Goal: Task Accomplishment & Management: Use online tool/utility

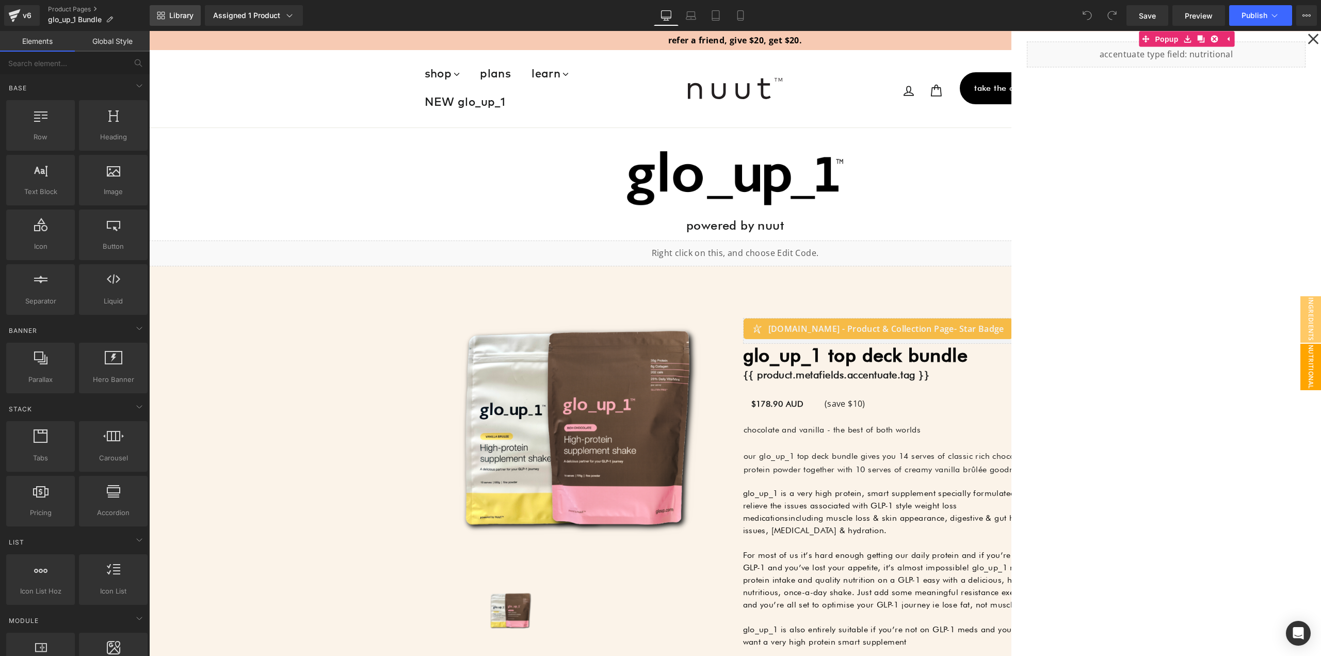
click at [177, 11] on span "Library" at bounding box center [181, 15] width 24 height 9
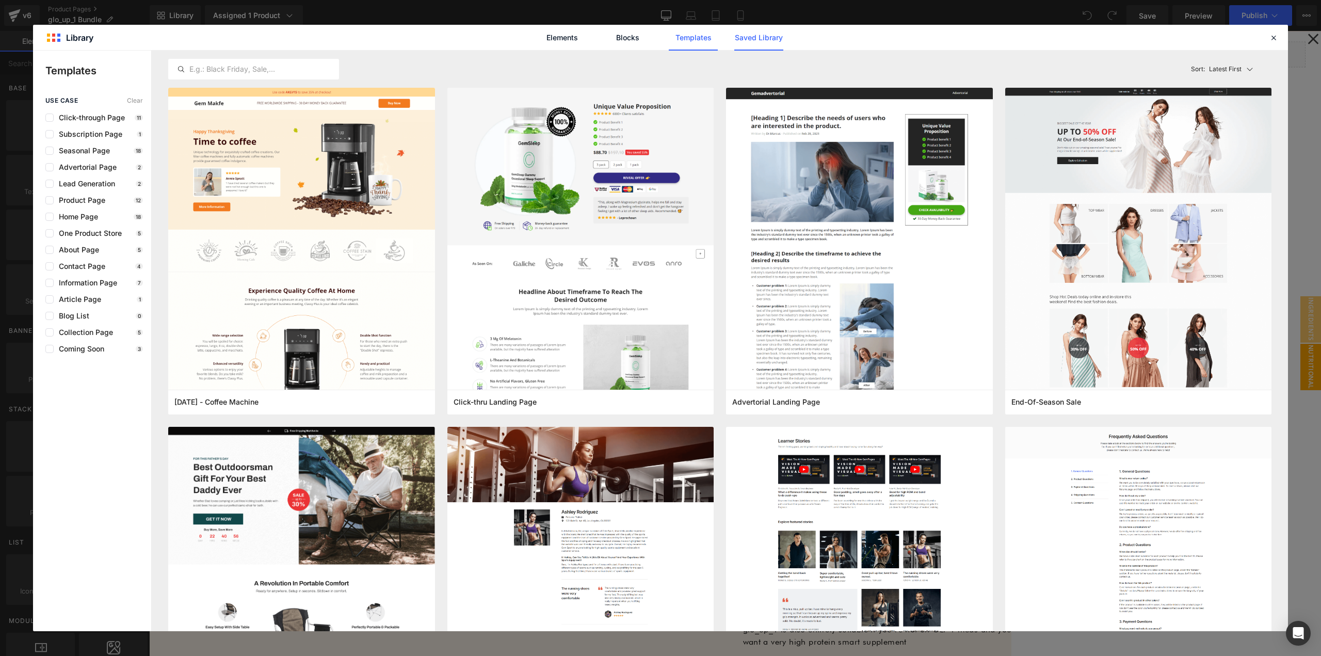
click at [768, 40] on link "Saved Library" at bounding box center [758, 38] width 49 height 26
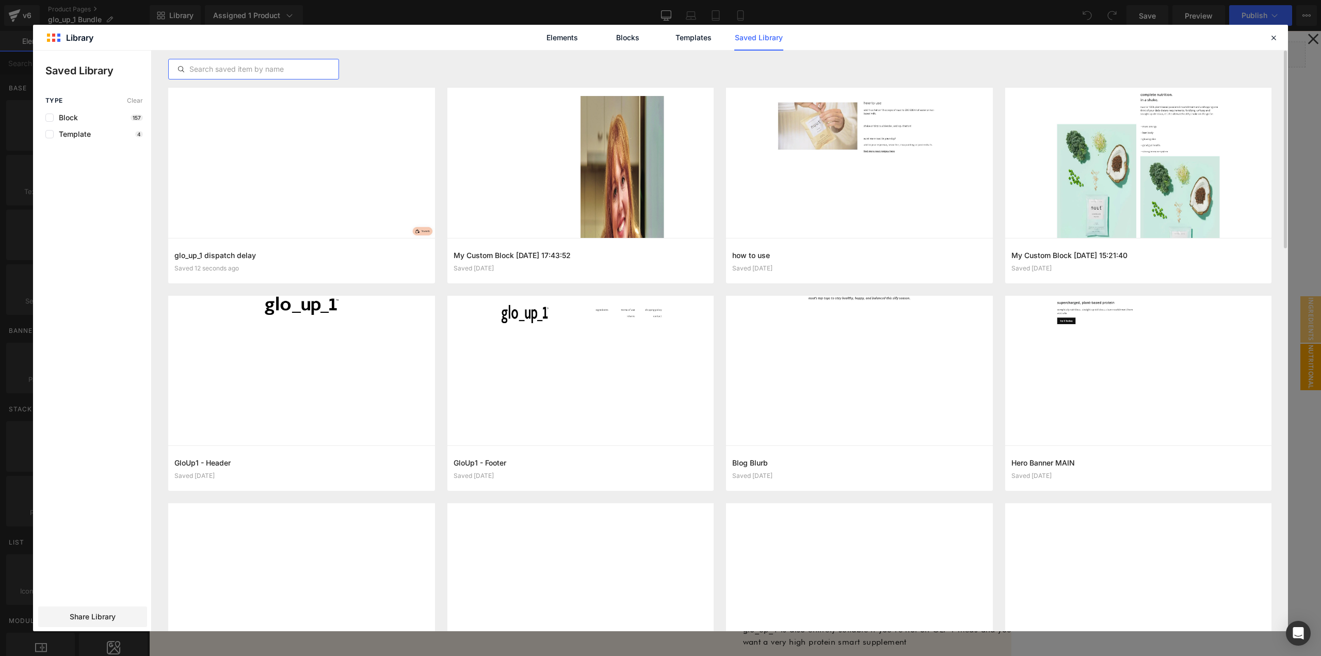
click at [273, 68] on input "text" at bounding box center [254, 69] width 170 height 12
click at [390, 56] on div at bounding box center [719, 69] width 1103 height 37
click at [329, 252] on div "glo_up_1 dispatch delay Saved 12 seconds ago Add to page" at bounding box center [301, 260] width 267 height 45
drag, startPoint x: 329, startPoint y: 258, endPoint x: 180, endPoint y: 227, distance: 152.3
click at [329, 258] on button "Add to page" at bounding box center [291, 260] width 234 height 17
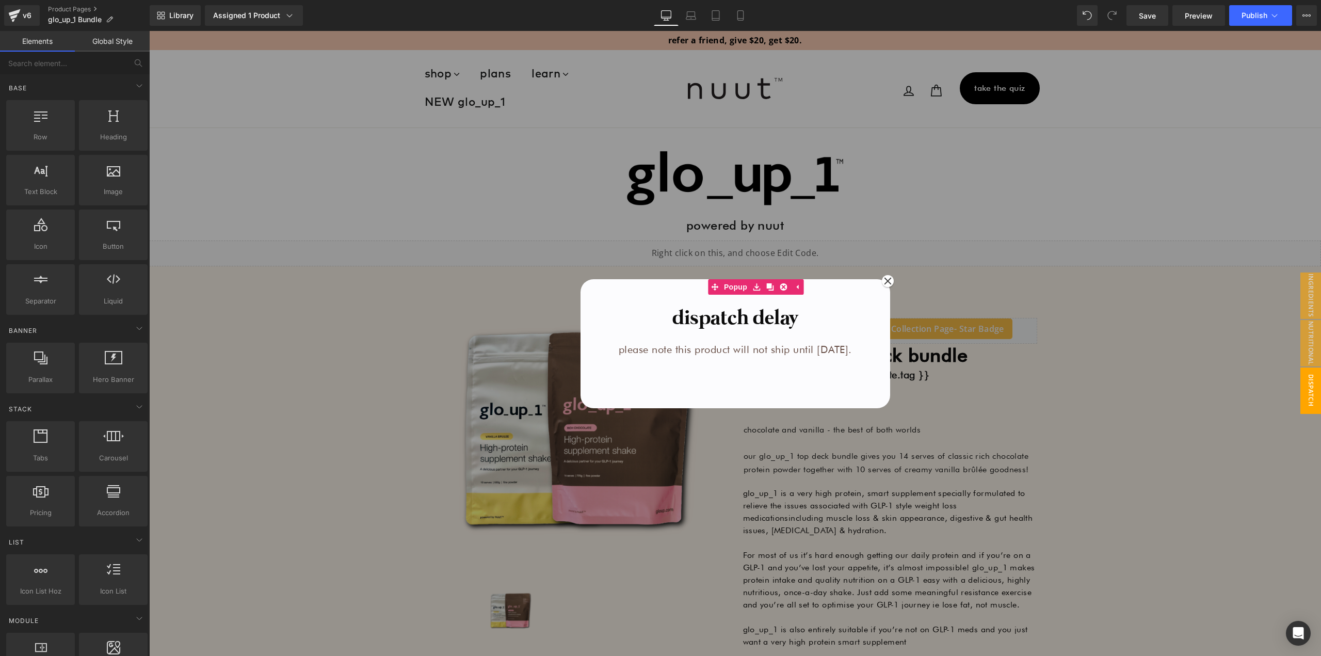
click at [999, 291] on div at bounding box center [735, 343] width 1172 height 625
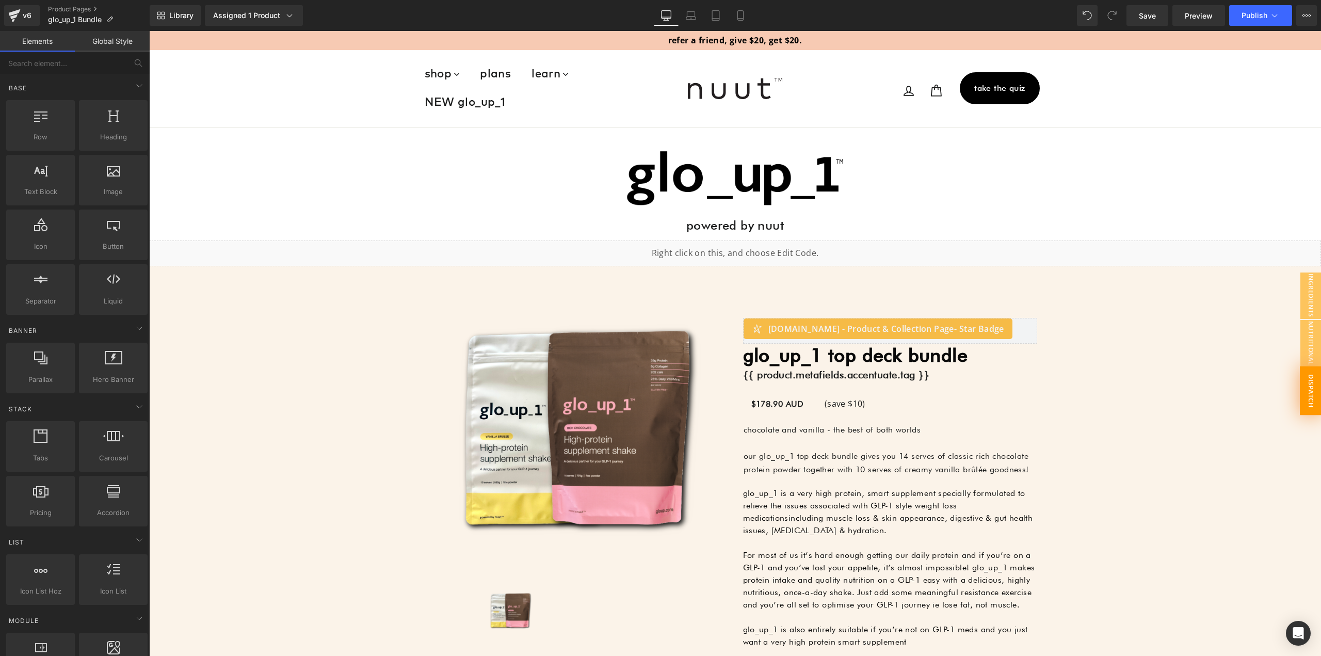
click at [1304, 380] on span "dispatch delay" at bounding box center [1299, 390] width 43 height 49
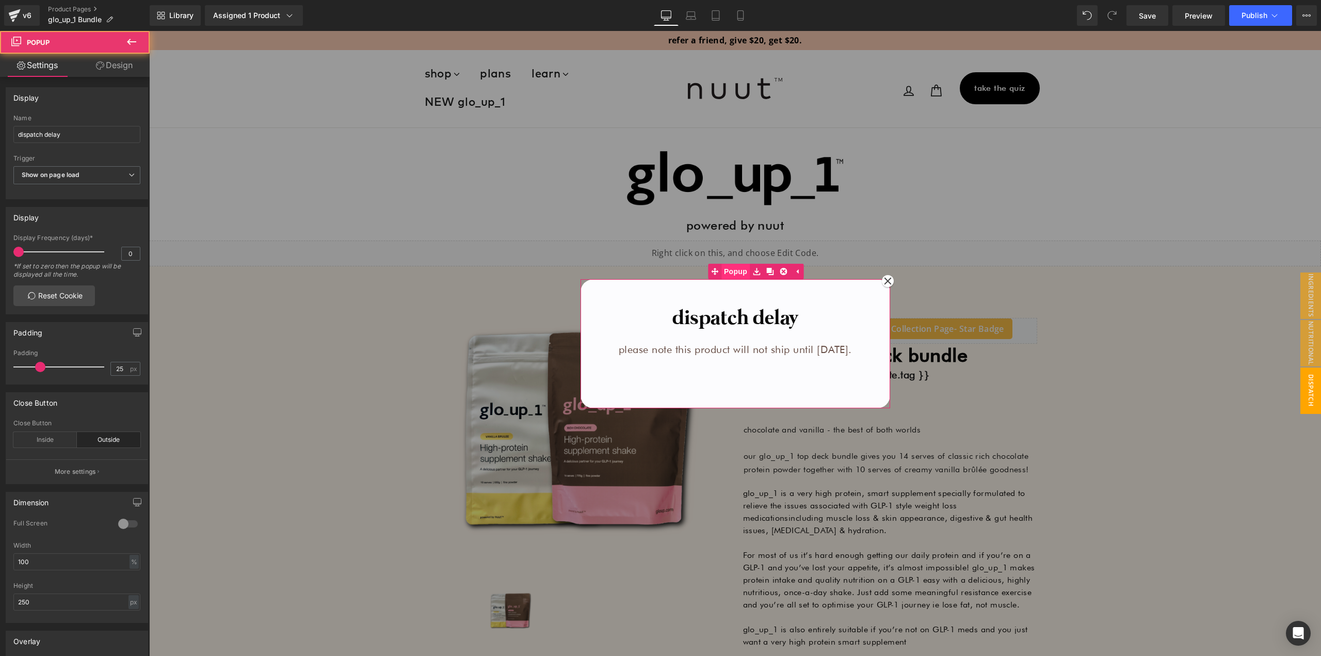
click at [726, 271] on span "Popup" at bounding box center [735, 271] width 28 height 15
click at [689, 20] on icon at bounding box center [691, 18] width 10 height 3
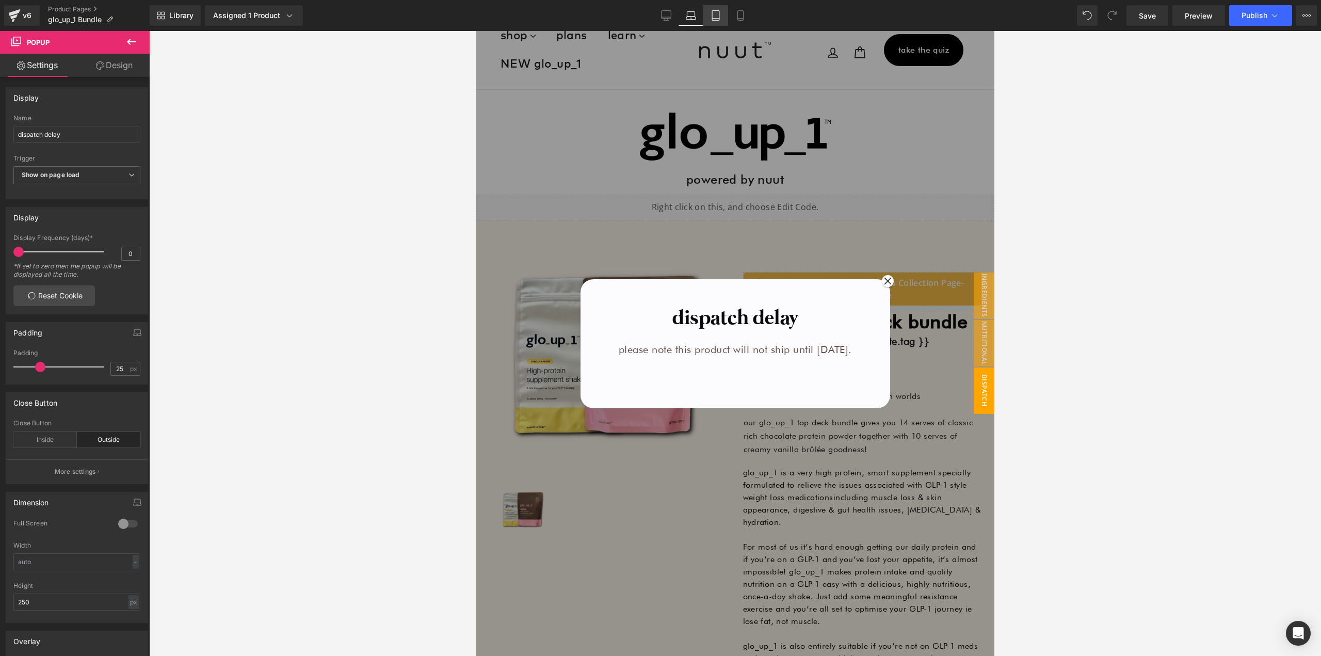
click at [723, 12] on link "Tablet" at bounding box center [715, 15] width 25 height 21
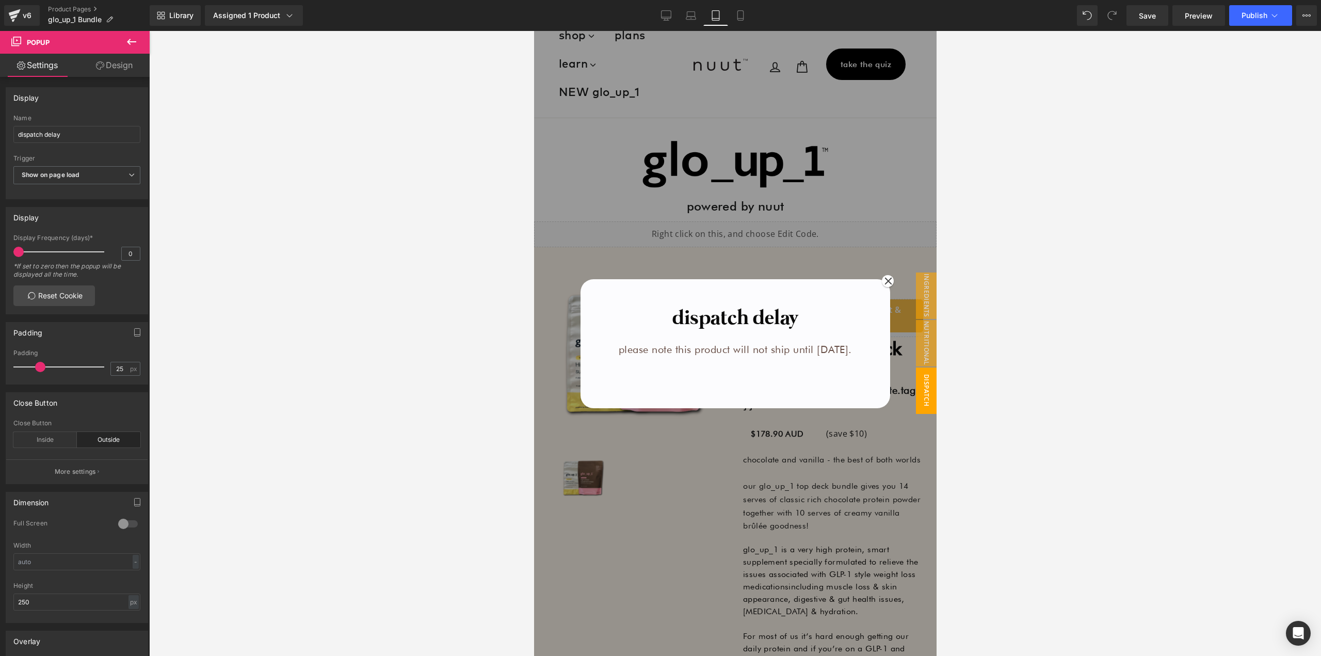
click at [759, 11] on div "Library Assigned 1 Product Product Preview glo_up_1 top deck bundle Manage assi…" at bounding box center [735, 15] width 1171 height 21
drag, startPoint x: 744, startPoint y: 15, endPoint x: 735, endPoint y: 15, distance: 8.8
click at [741, 15] on icon at bounding box center [740, 15] width 10 height 10
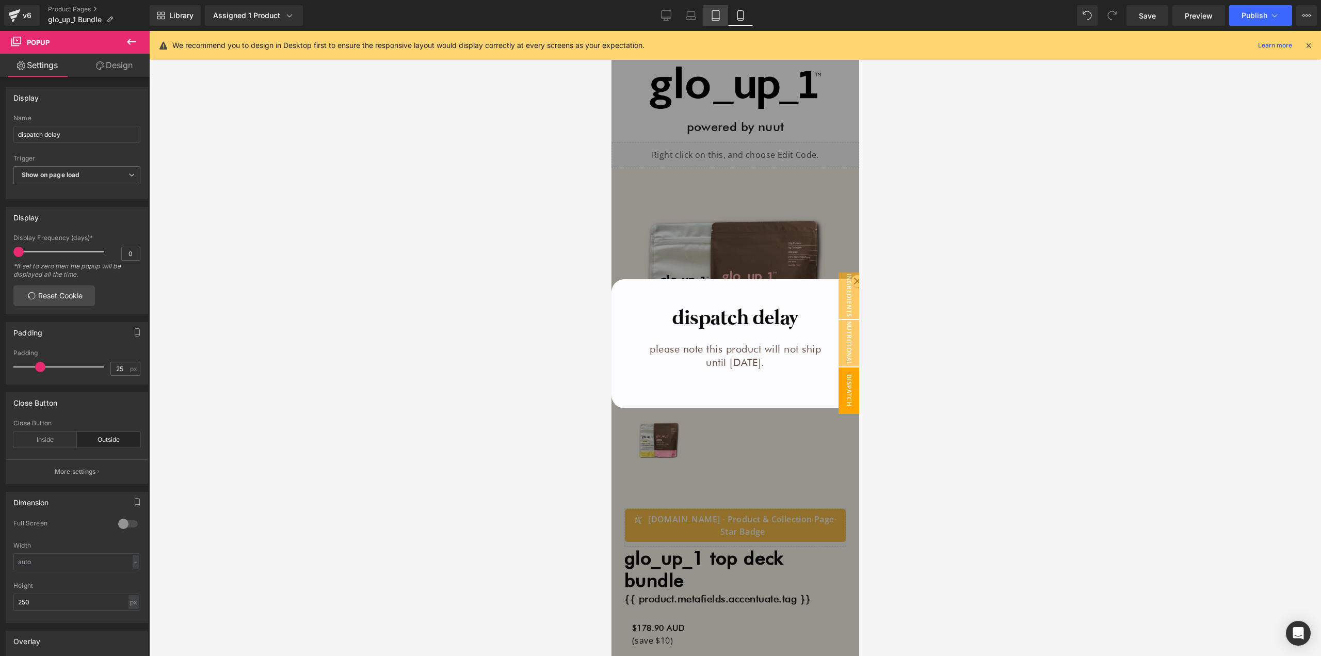
click at [718, 15] on icon at bounding box center [715, 15] width 10 height 10
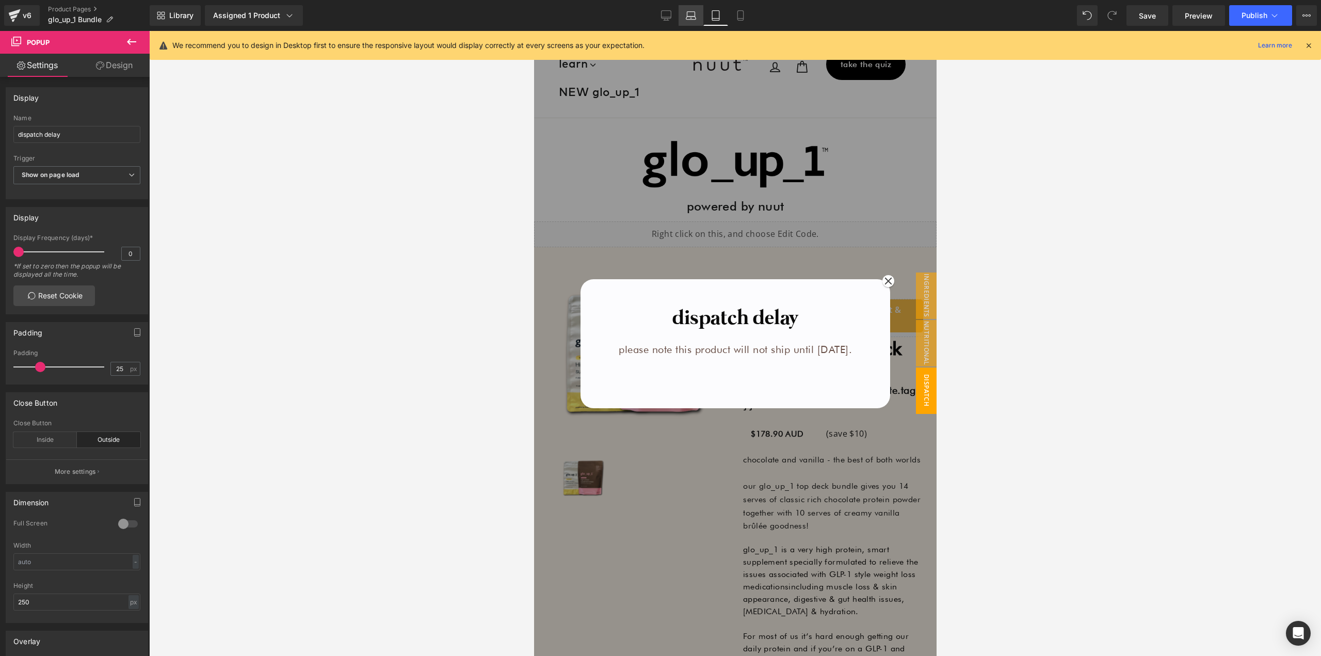
click at [689, 15] on icon at bounding box center [691, 15] width 10 height 10
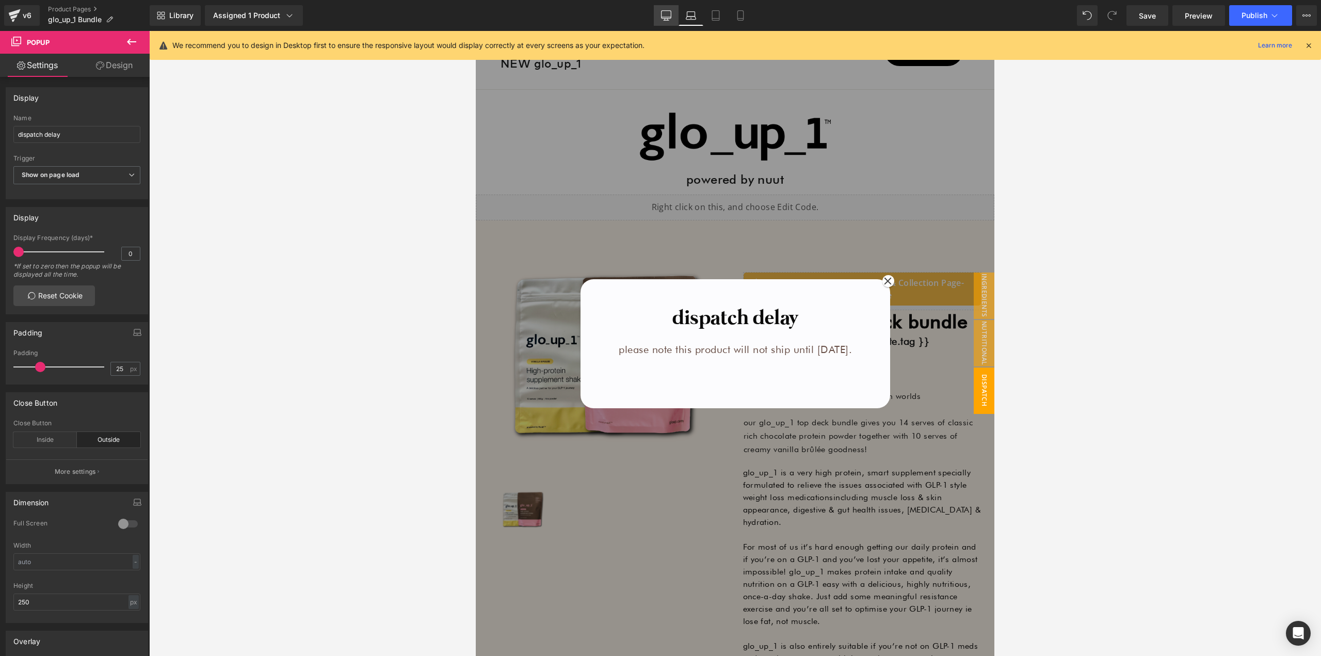
click at [663, 15] on icon at bounding box center [666, 15] width 10 height 10
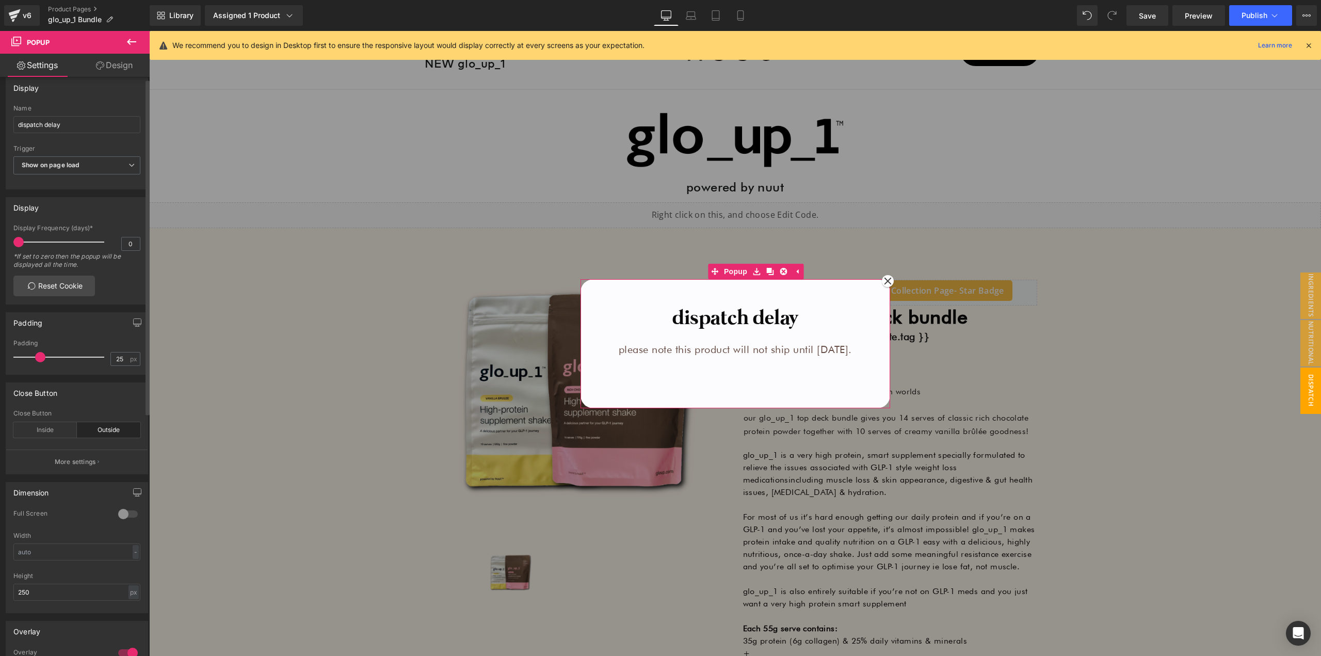
scroll to position [0, 0]
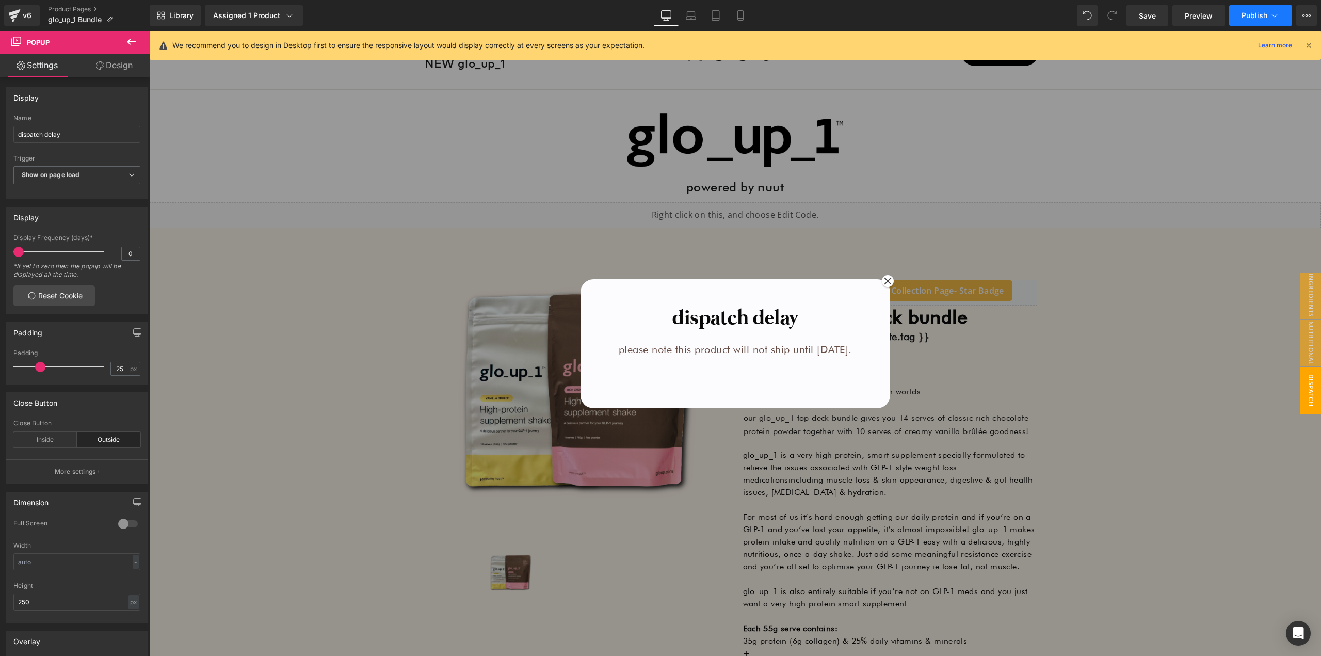
click at [1265, 14] on span "Publish" at bounding box center [1254, 15] width 26 height 8
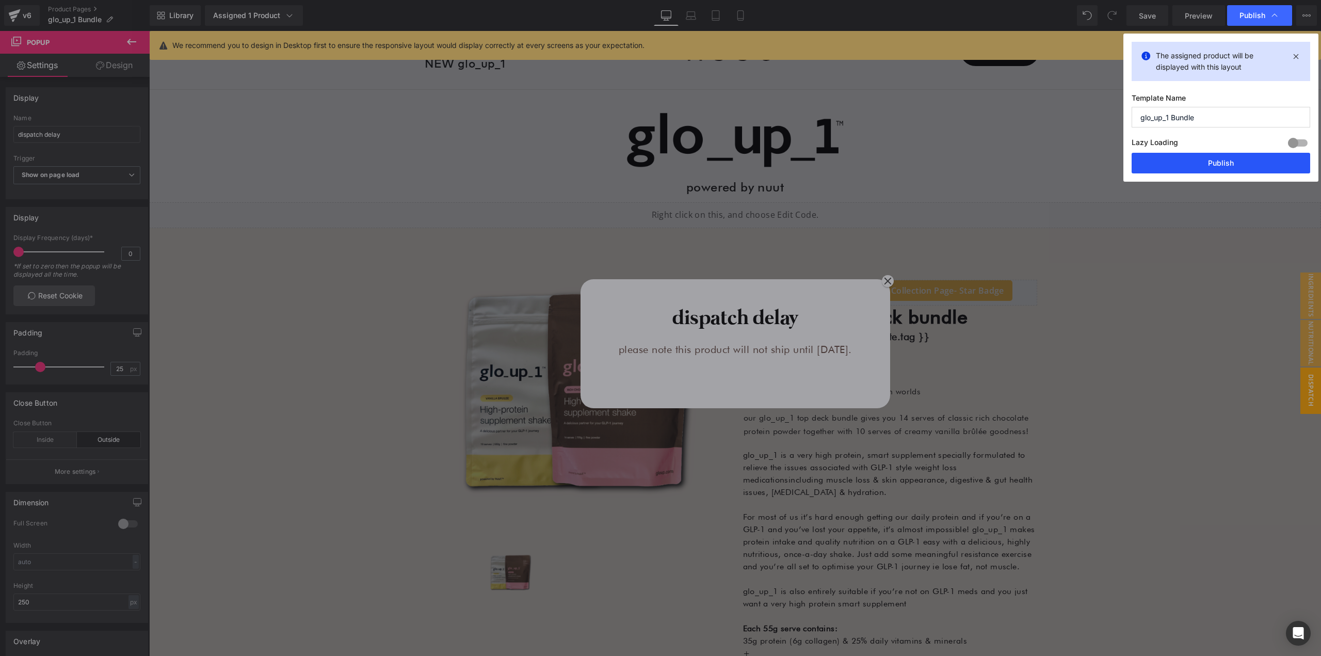
click at [1219, 156] on button "Publish" at bounding box center [1220, 163] width 179 height 21
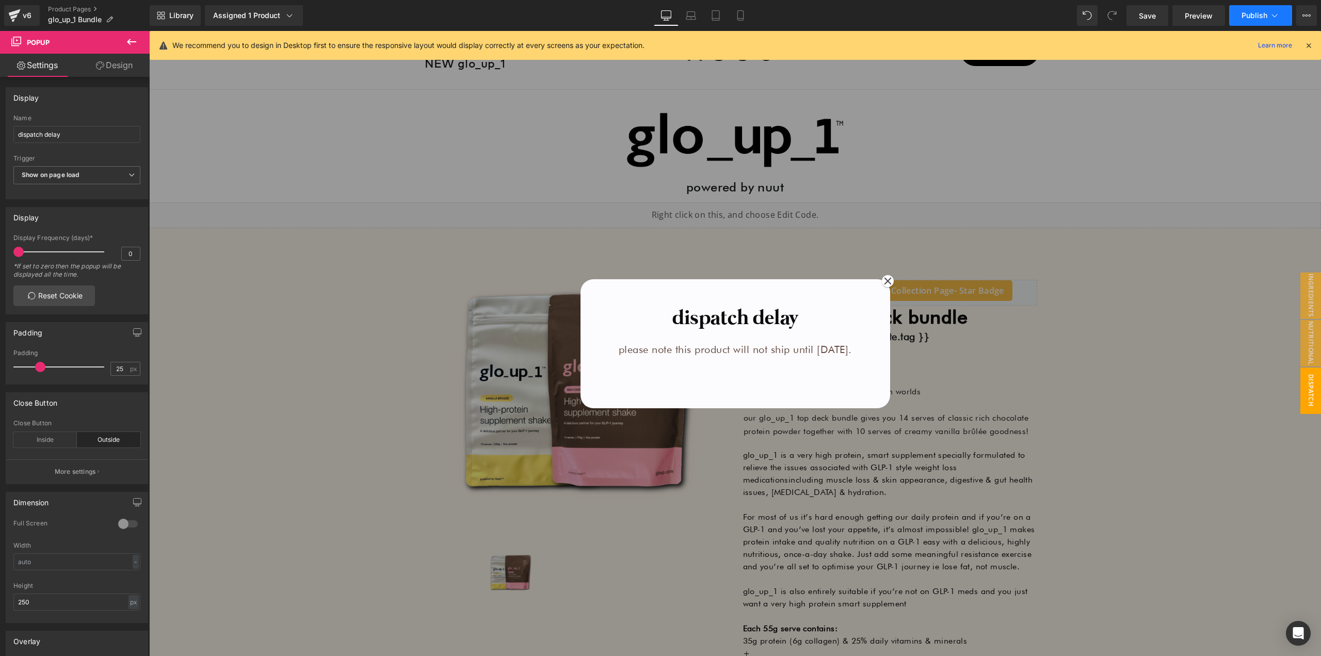
click at [1273, 14] on icon at bounding box center [1274, 15] width 10 height 10
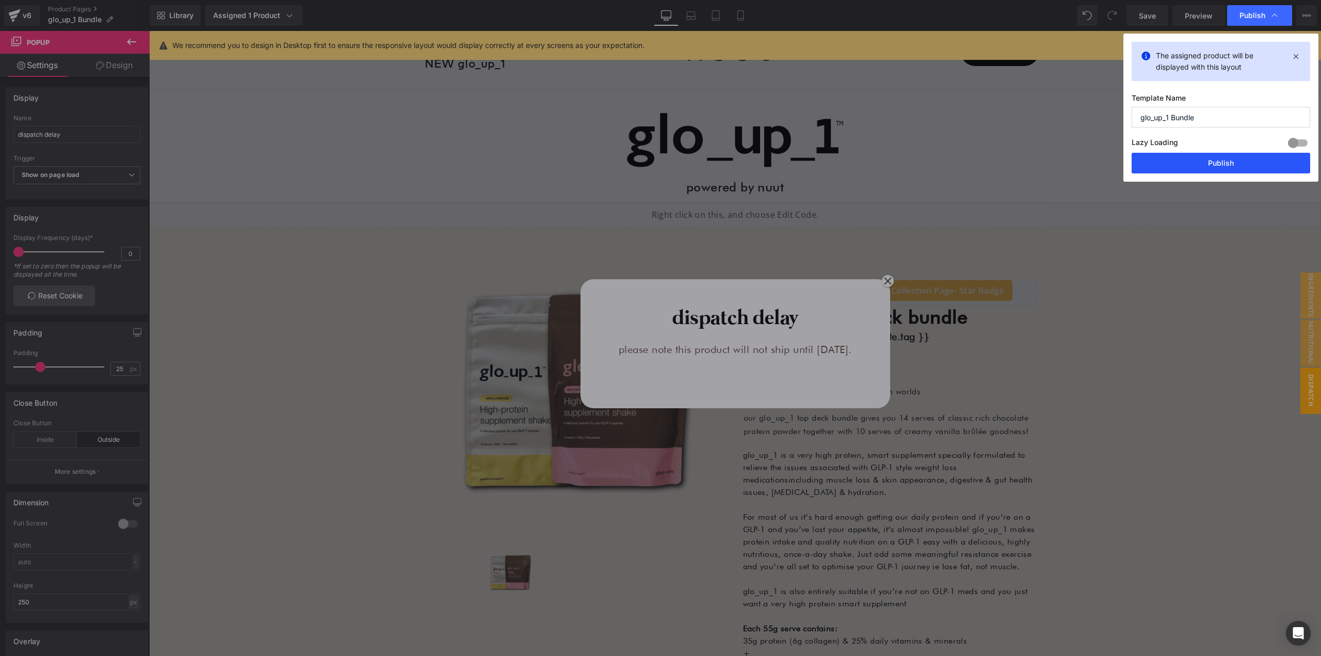
click at [1239, 160] on button "Publish" at bounding box center [1220, 163] width 179 height 21
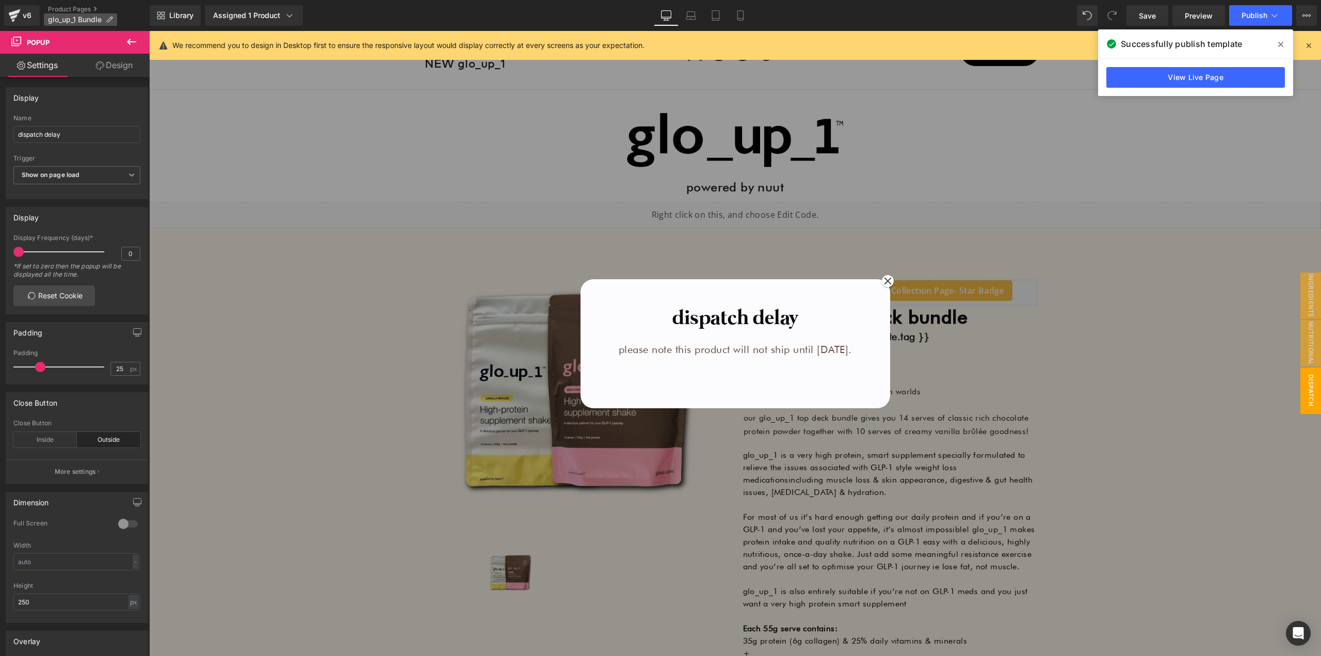
drag, startPoint x: 32, startPoint y: 15, endPoint x: 108, endPoint y: 15, distance: 76.4
click at [714, 318] on h1 "dispatch delay" at bounding box center [735, 318] width 242 height 27
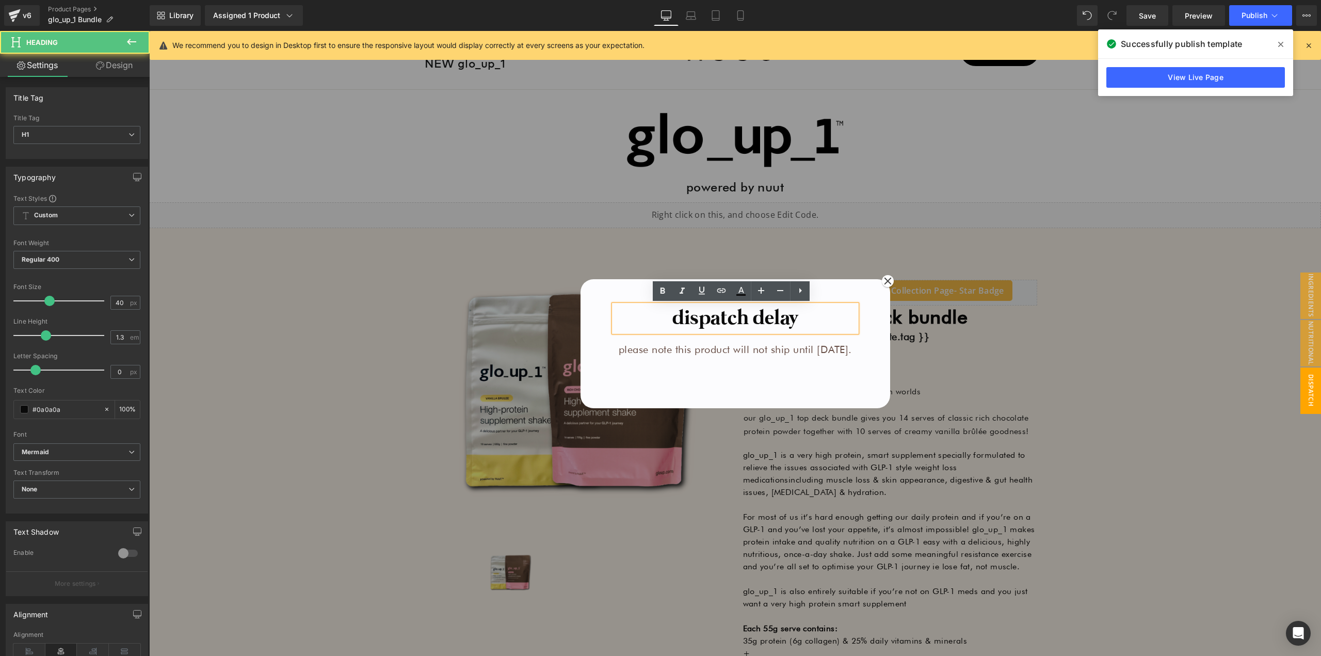
click at [706, 318] on h1 "dispatch delay" at bounding box center [735, 318] width 242 height 27
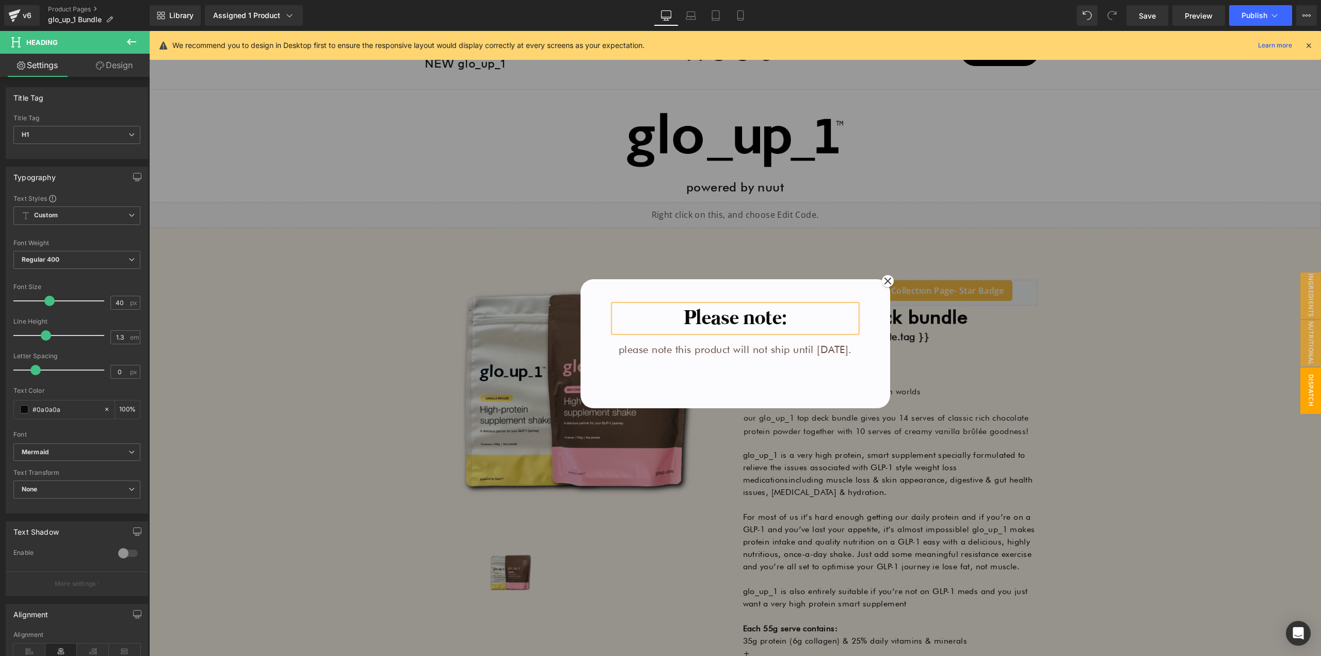
click at [705, 357] on p "please note this product will not ship until [DATE]." at bounding box center [735, 349] width 242 height 14
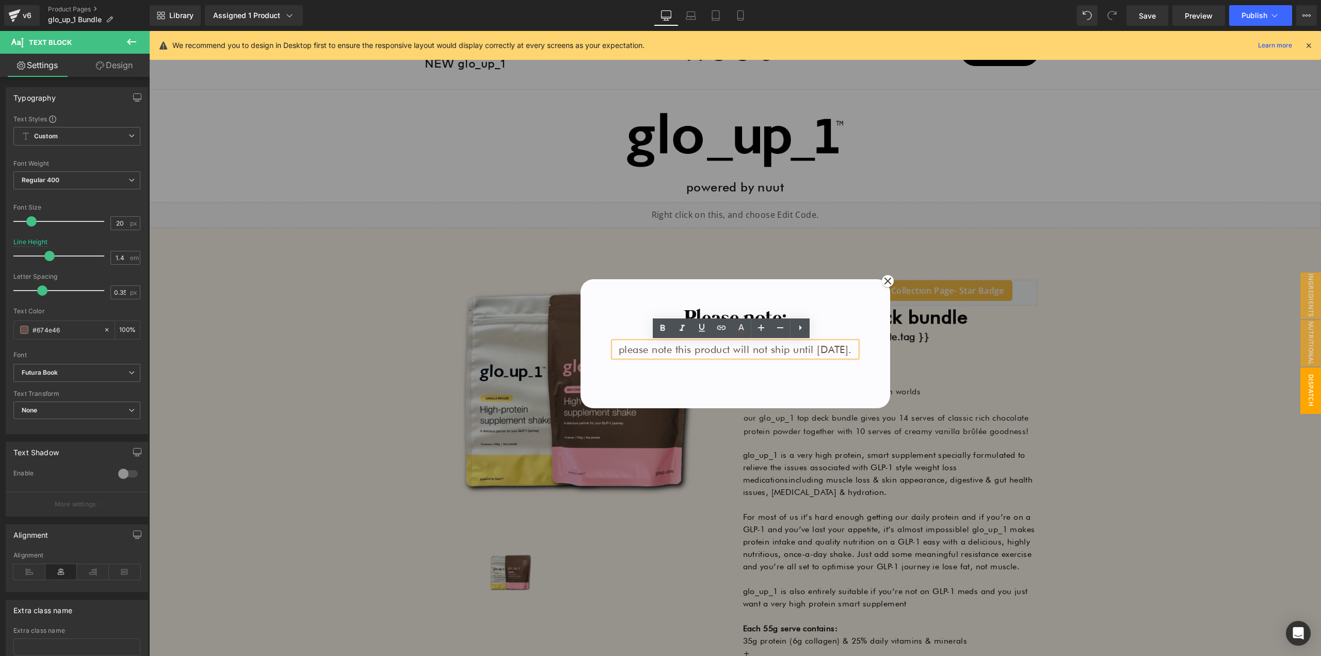
click at [633, 351] on p "please note this product will not ship until [DATE]." at bounding box center [735, 349] width 242 height 14
drag, startPoint x: 633, startPoint y: 351, endPoint x: 685, endPoint y: 350, distance: 52.1
click at [685, 350] on p "please note this product will not ship until [DATE]." at bounding box center [735, 349] width 242 height 14
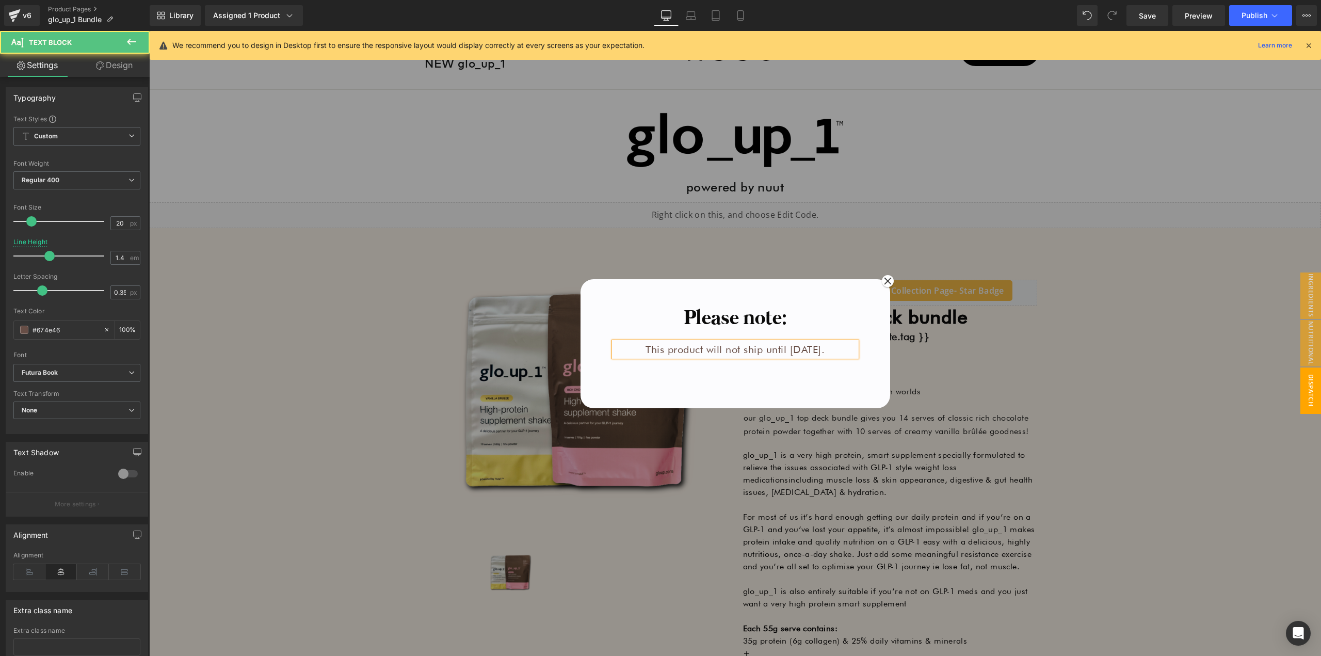
click at [703, 351] on p "This product will not ship until [DATE]." at bounding box center [735, 349] width 242 height 14
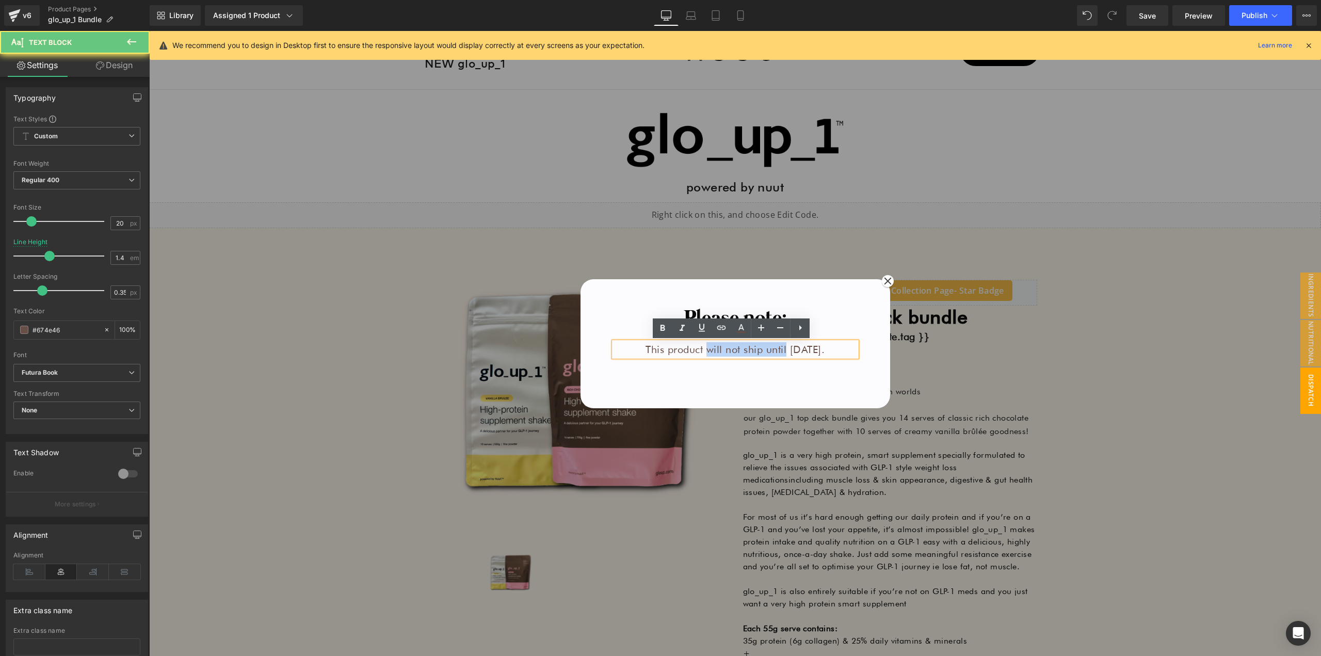
drag, startPoint x: 703, startPoint y: 351, endPoint x: 767, endPoint y: 350, distance: 64.0
click at [767, 350] on p "This product will not ship until [DATE]." at bounding box center [735, 349] width 242 height 14
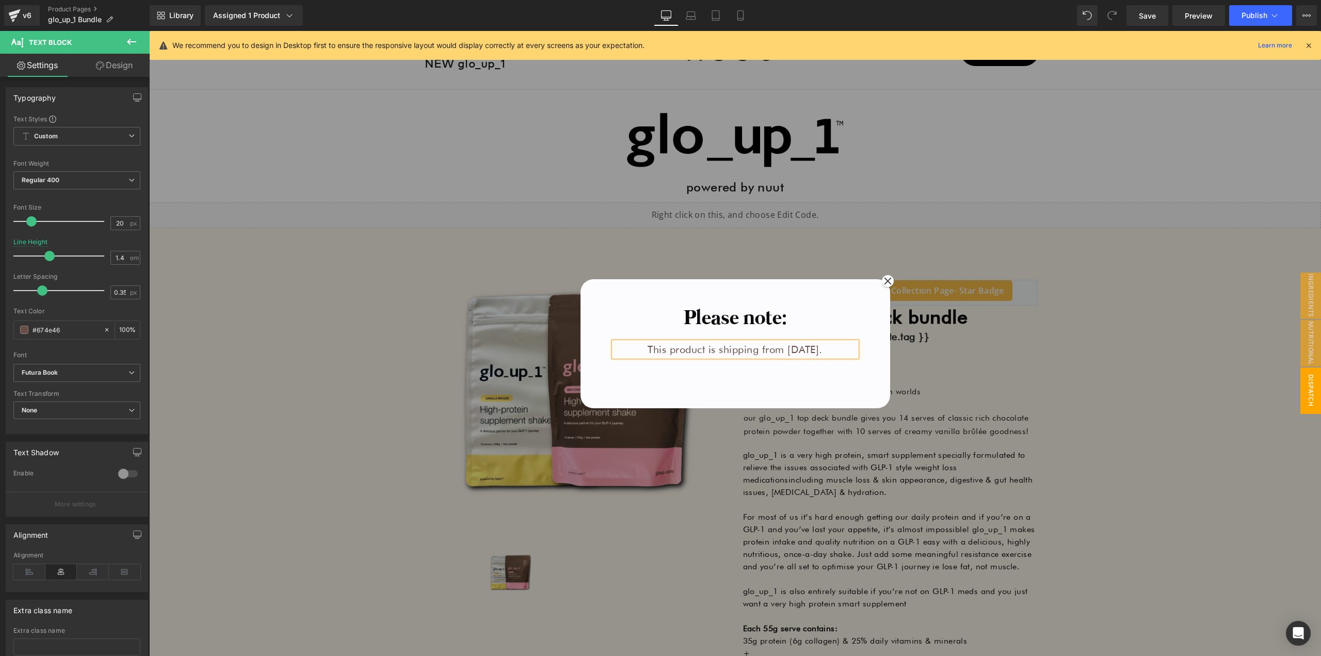
copy p "This product is shipping from [DATE]."
drag, startPoint x: 701, startPoint y: 319, endPoint x: 741, endPoint y: 316, distance: 40.3
click at [701, 319] on h1 "Please note:" at bounding box center [735, 318] width 242 height 27
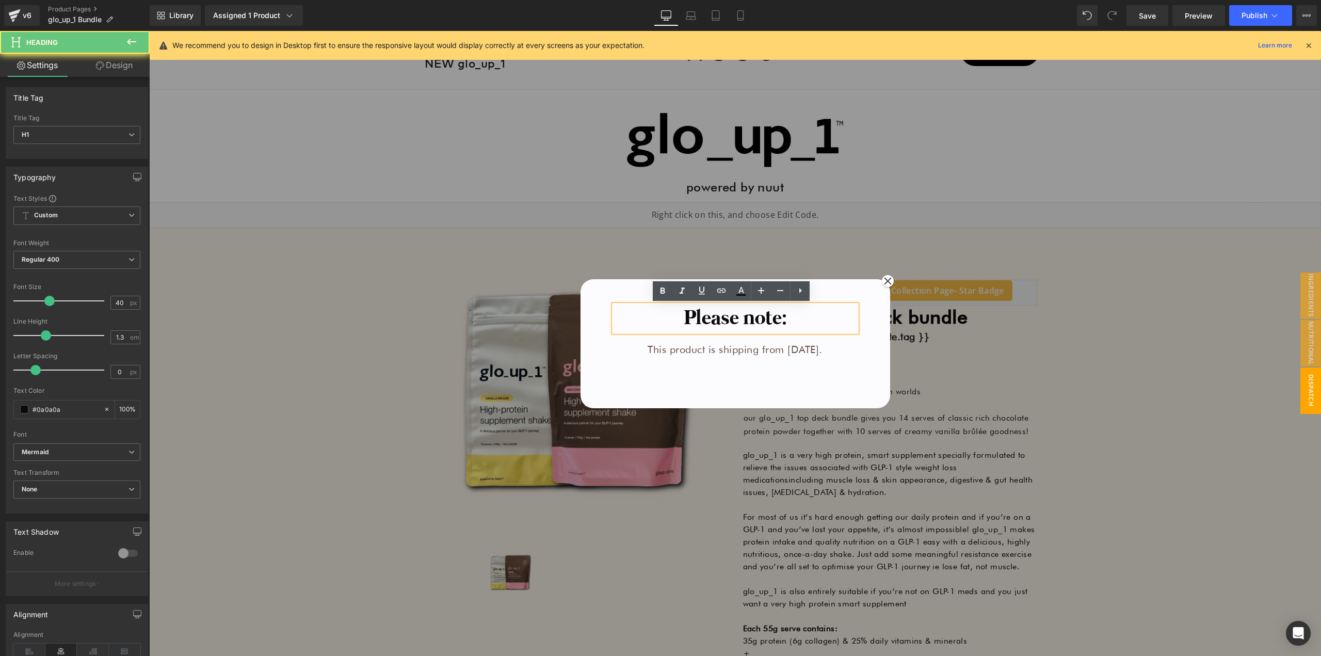
click at [748, 315] on h1 "Please note:" at bounding box center [735, 318] width 242 height 27
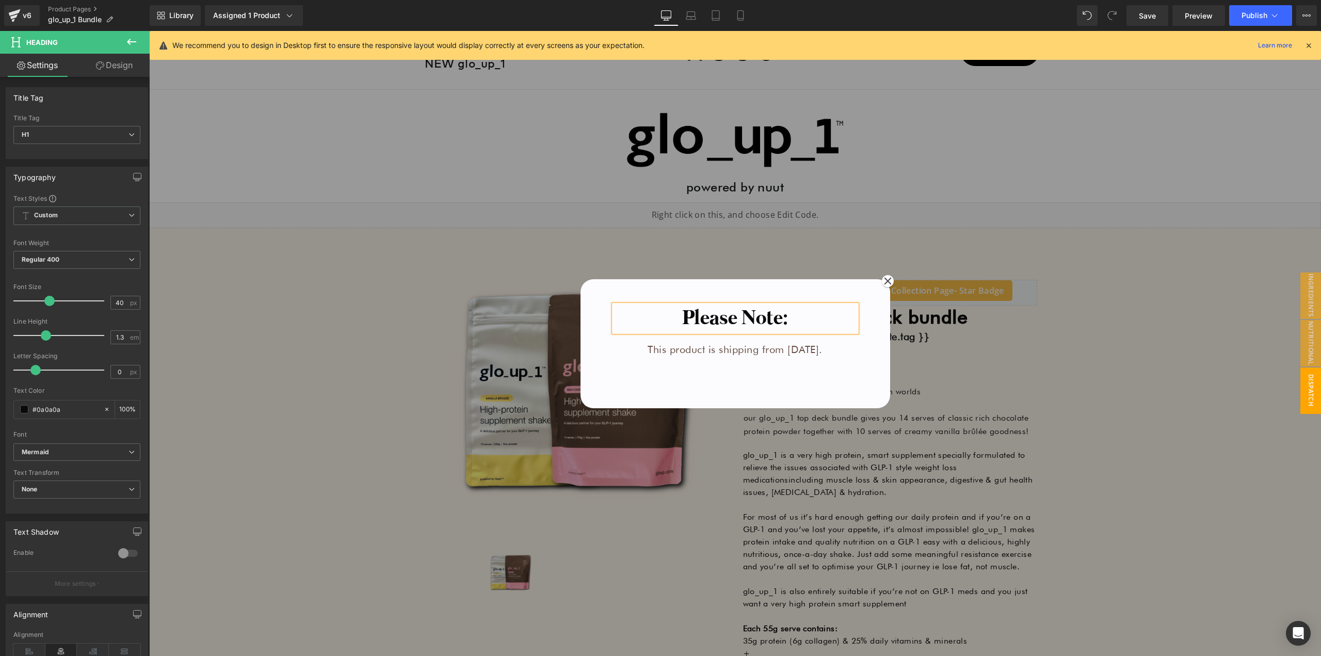
click at [645, 318] on span "Row" at bounding box center [650, 312] width 17 height 12
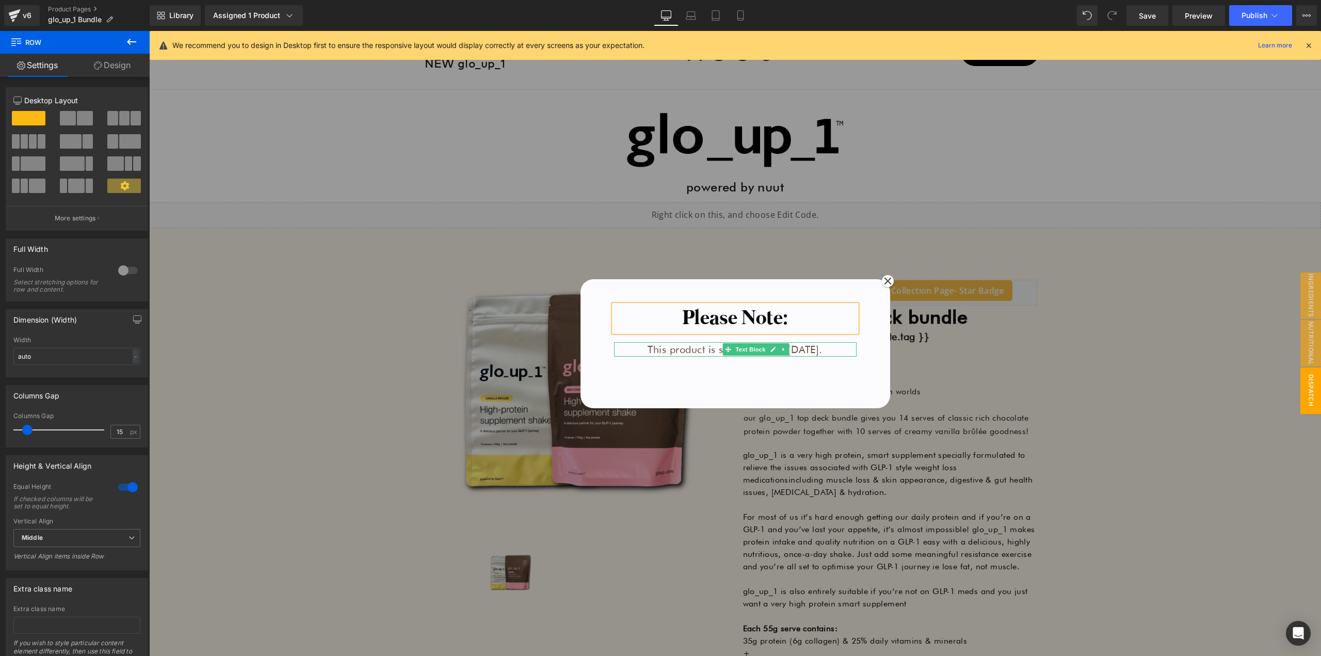
click at [684, 351] on p "This product is shipping from [DATE]." at bounding box center [735, 349] width 242 height 14
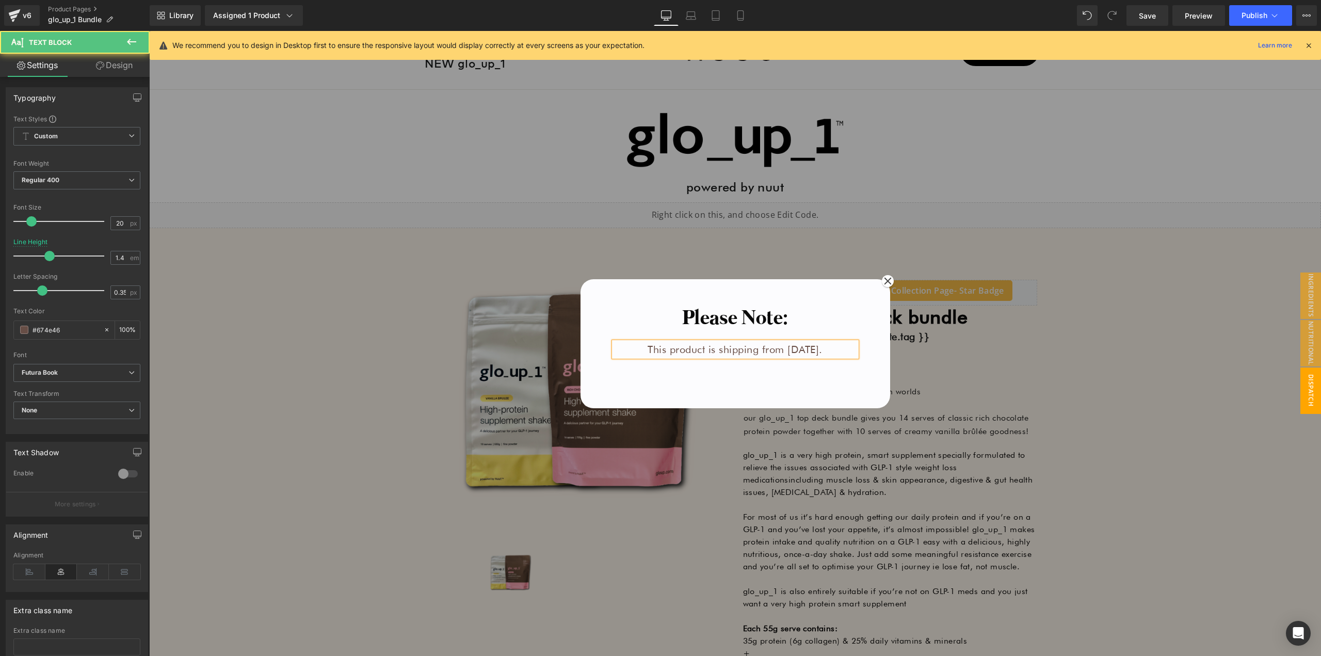
copy p "This product is shipping from [DATE]."
click at [687, 13] on icon at bounding box center [691, 14] width 8 height 5
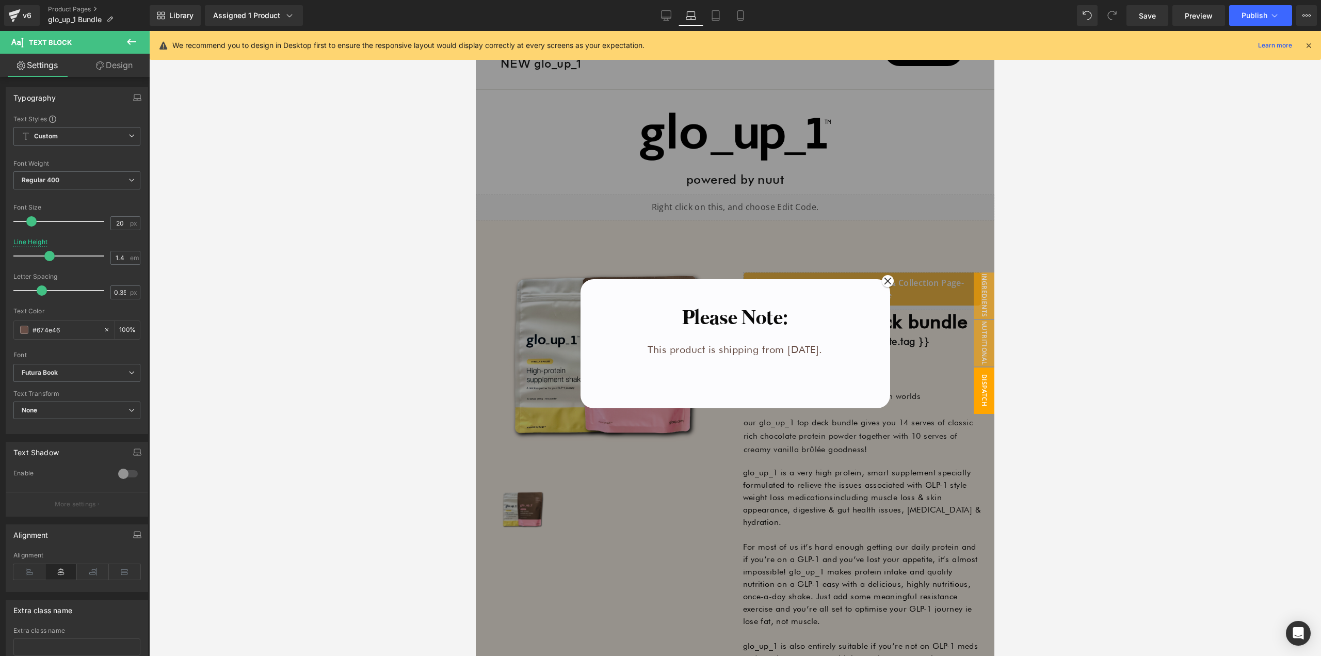
click at [701, 14] on link "Laptop" at bounding box center [690, 15] width 25 height 21
drag, startPoint x: 717, startPoint y: 16, endPoint x: 738, endPoint y: 16, distance: 21.2
click at [718, 16] on icon at bounding box center [715, 15] width 10 height 10
type input "100"
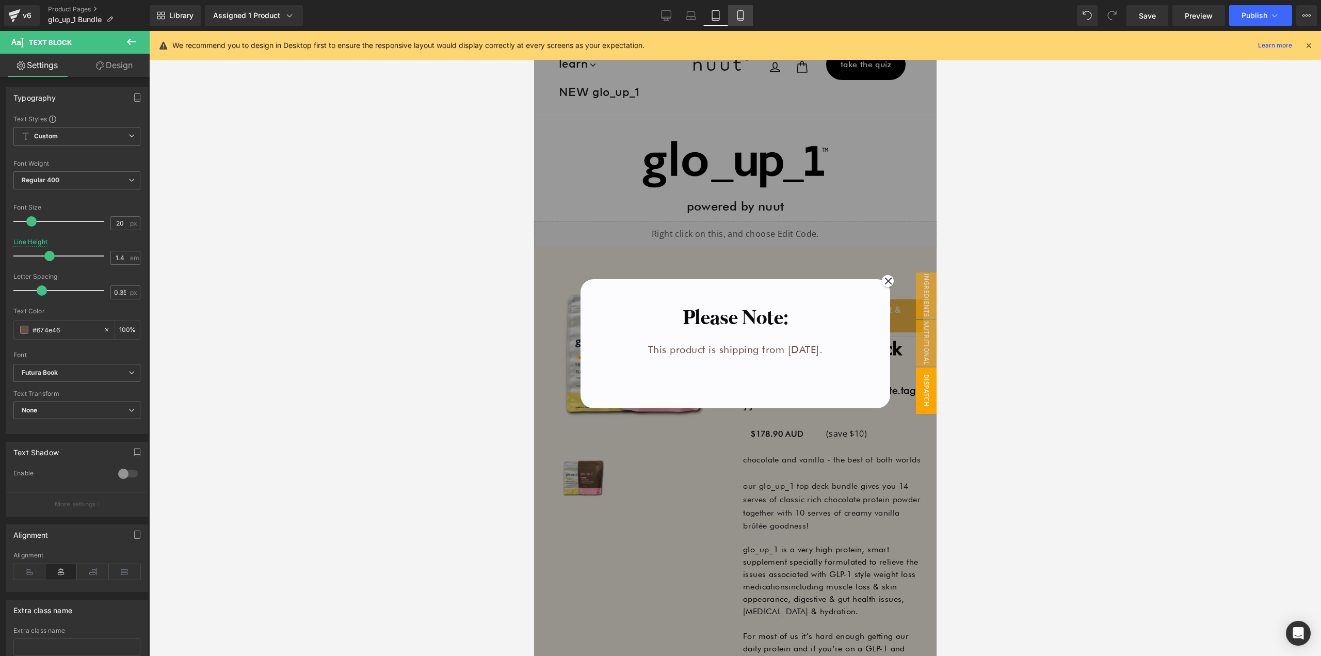
click at [746, 17] on icon at bounding box center [740, 15] width 10 height 10
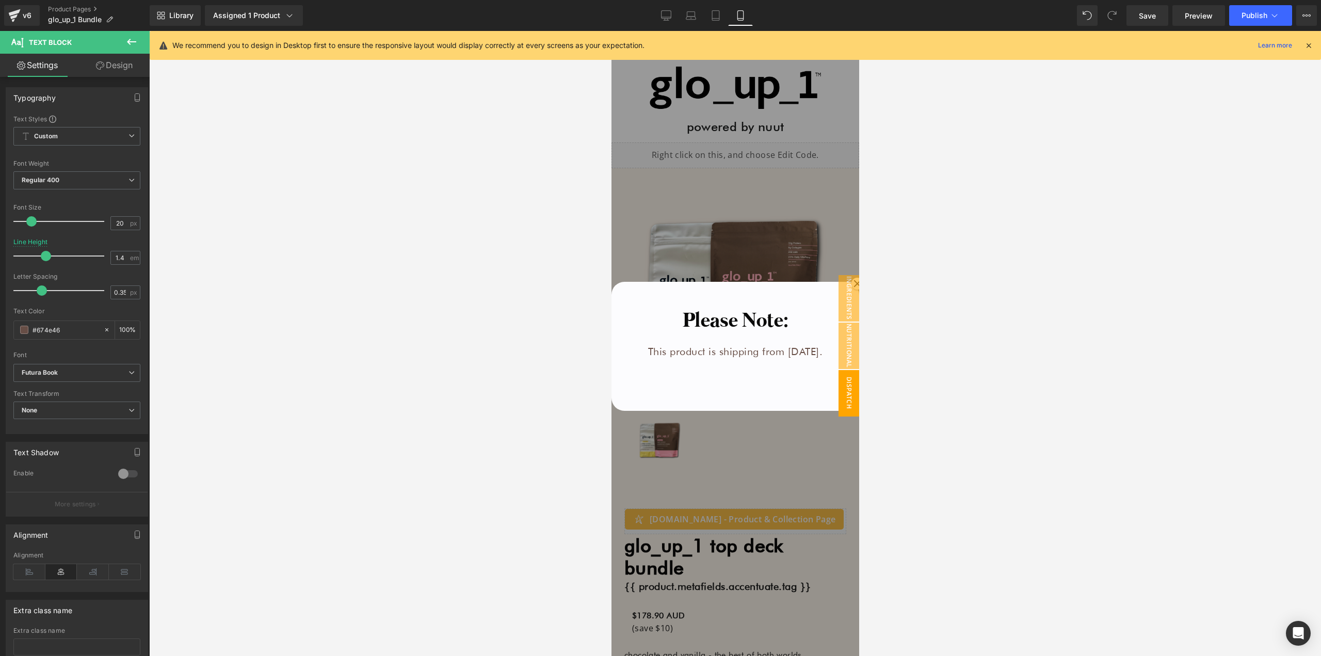
type input "1.3"
type input "100"
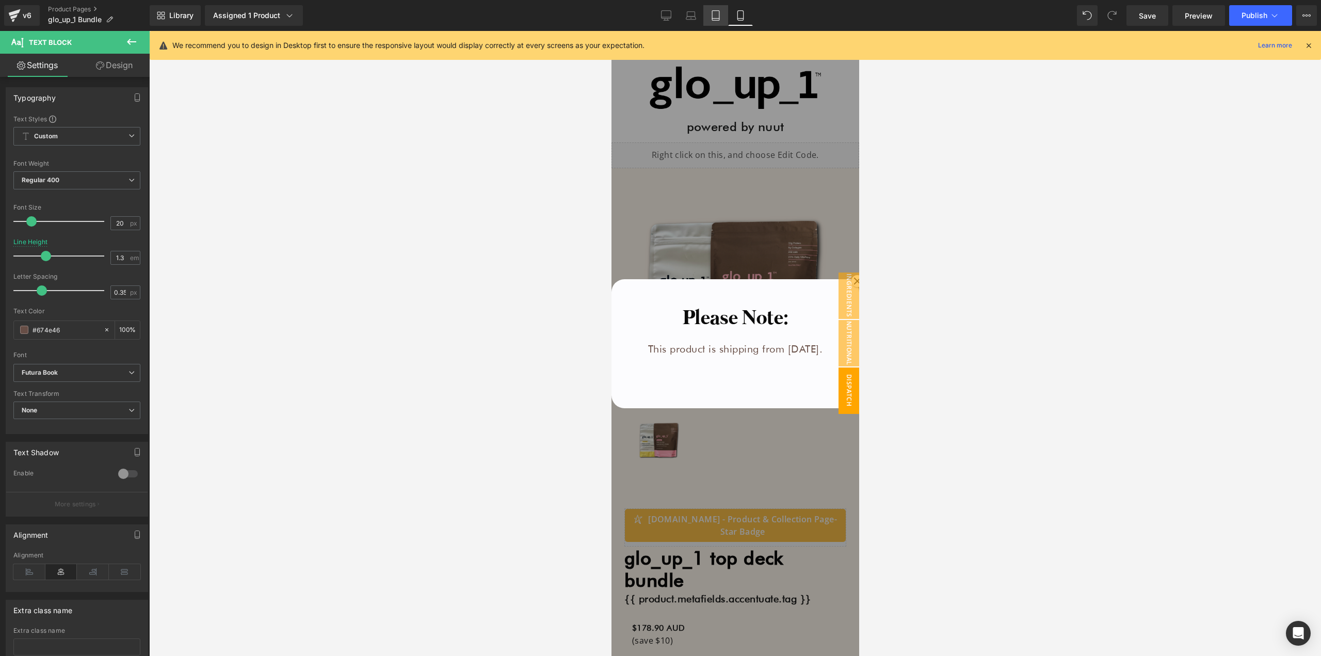
click at [726, 19] on link "Tablet" at bounding box center [715, 15] width 25 height 21
type input "1.4"
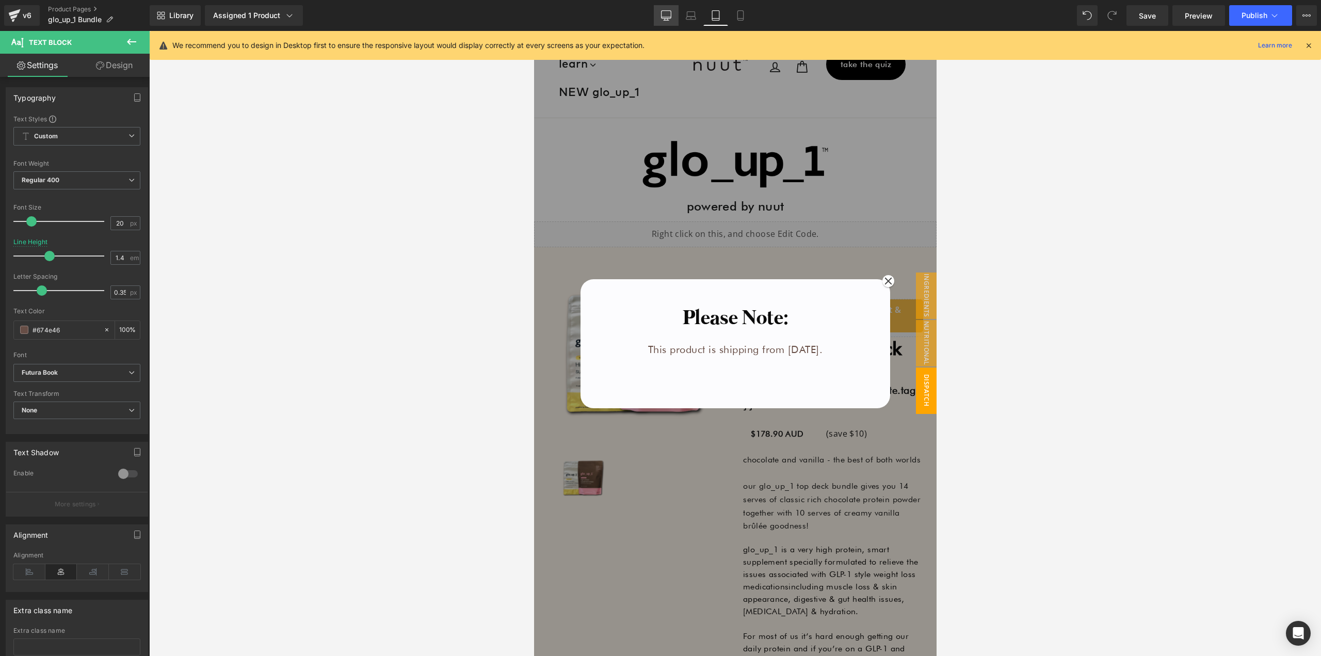
drag, startPoint x: 698, startPoint y: 17, endPoint x: 659, endPoint y: 14, distance: 38.3
click at [695, 17] on link "Laptop" at bounding box center [690, 15] width 25 height 21
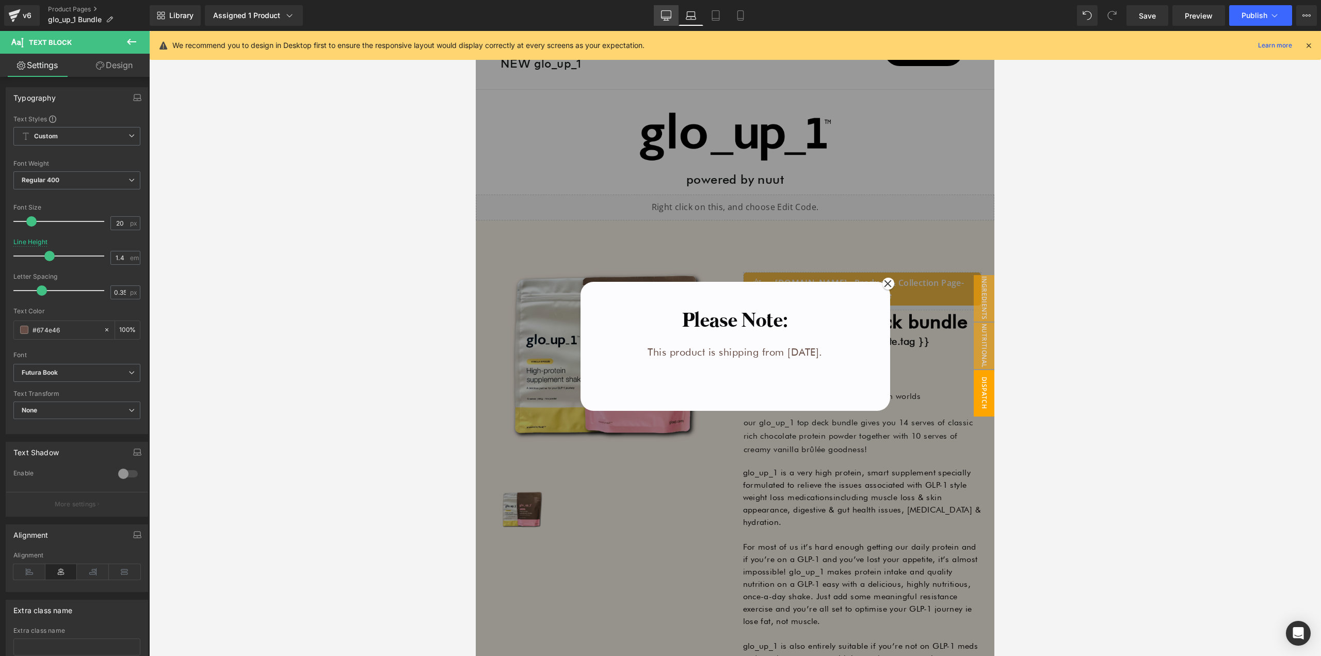
click at [659, 14] on link "Desktop" at bounding box center [666, 15] width 25 height 21
type input "100"
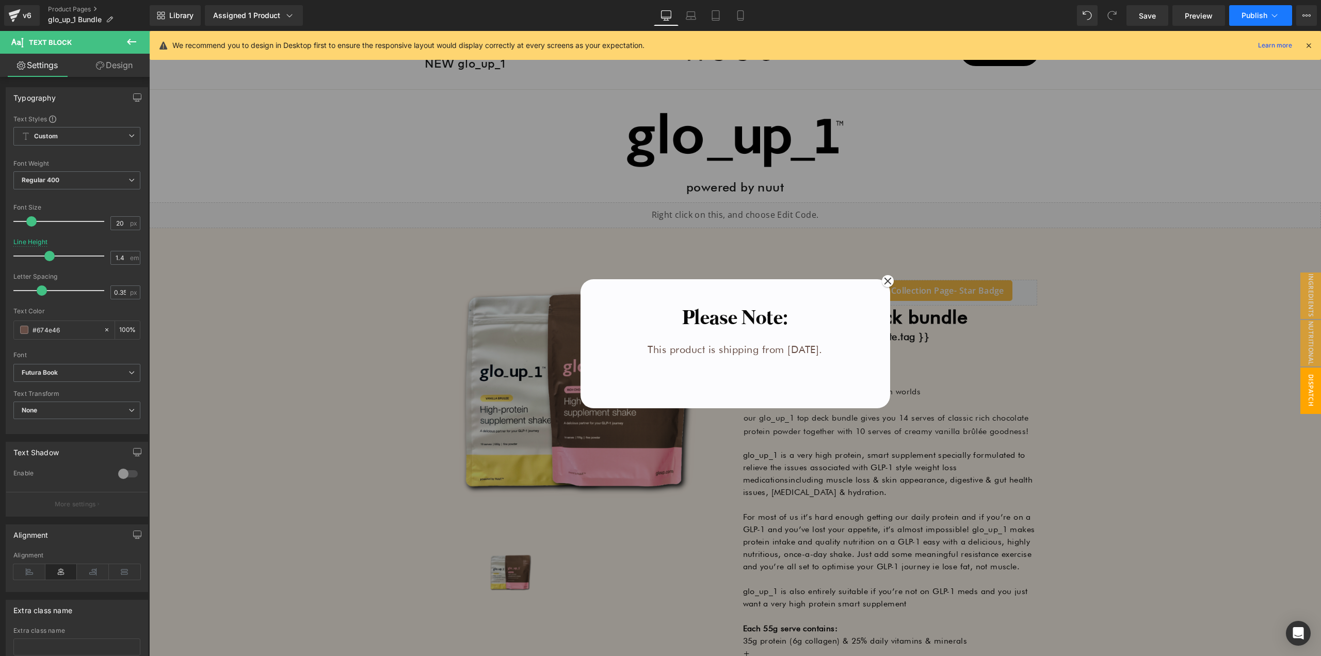
click at [1256, 17] on span "Publish" at bounding box center [1254, 15] width 26 height 8
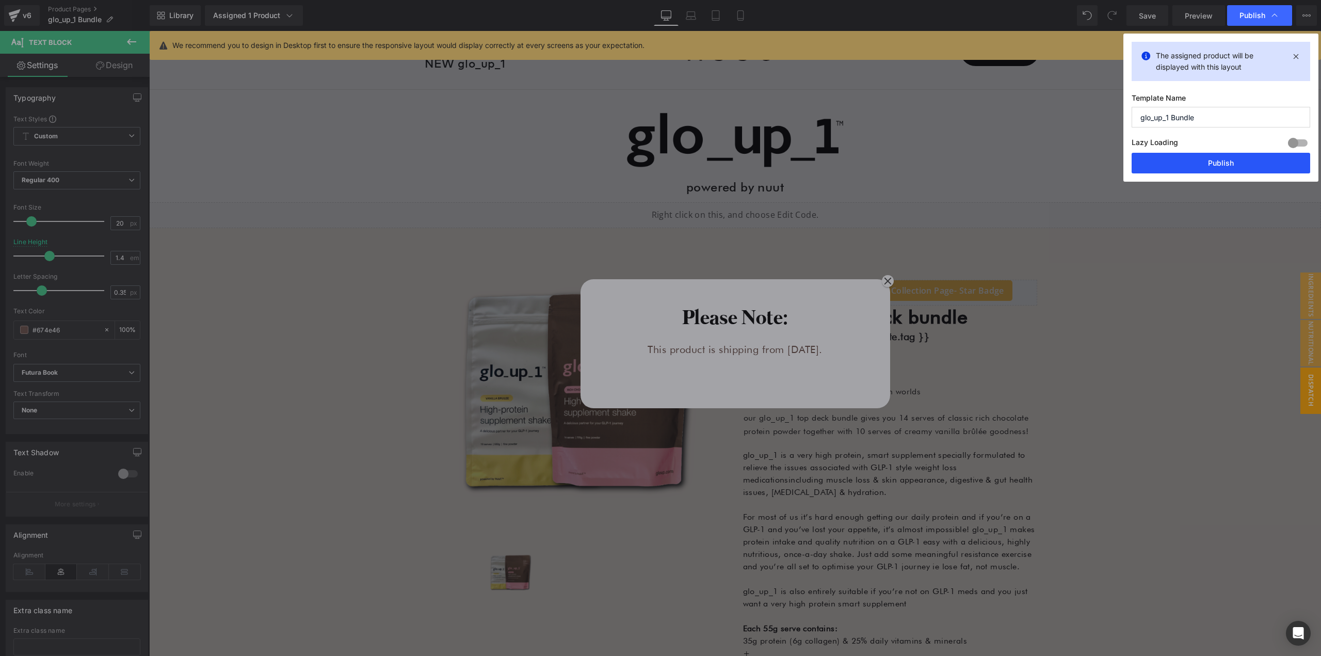
click at [1220, 162] on button "Publish" at bounding box center [1220, 163] width 179 height 21
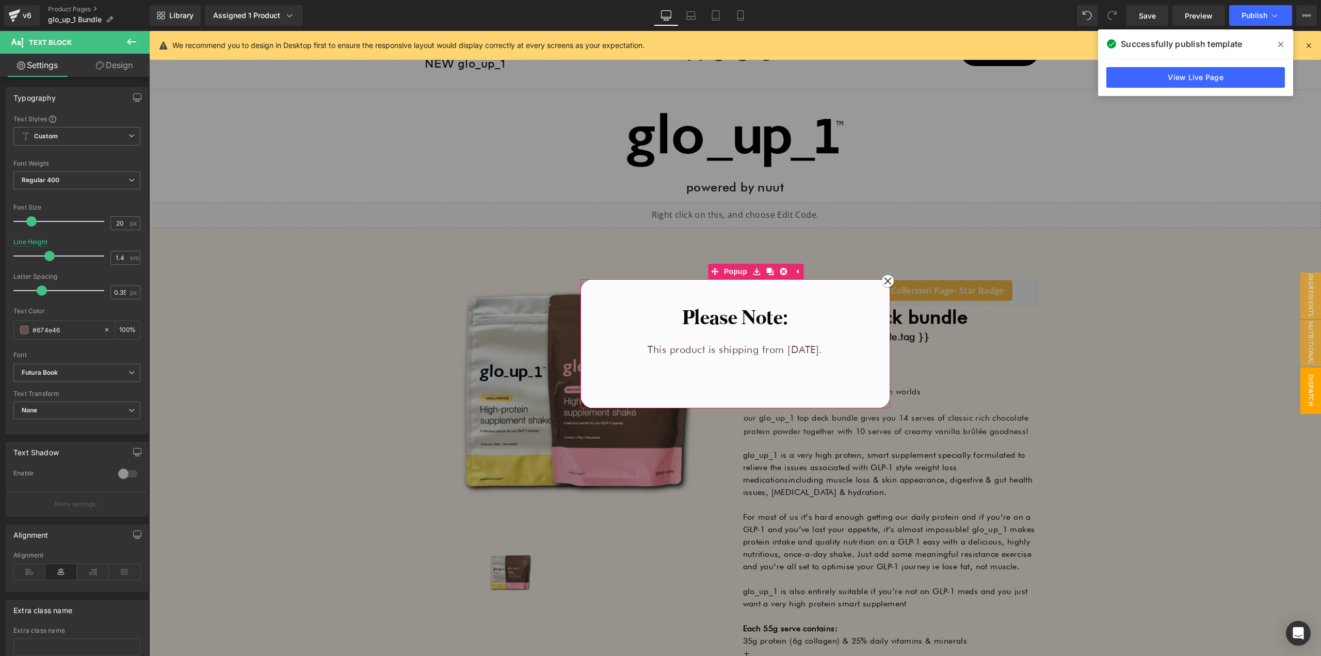
click at [742, 353] on span "Text Block" at bounding box center [750, 349] width 34 height 12
click at [699, 350] on p "This product is shipping from [DATE]." at bounding box center [735, 349] width 242 height 14
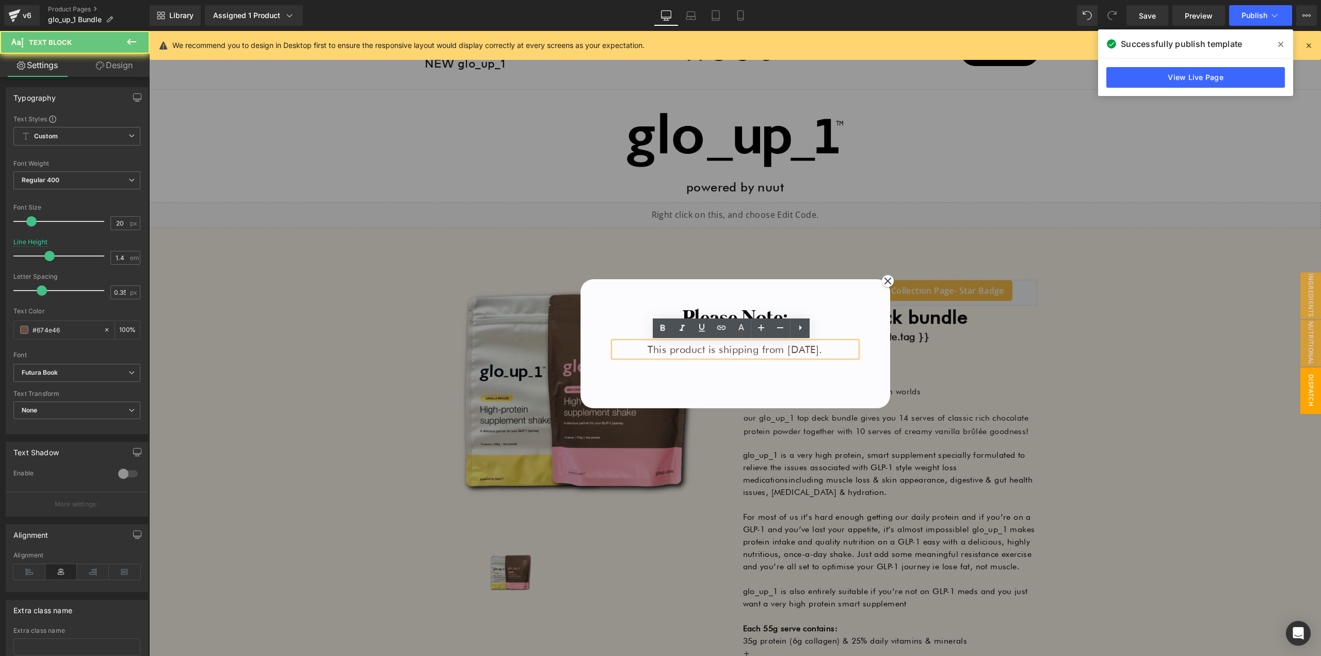
click at [703, 351] on p "This product is shipping from [DATE]." at bounding box center [735, 349] width 242 height 14
click at [719, 350] on p "This product is shipping from [DATE]." at bounding box center [735, 349] width 242 height 14
click at [699, 349] on p "This product is shipping from [DATE]." at bounding box center [735, 349] width 242 height 14
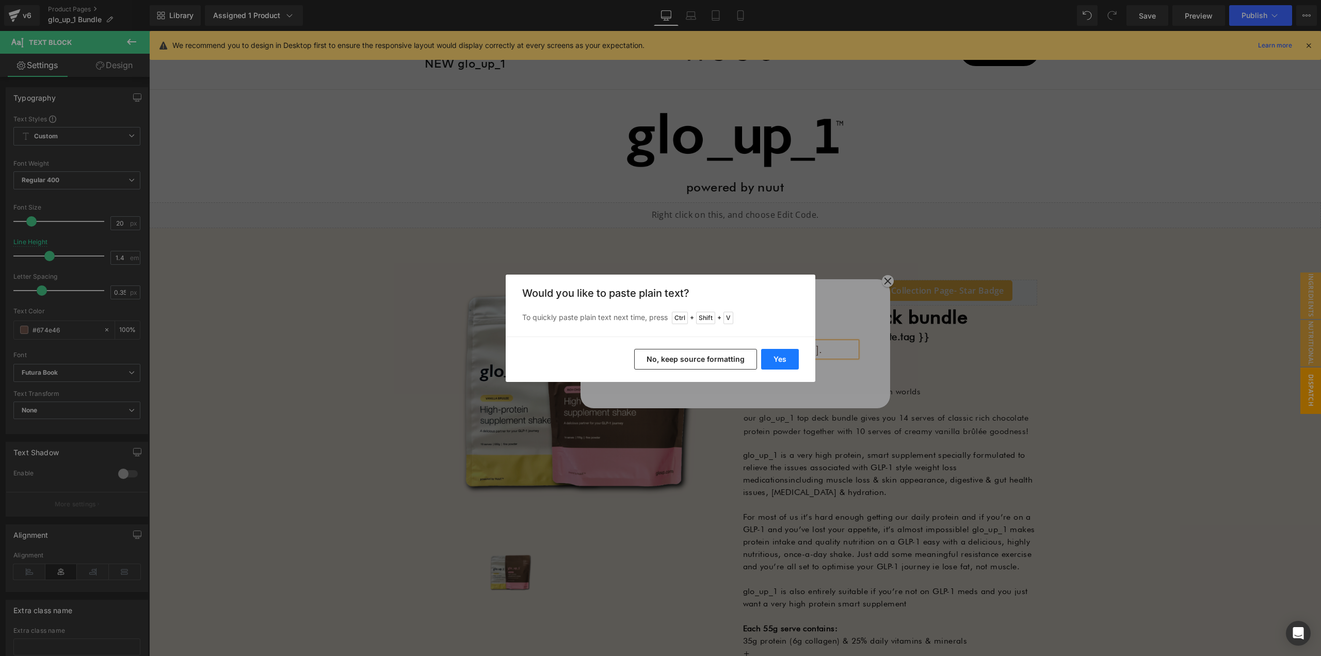
click at [779, 362] on button "Yes" at bounding box center [780, 359] width 38 height 21
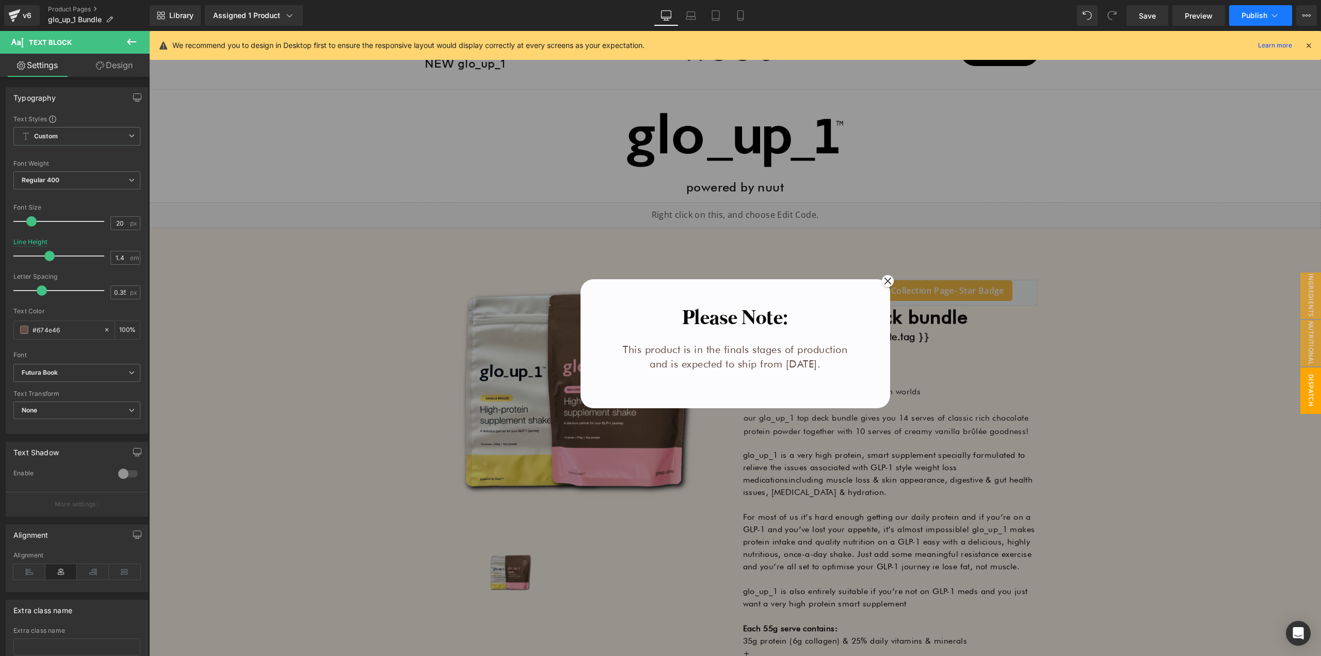
click at [1247, 14] on span "Publish" at bounding box center [1254, 15] width 26 height 8
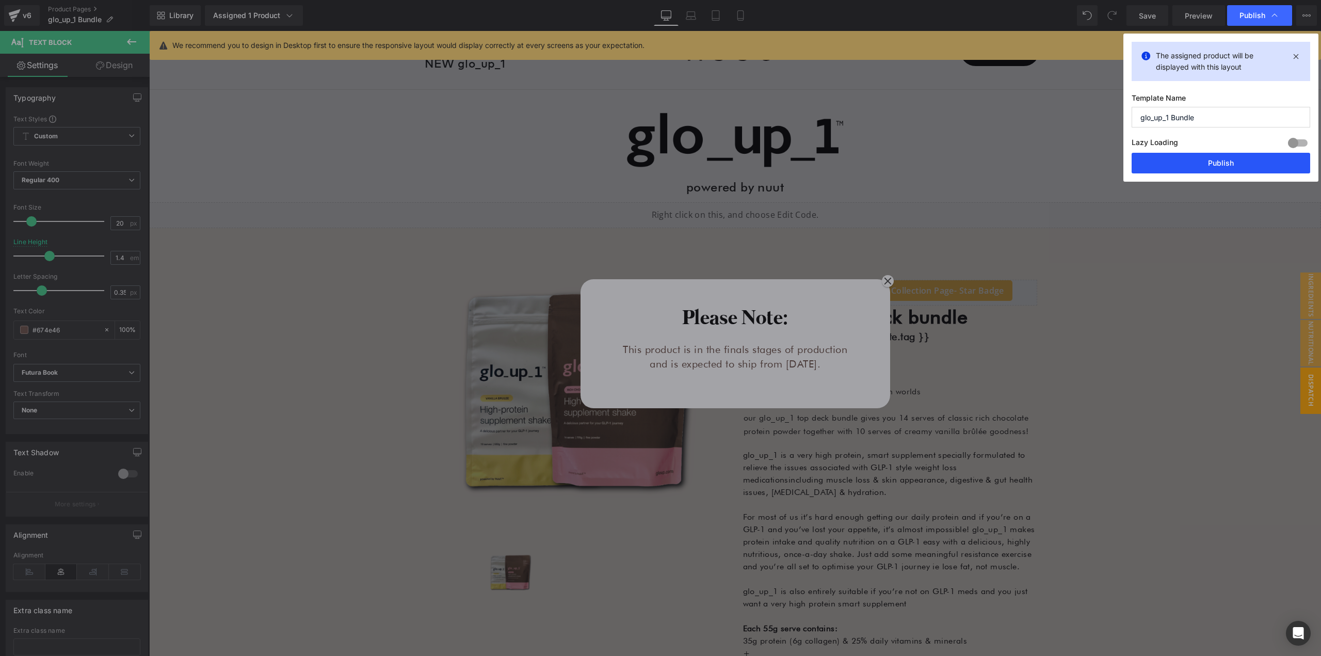
click at [1215, 163] on button "Publish" at bounding box center [1220, 163] width 179 height 21
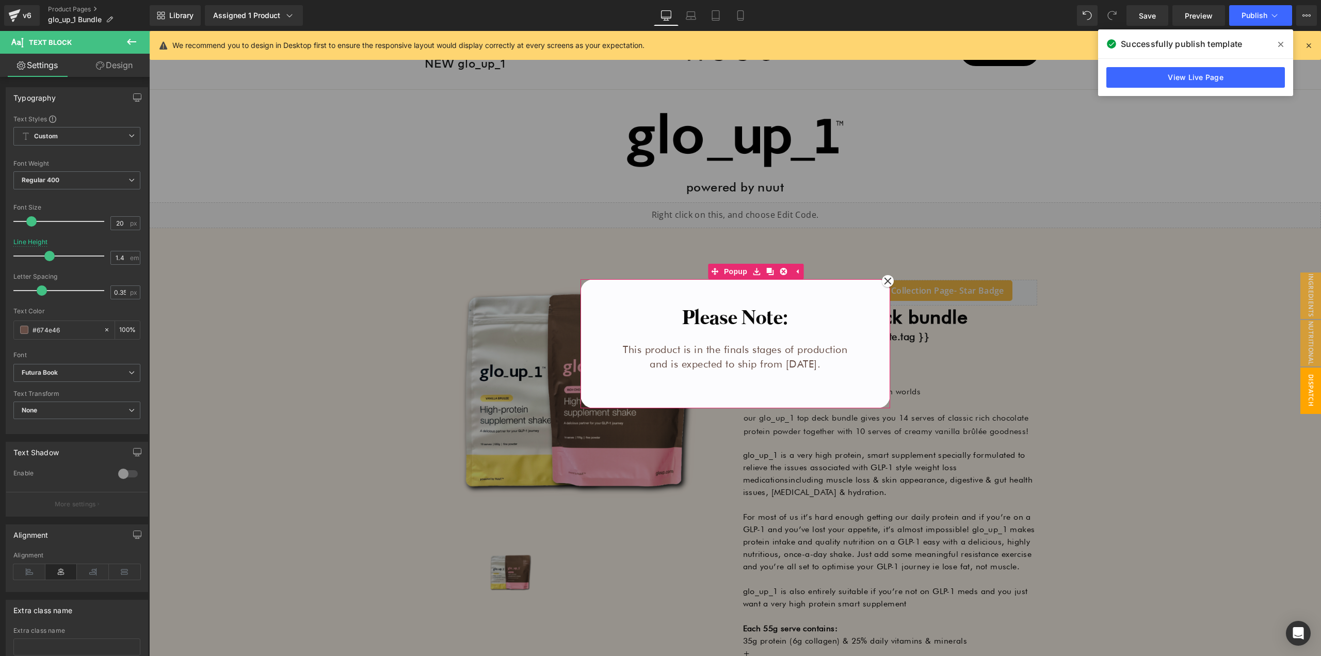
click at [937, 373] on div at bounding box center [735, 343] width 1172 height 625
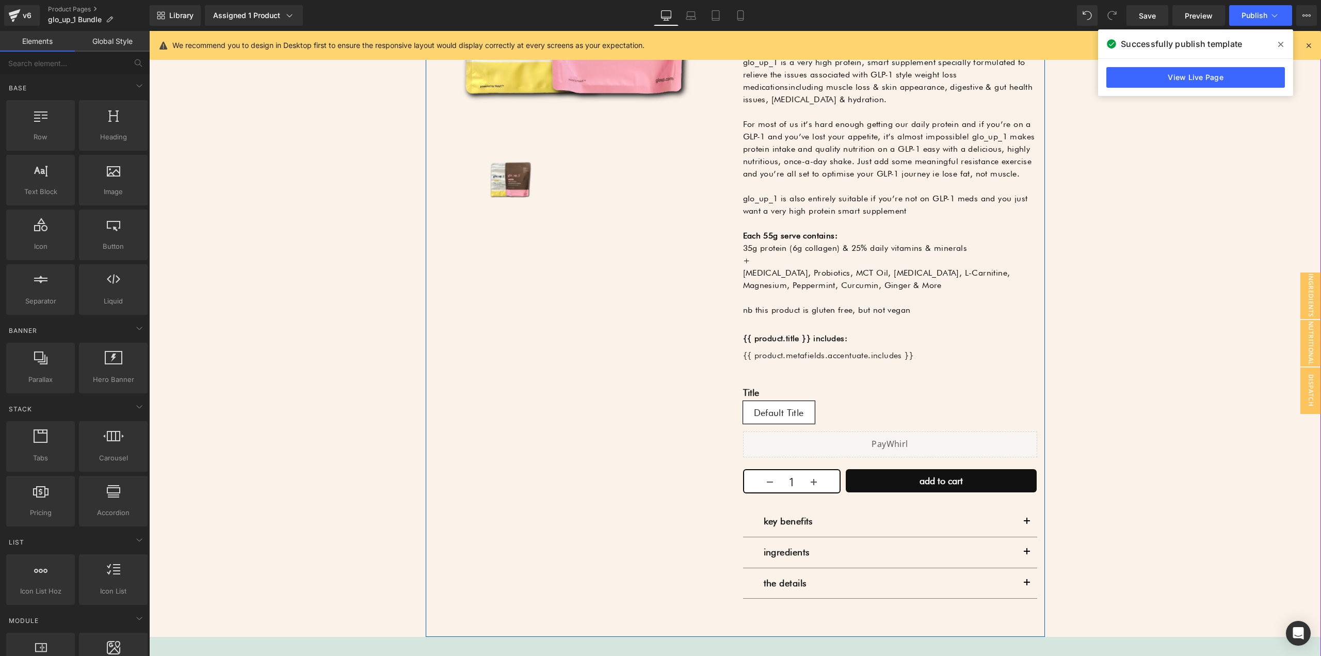
scroll to position [348, 0]
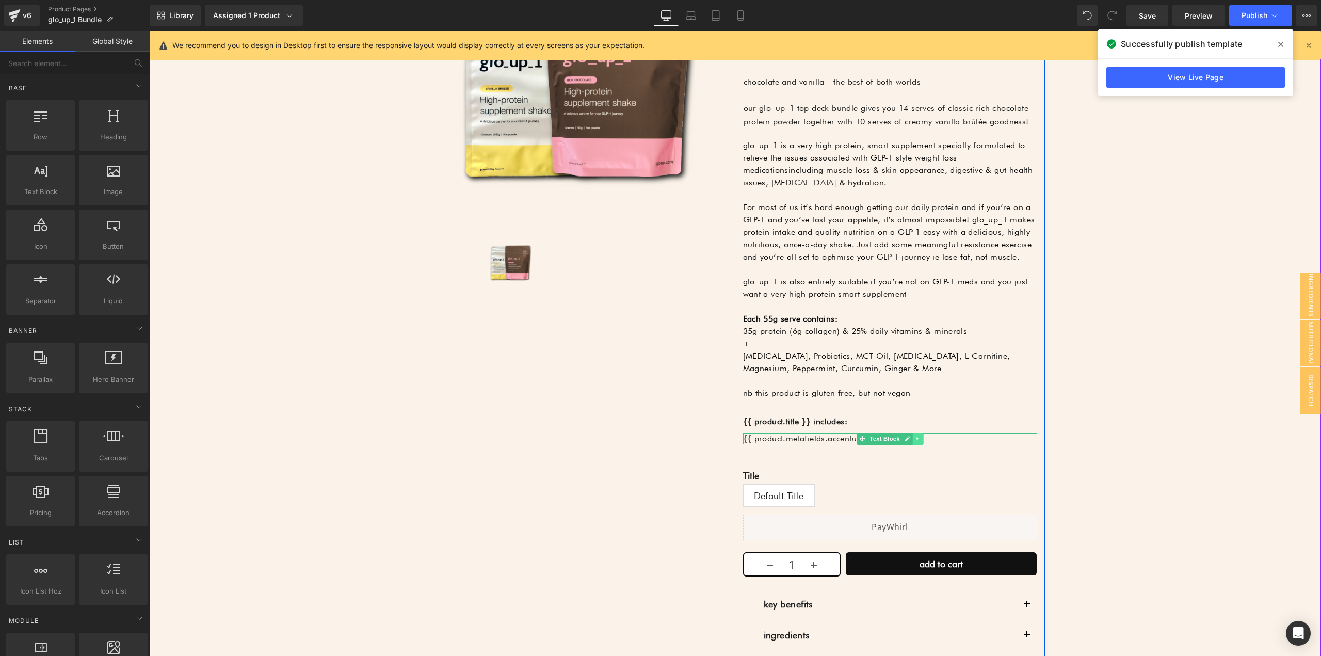
click at [915, 438] on icon at bounding box center [918, 438] width 6 height 6
click at [909, 439] on icon at bounding box center [912, 438] width 6 height 6
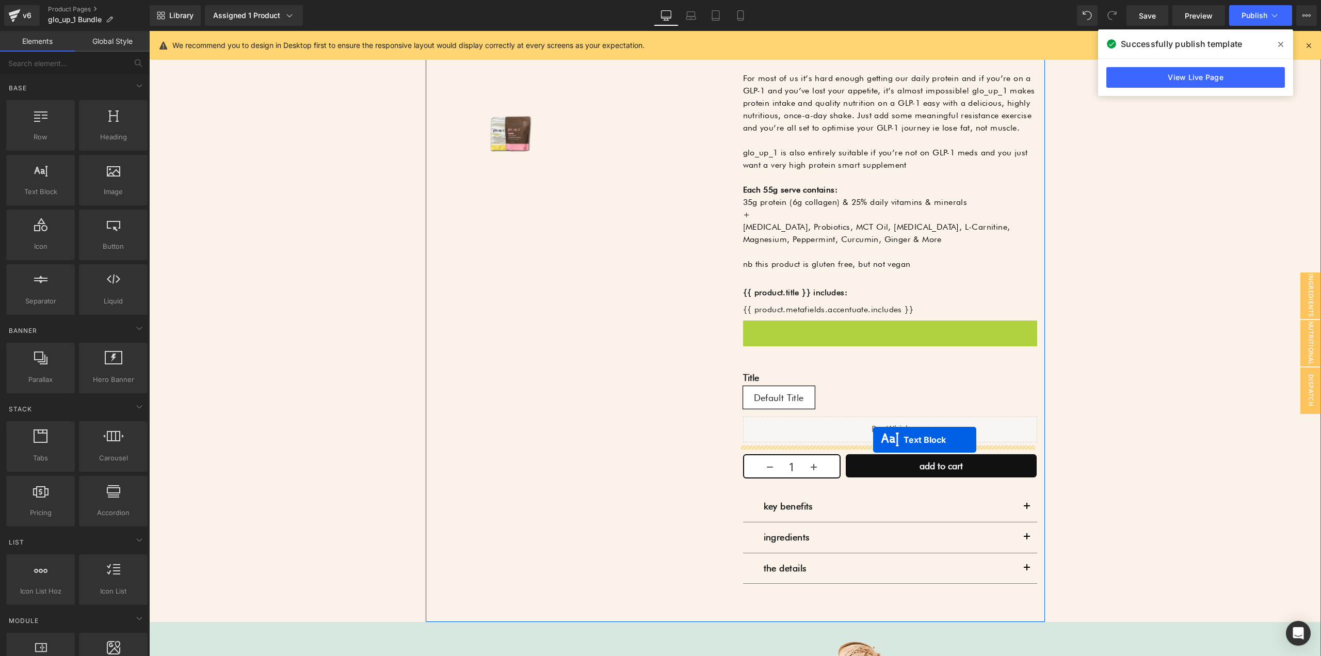
scroll to position [503, 0]
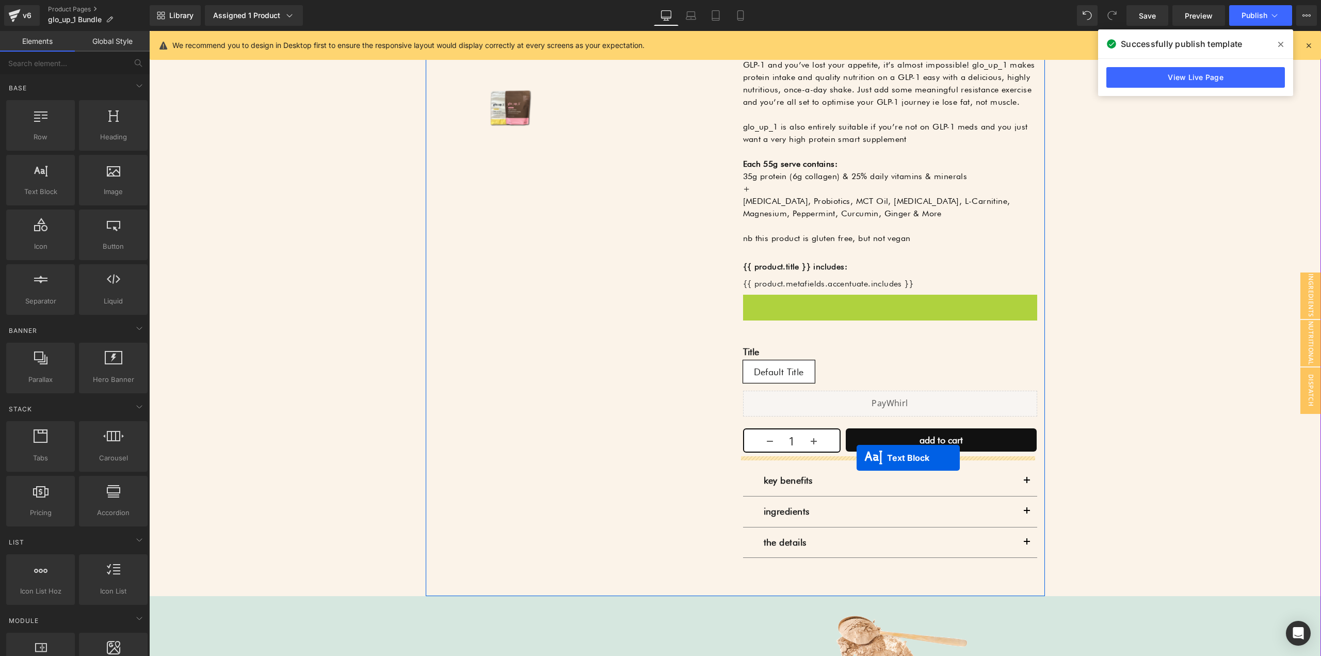
drag, startPoint x: 862, startPoint y: 456, endPoint x: 856, endPoint y: 458, distance: 5.6
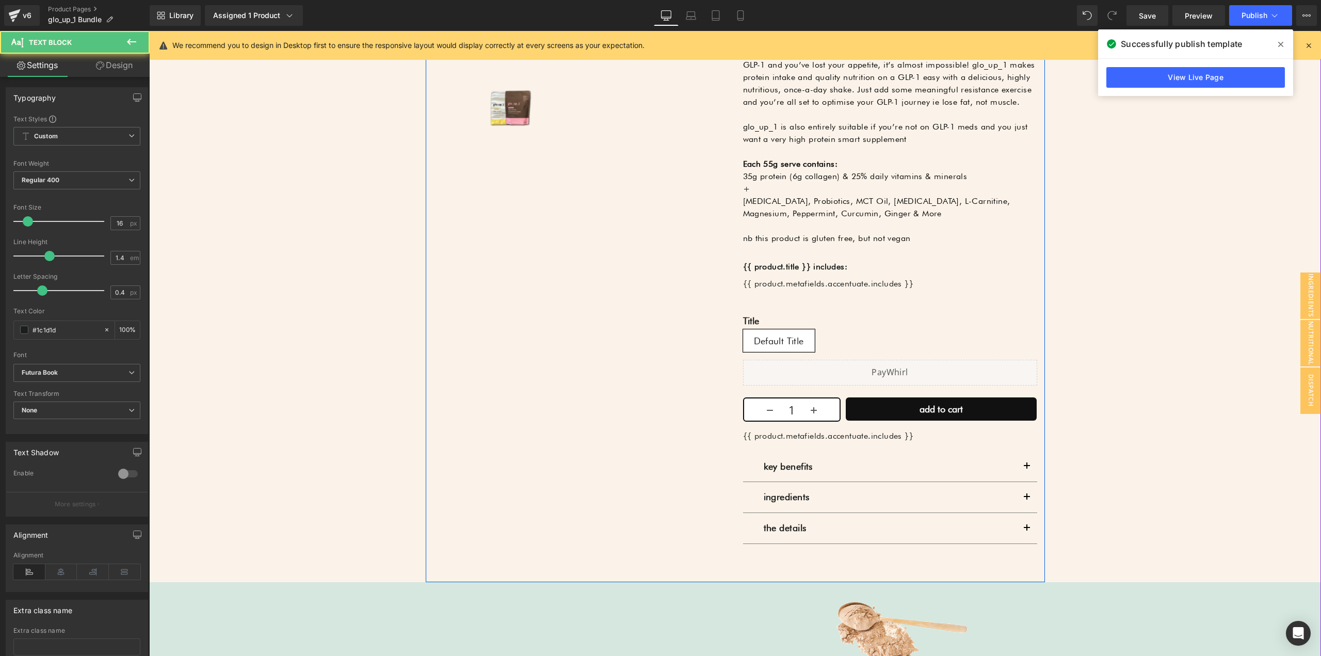
click at [640, 433] on div "Sale Off (P) Image ‹ › (P) Image List Row [DOMAIN_NAME] - Product & Collection …" at bounding box center [735, 180] width 619 height 803
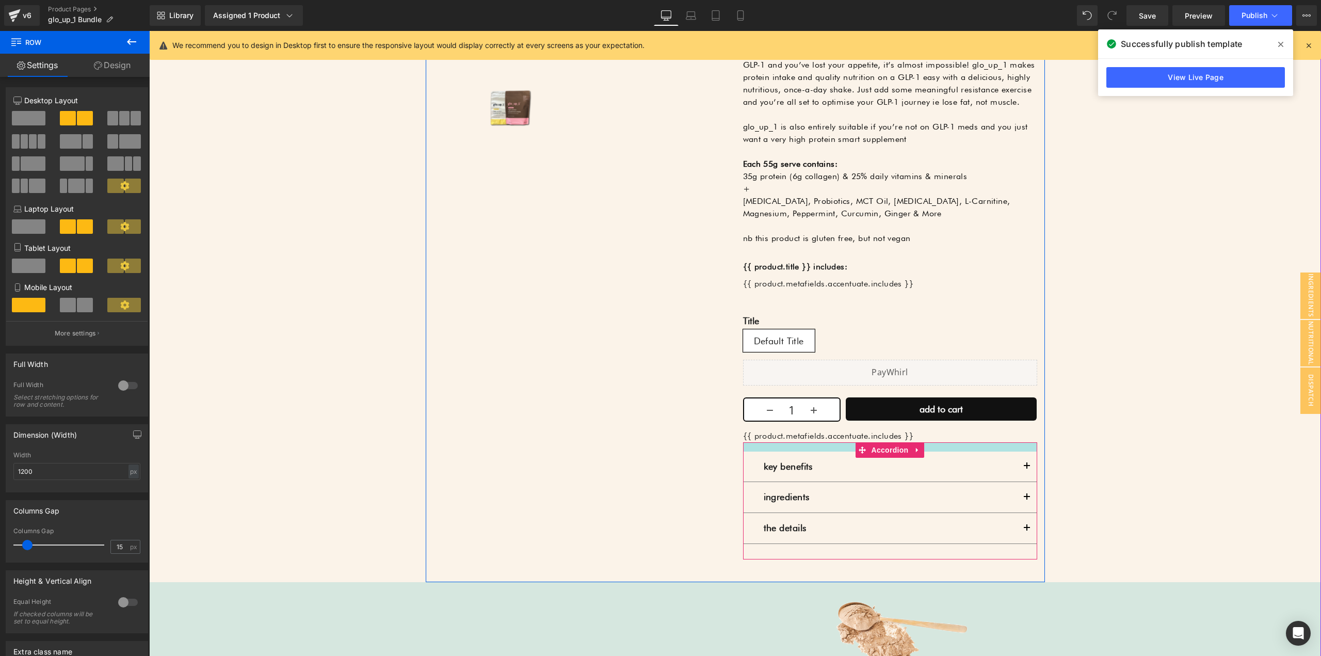
click at [826, 437] on p "{{ product.metafields.accentuate.includes }}" at bounding box center [890, 435] width 294 height 11
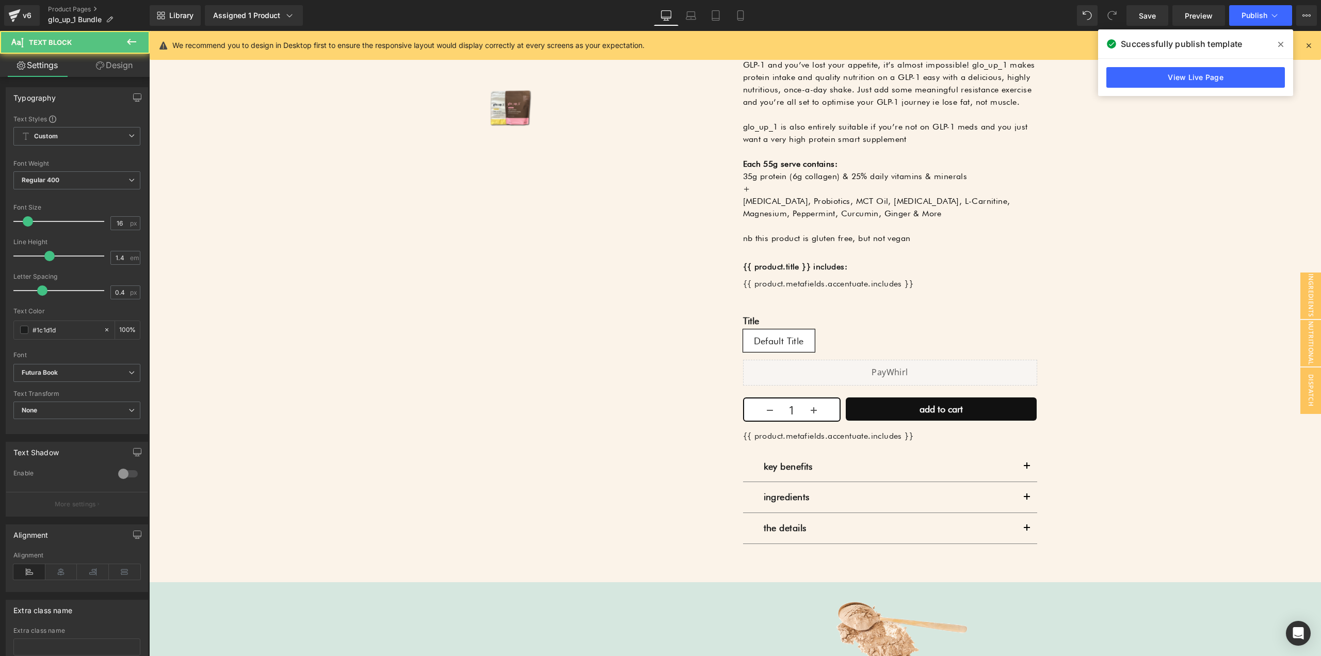
click at [119, 70] on link "Design" at bounding box center [114, 65] width 75 height 23
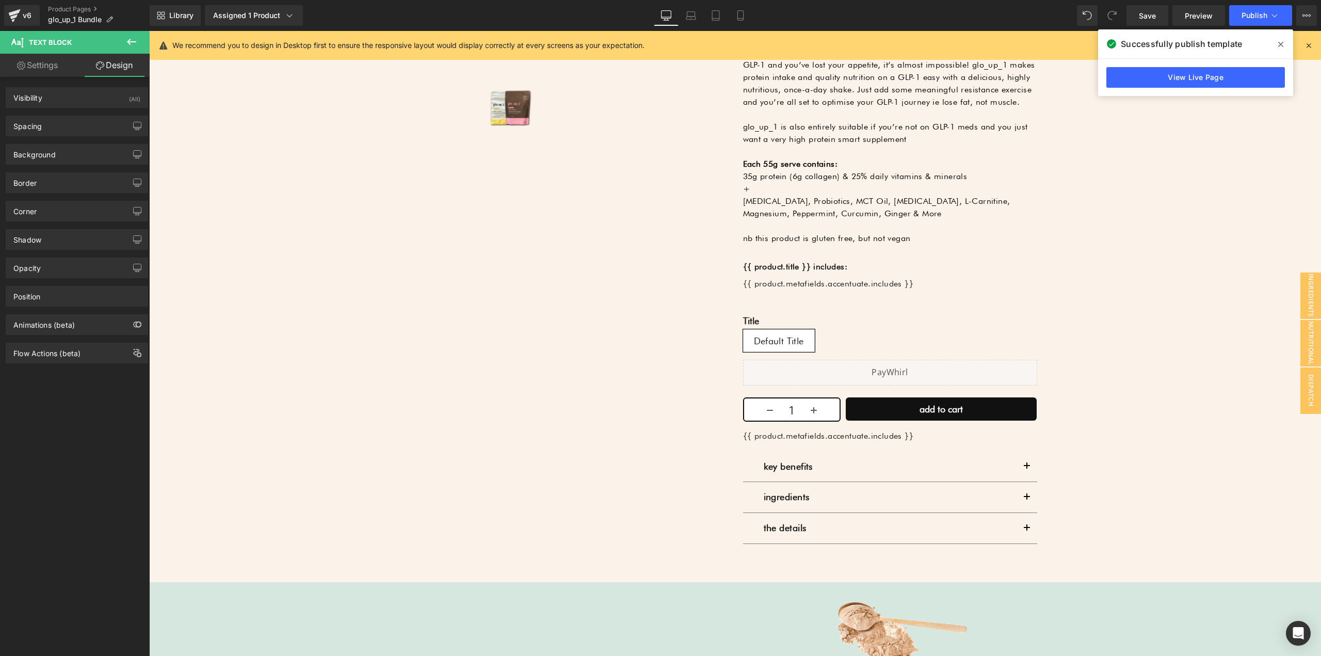
drag, startPoint x: 64, startPoint y: 128, endPoint x: 72, endPoint y: 143, distance: 16.8
click at [64, 128] on div "Spacing" at bounding box center [76, 126] width 141 height 20
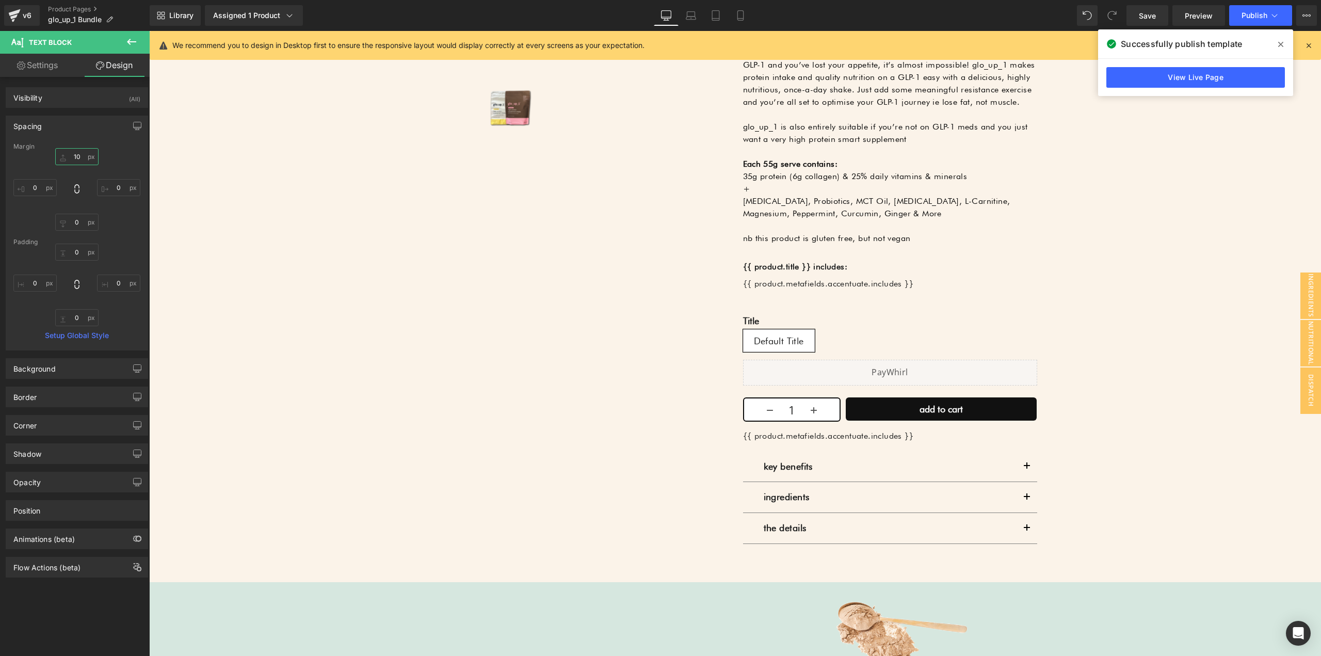
click at [80, 157] on input "10" at bounding box center [76, 156] width 43 height 17
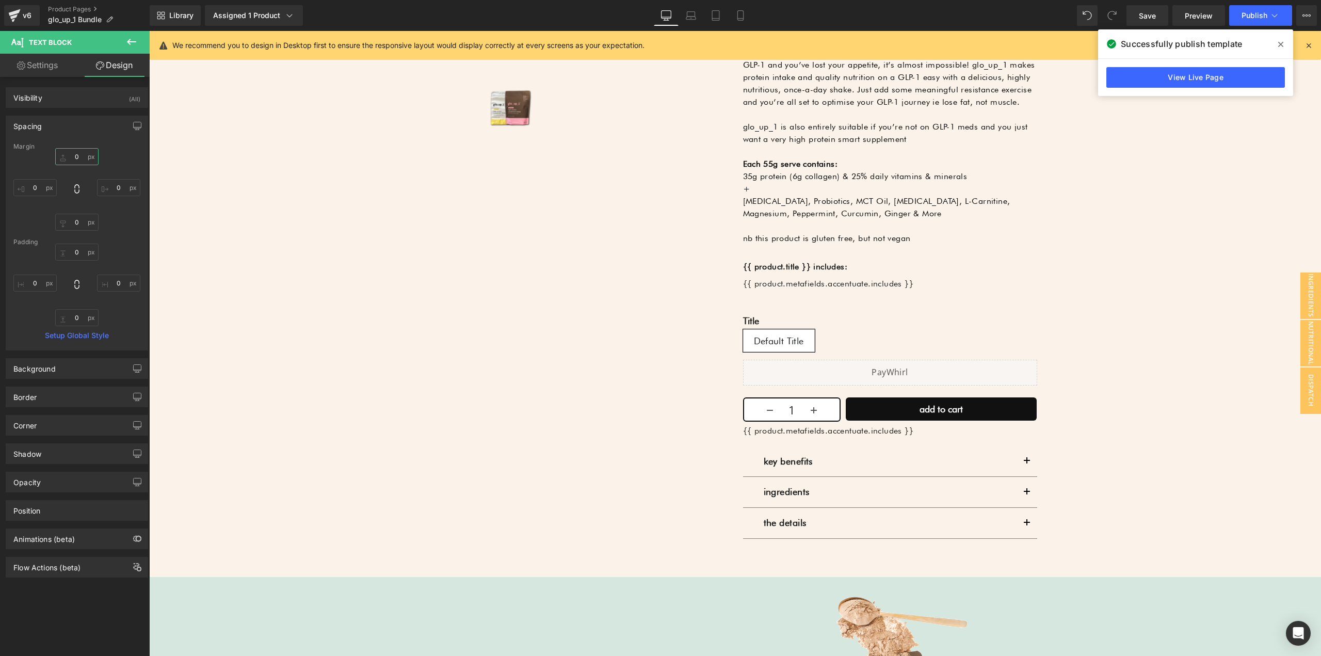
type input "0"
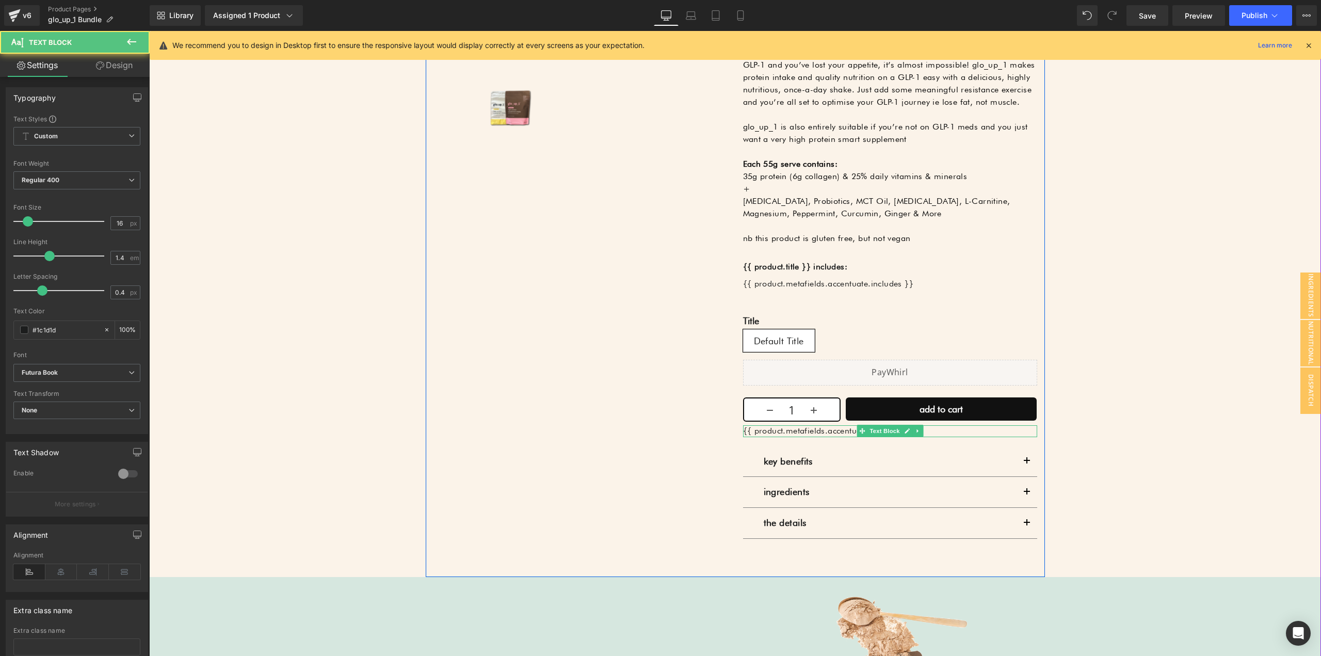
click at [849, 430] on p "{{ product.metafields.accentuate.includes }}" at bounding box center [890, 430] width 294 height 11
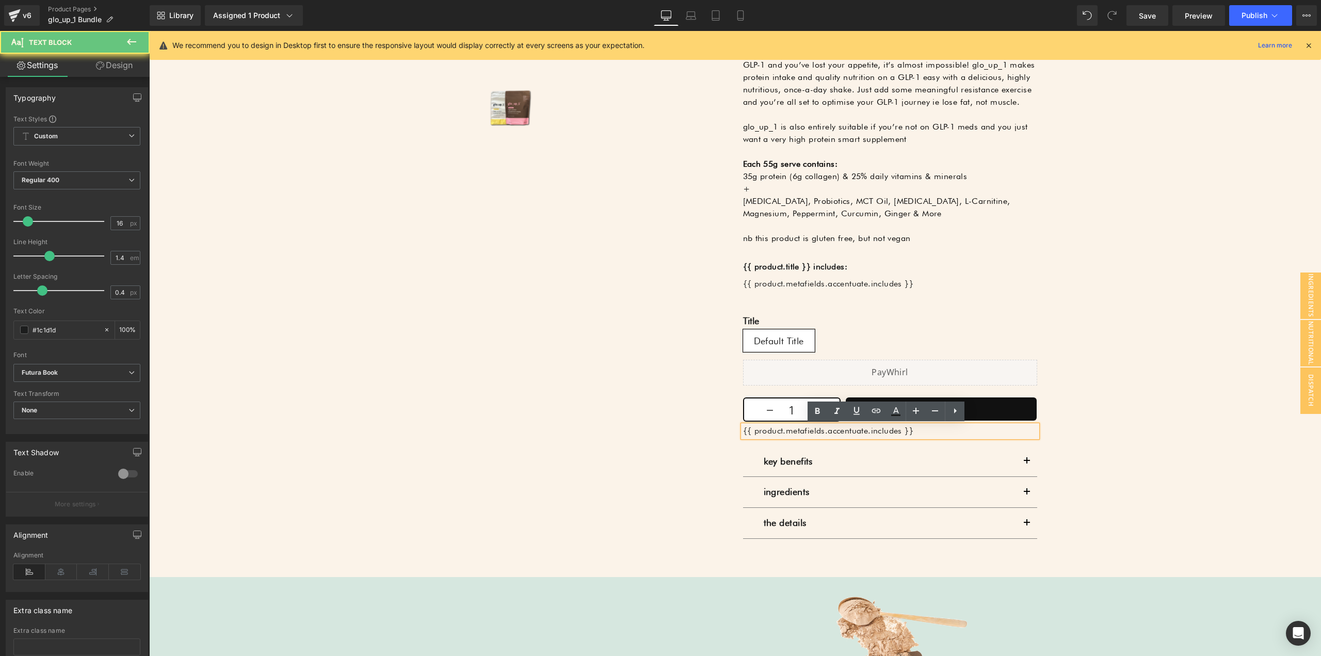
click at [845, 432] on p "{{ product.metafields.accentuate.includes }}" at bounding box center [890, 430] width 294 height 11
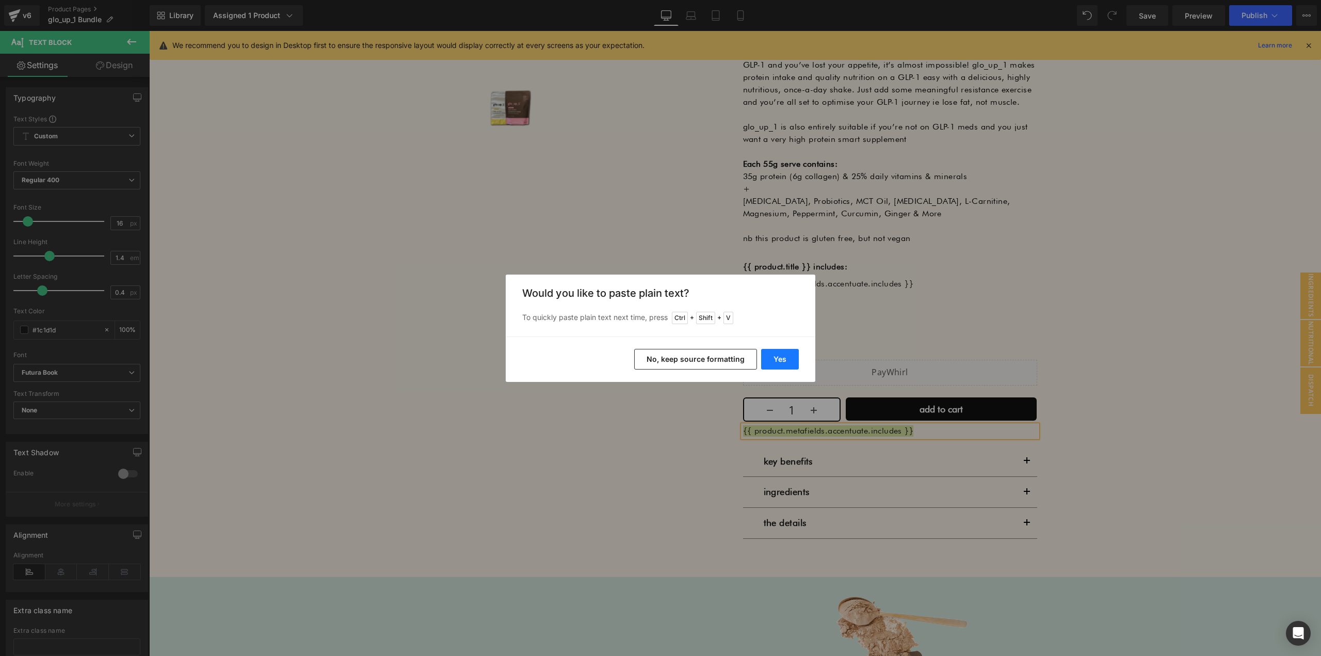
click at [774, 355] on button "Yes" at bounding box center [780, 359] width 38 height 21
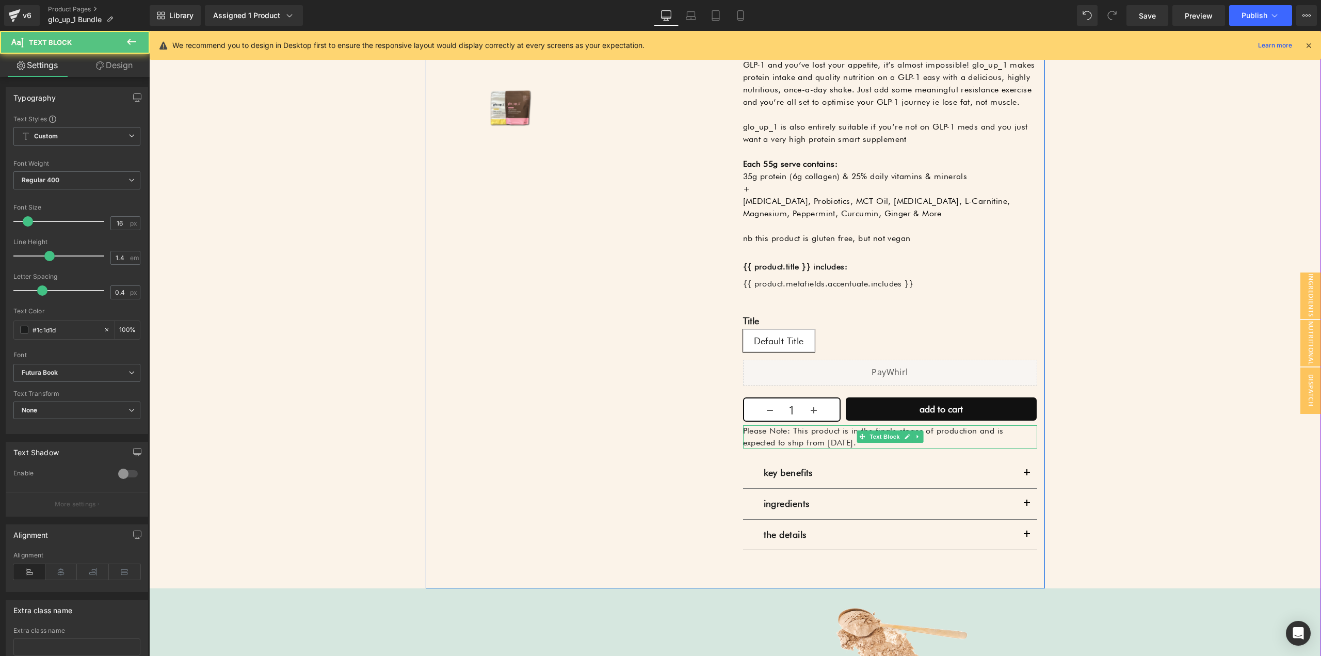
click at [808, 437] on p "Please Note: This product is in the finals stages of production and is expected…" at bounding box center [890, 436] width 294 height 23
click at [749, 429] on p "Please Note: This product is in the finals stages of production and is expected…" at bounding box center [890, 436] width 294 height 23
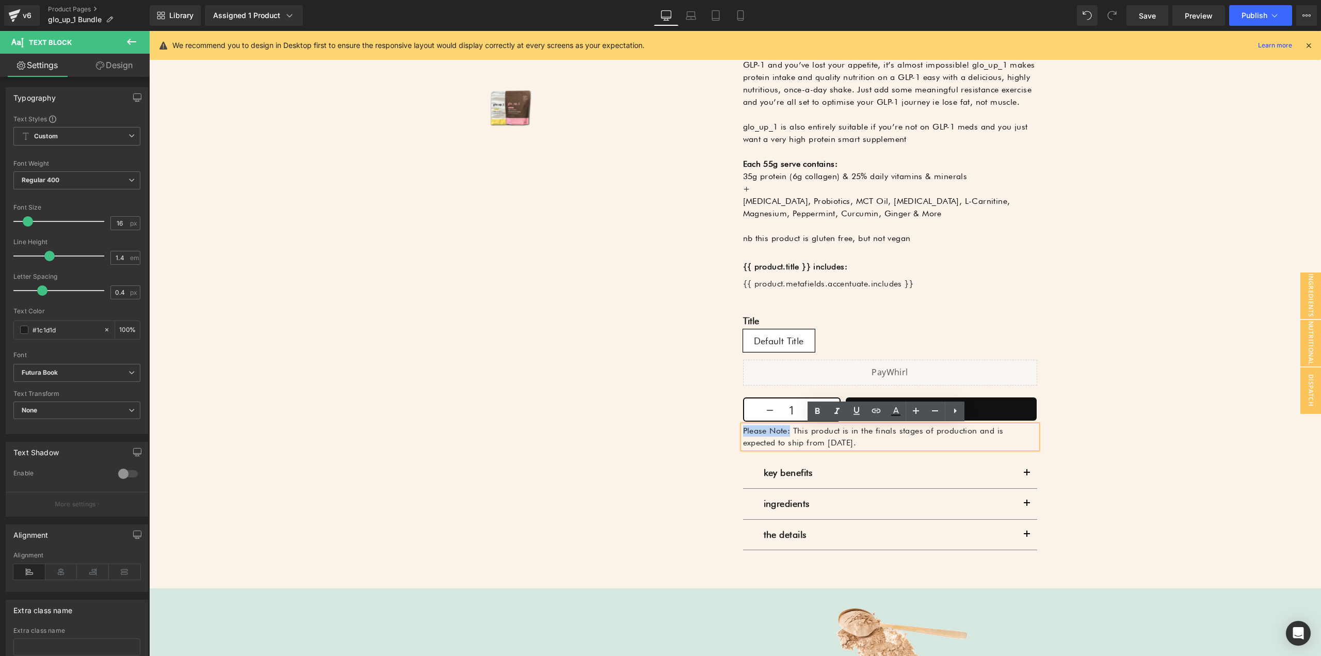
drag, startPoint x: 749, startPoint y: 429, endPoint x: 783, endPoint y: 428, distance: 33.6
click at [783, 428] on p "Please Note: This product is in the finals stages of production and is expected…" at bounding box center [890, 436] width 294 height 23
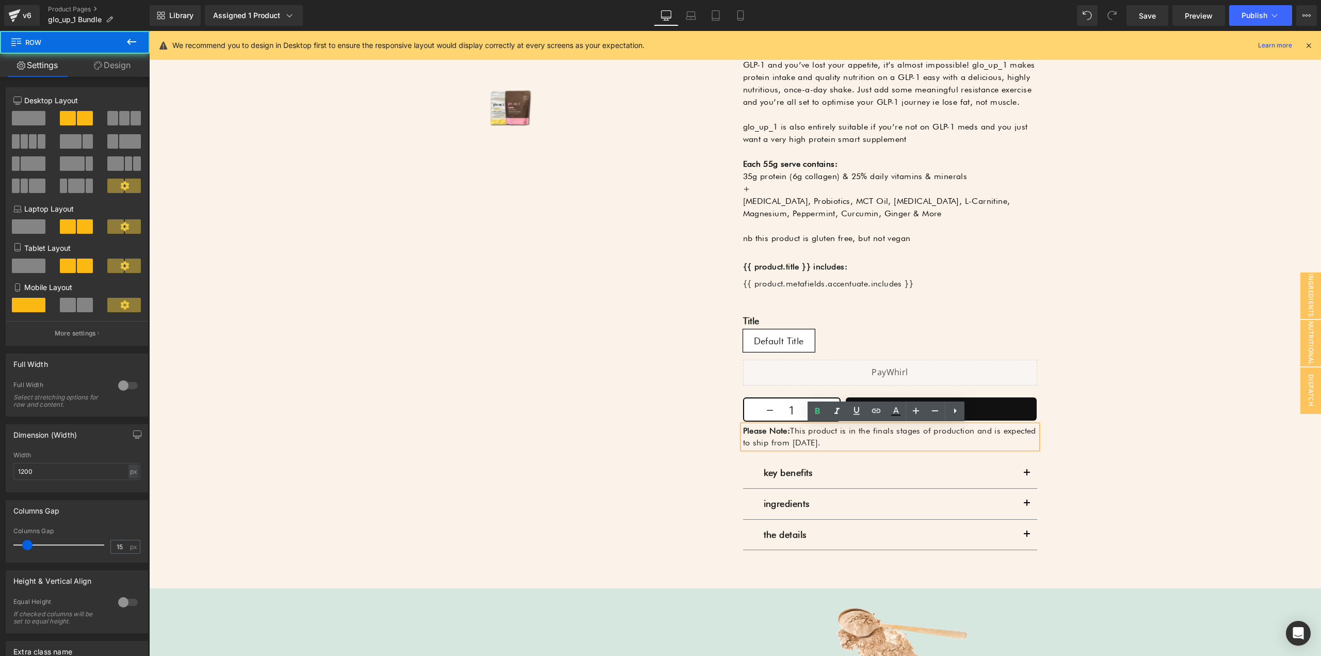
click at [624, 391] on div "Sale Off (P) Image ‹ › (P) Image List Row [DOMAIN_NAME] - Product & Collection …" at bounding box center [735, 183] width 619 height 809
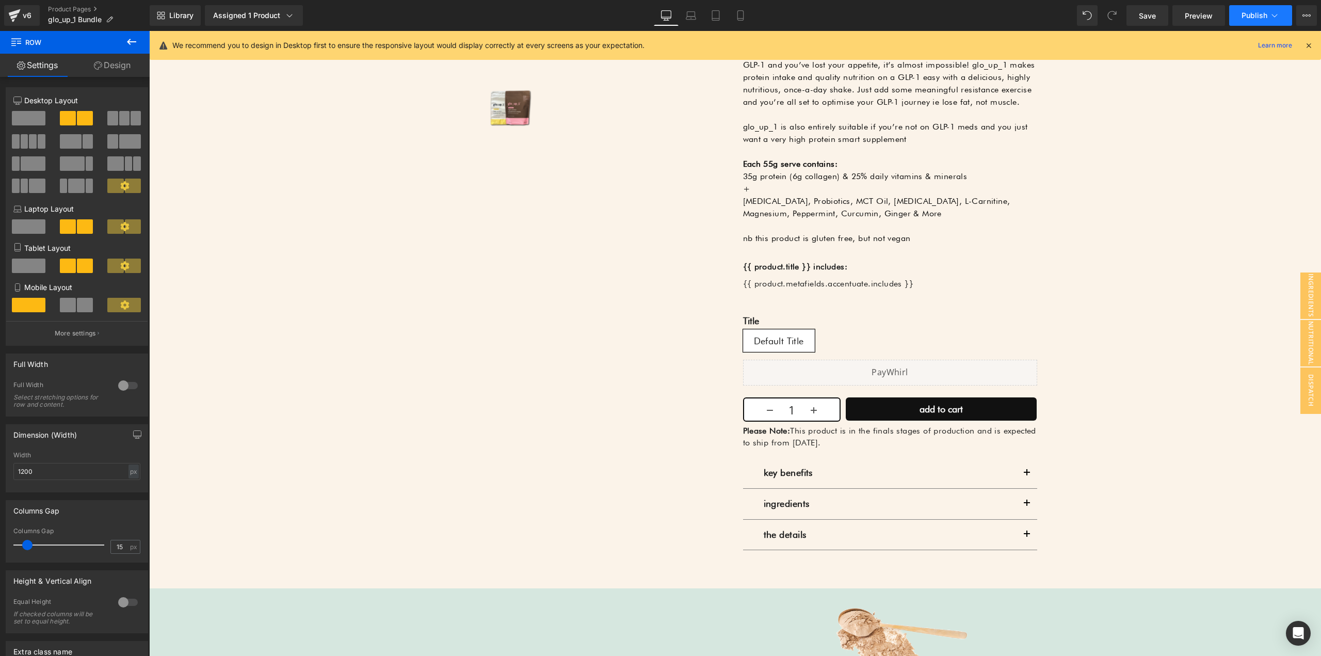
click at [1251, 11] on span "Publish" at bounding box center [1254, 15] width 26 height 8
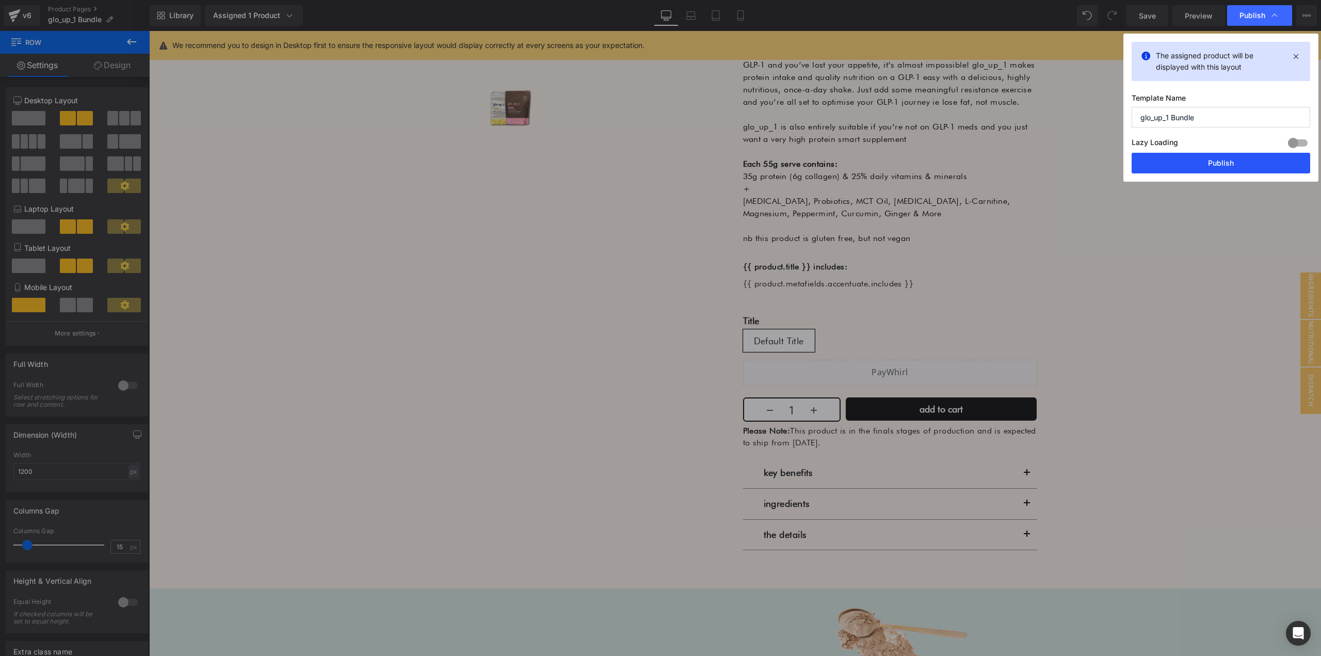
click at [1219, 158] on button "Publish" at bounding box center [1220, 163] width 179 height 21
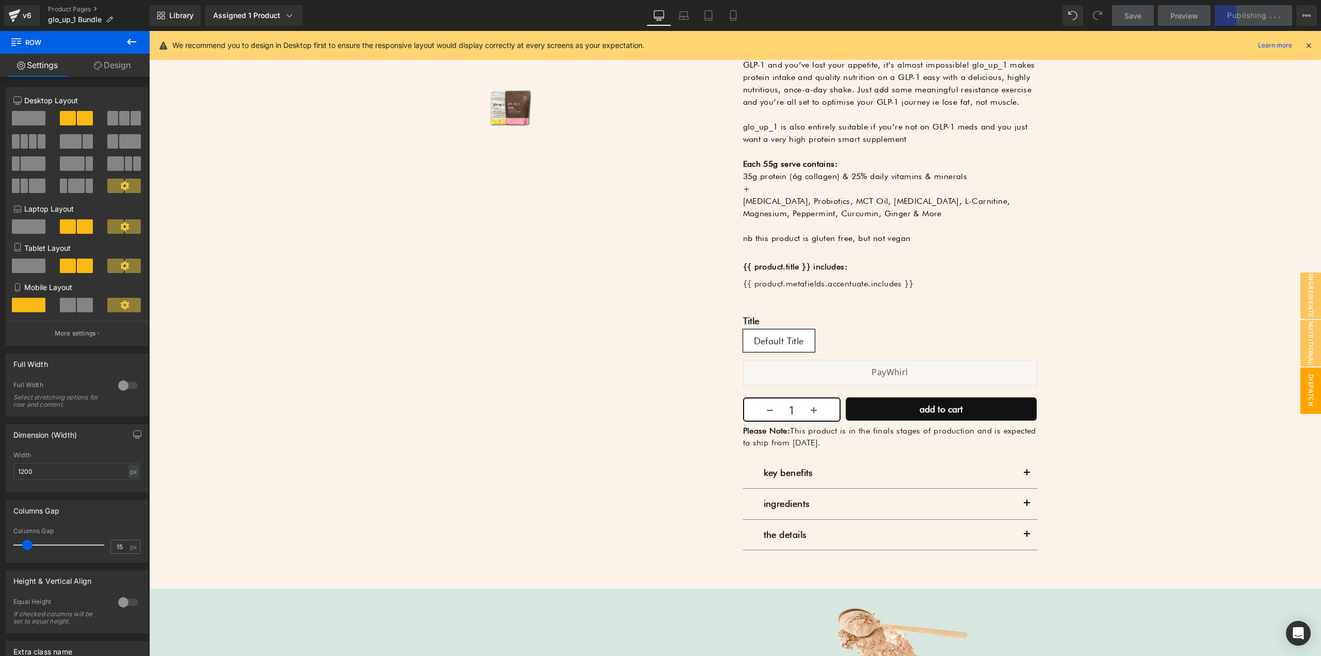
click at [1304, 376] on span "dispatch delay" at bounding box center [1300, 390] width 41 height 46
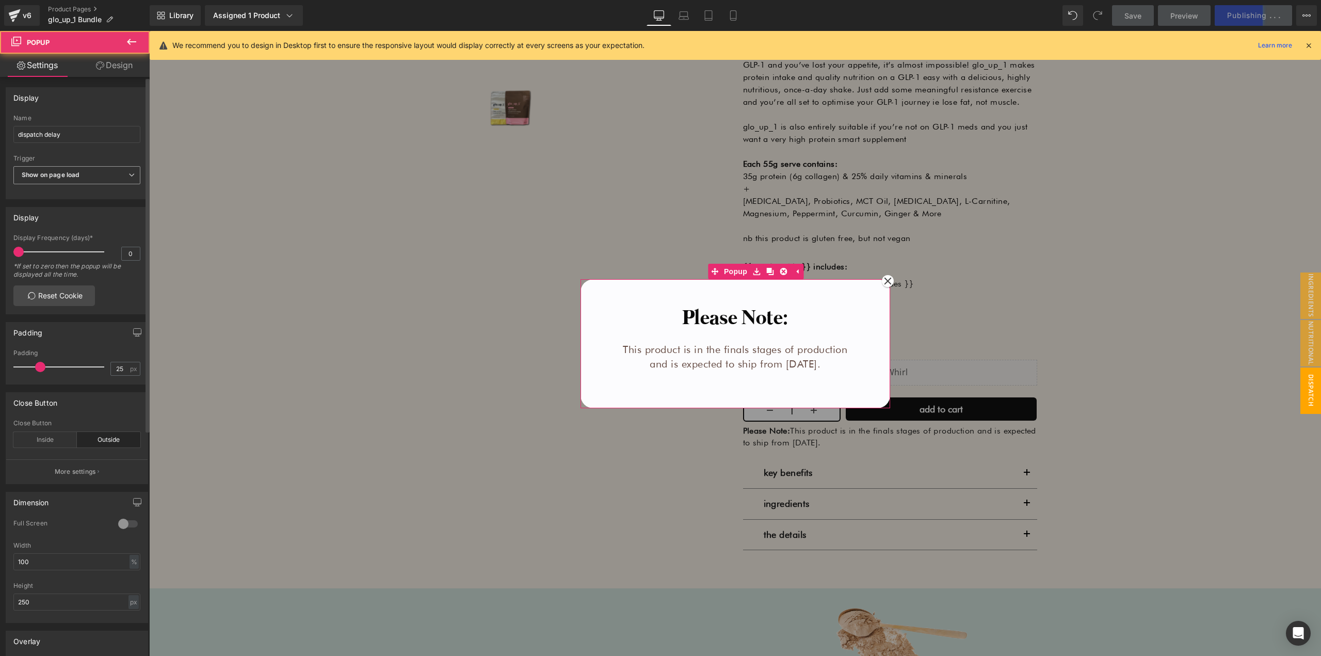
click at [92, 176] on span "Show on page load" at bounding box center [76, 175] width 127 height 18
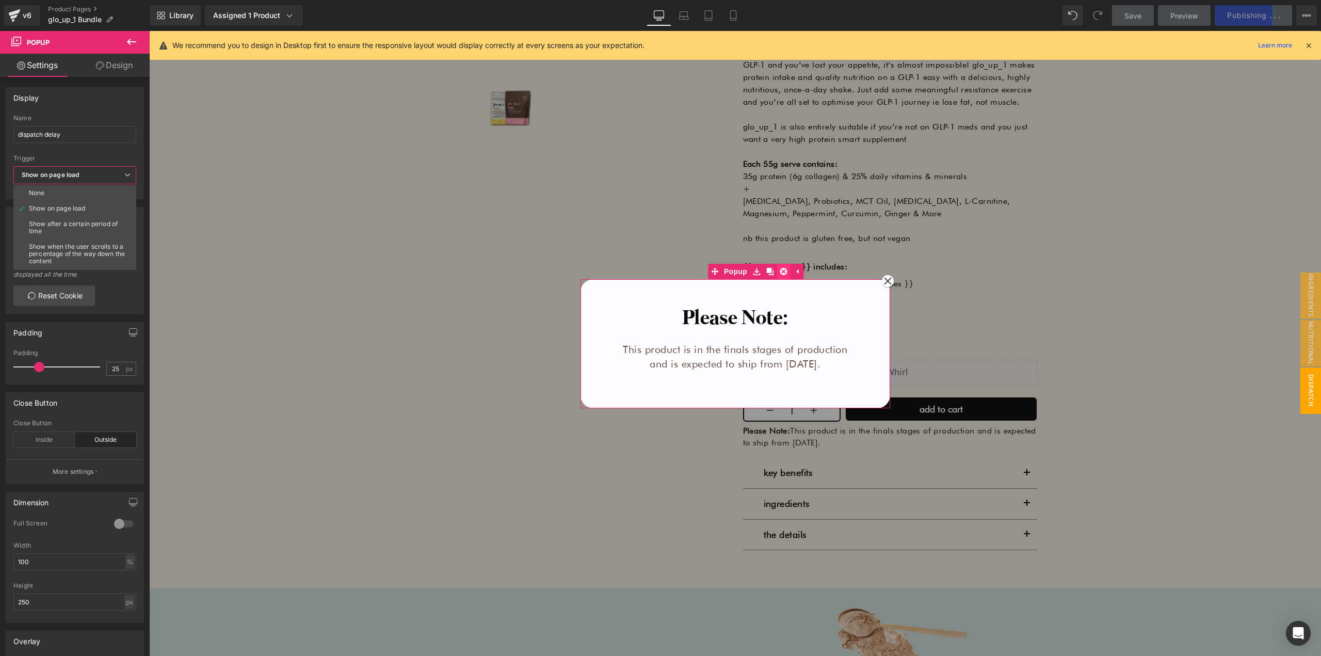
click at [780, 271] on icon at bounding box center [783, 271] width 7 height 8
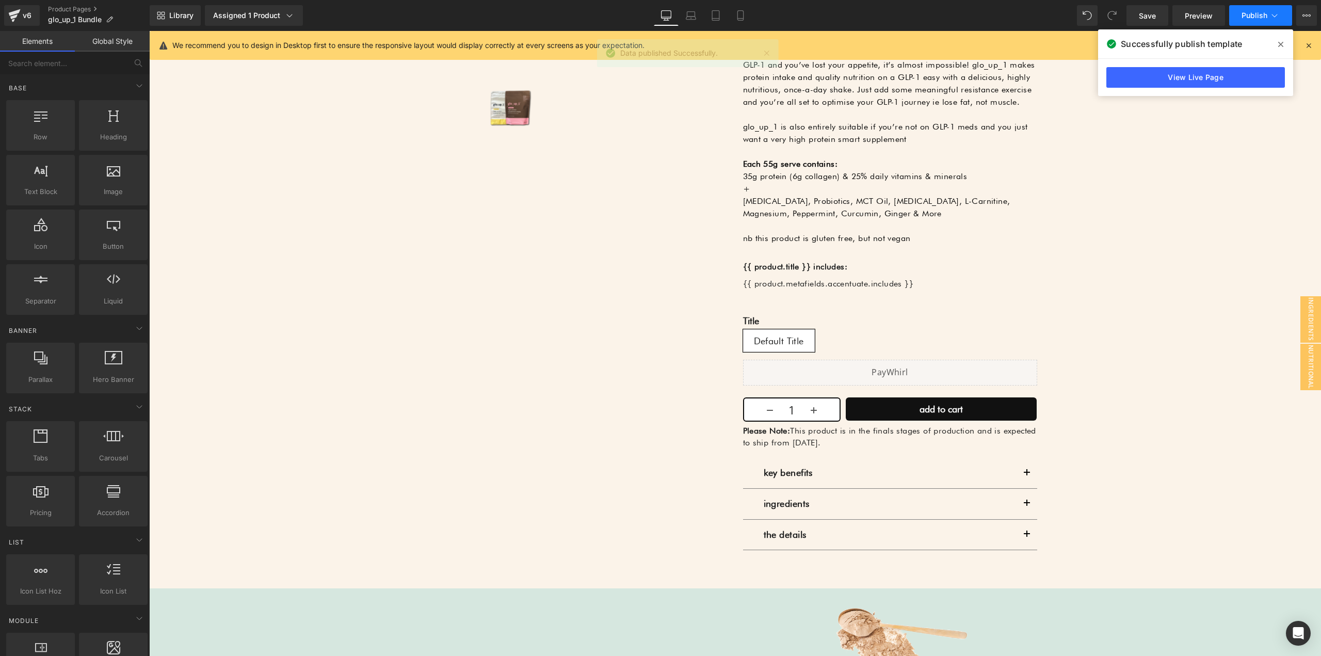
click at [1275, 13] on icon at bounding box center [1274, 15] width 10 height 10
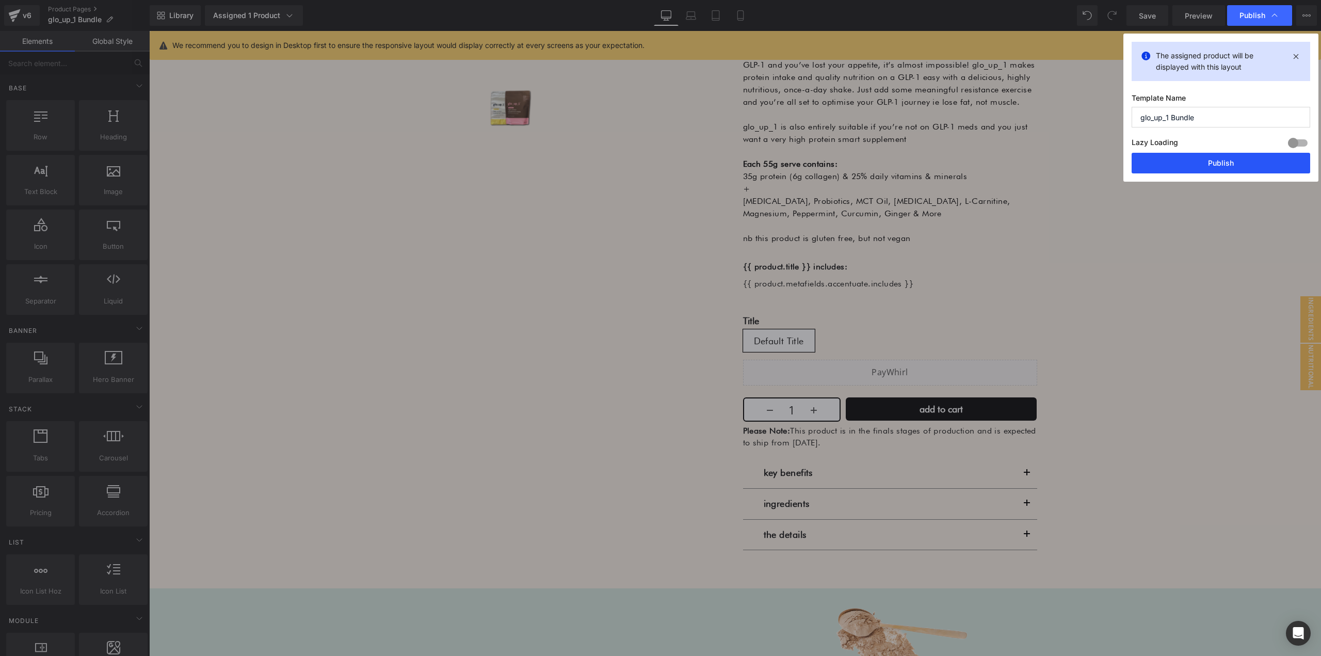
click at [1219, 166] on button "Publish" at bounding box center [1220, 163] width 179 height 21
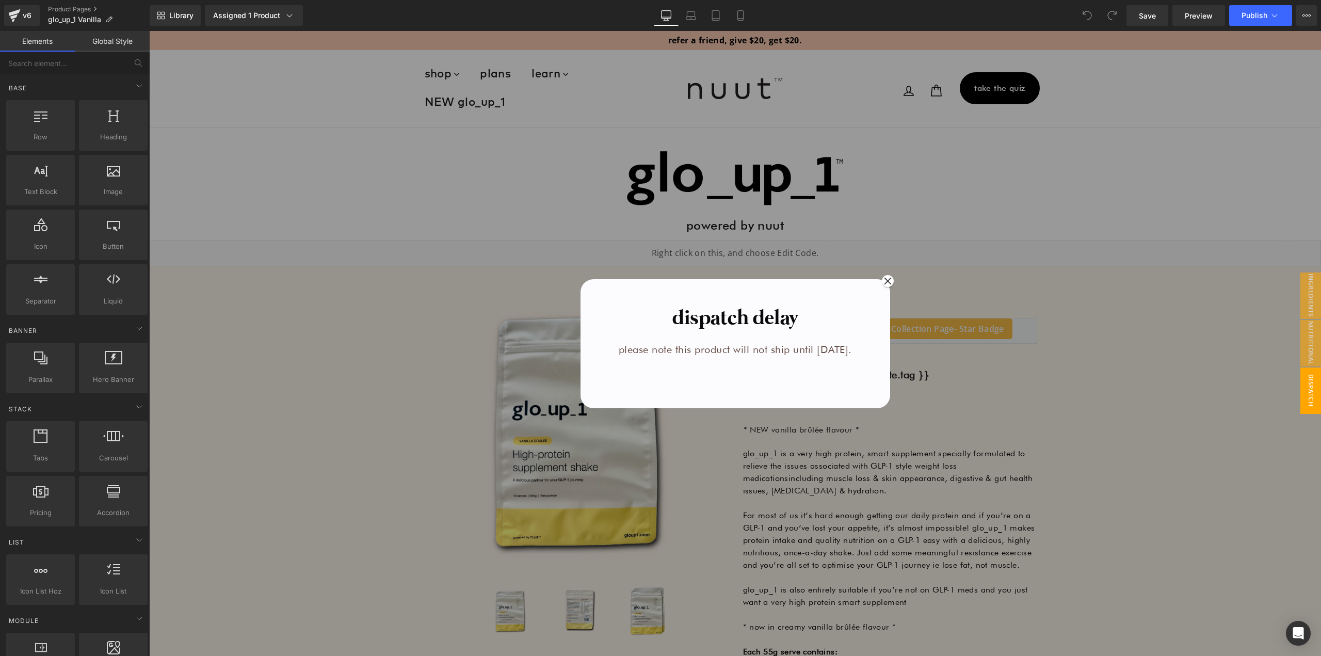
click at [731, 320] on icon at bounding box center [731, 318] width 6 height 6
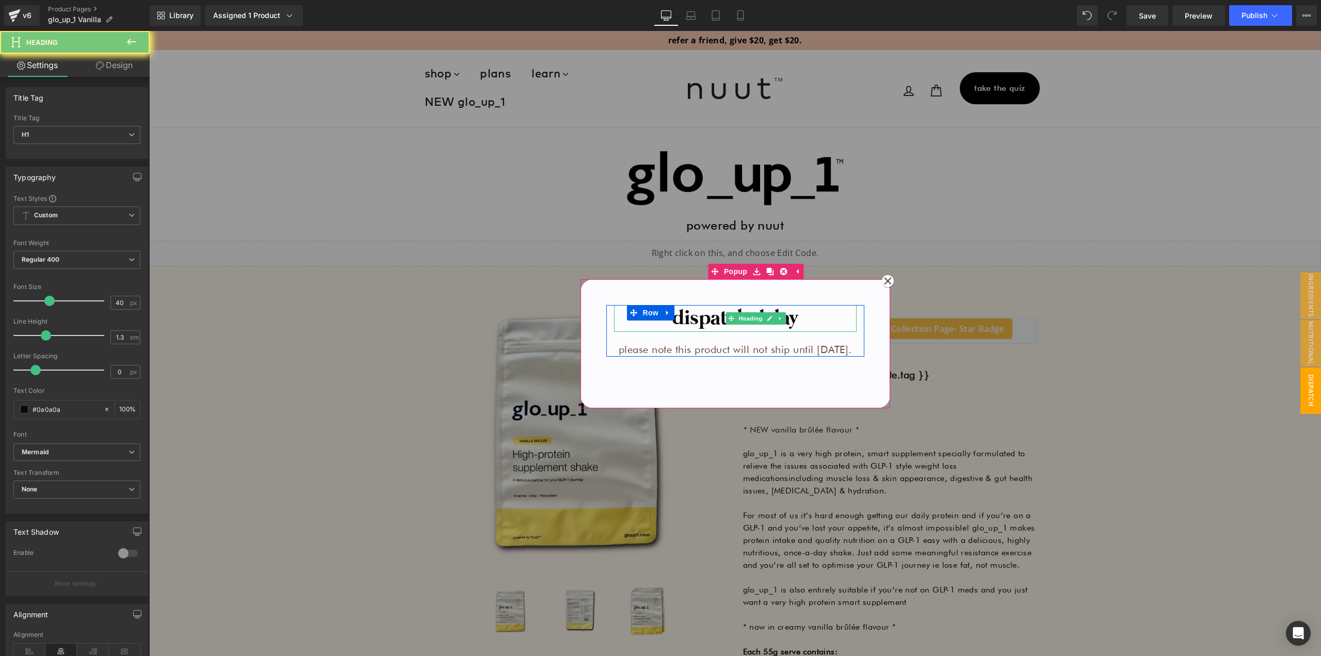
click at [709, 316] on h1 "dispatch delay" at bounding box center [735, 318] width 242 height 27
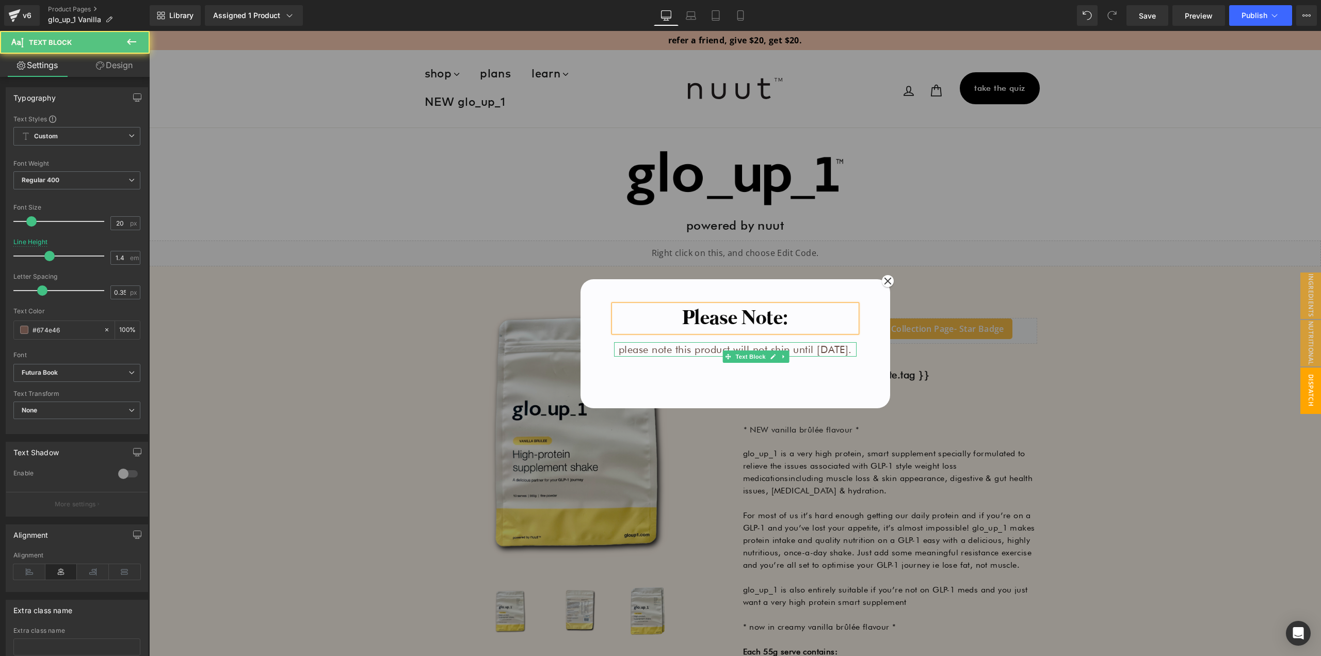
click at [708, 357] on p "please note this product will not ship until [DATE]." at bounding box center [735, 349] width 242 height 14
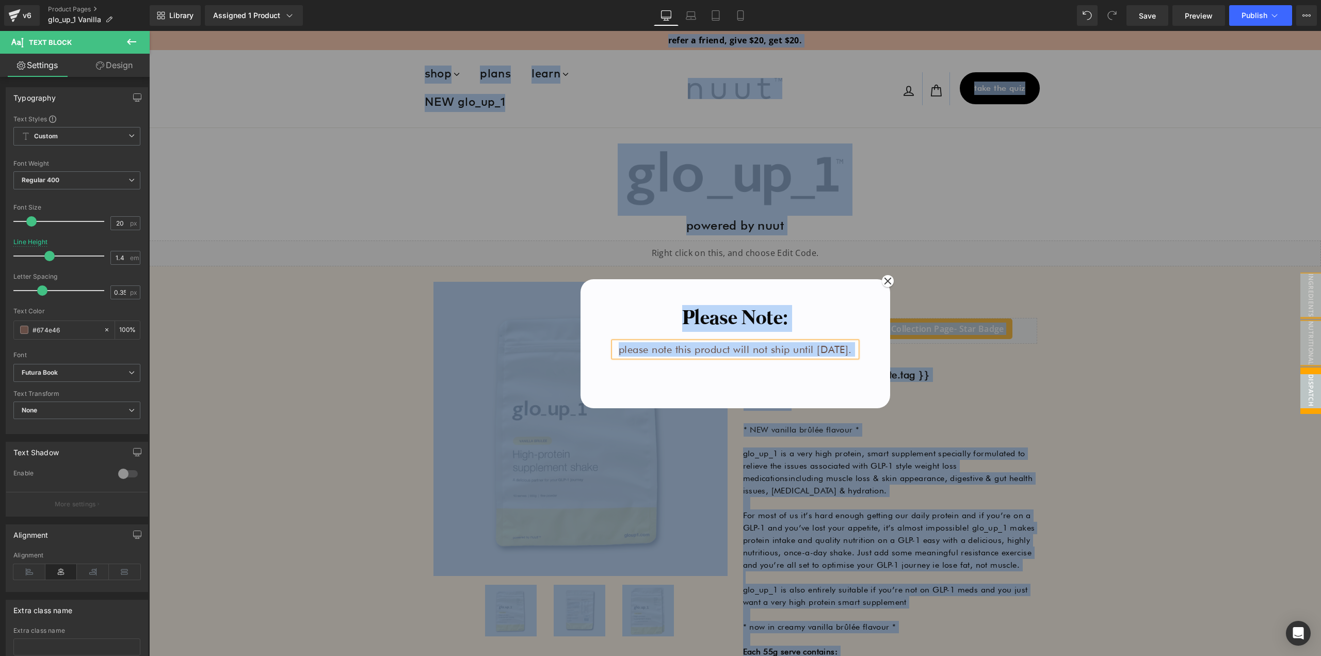
click at [776, 357] on p "please note this product will not ship until [DATE]." at bounding box center [735, 349] width 242 height 14
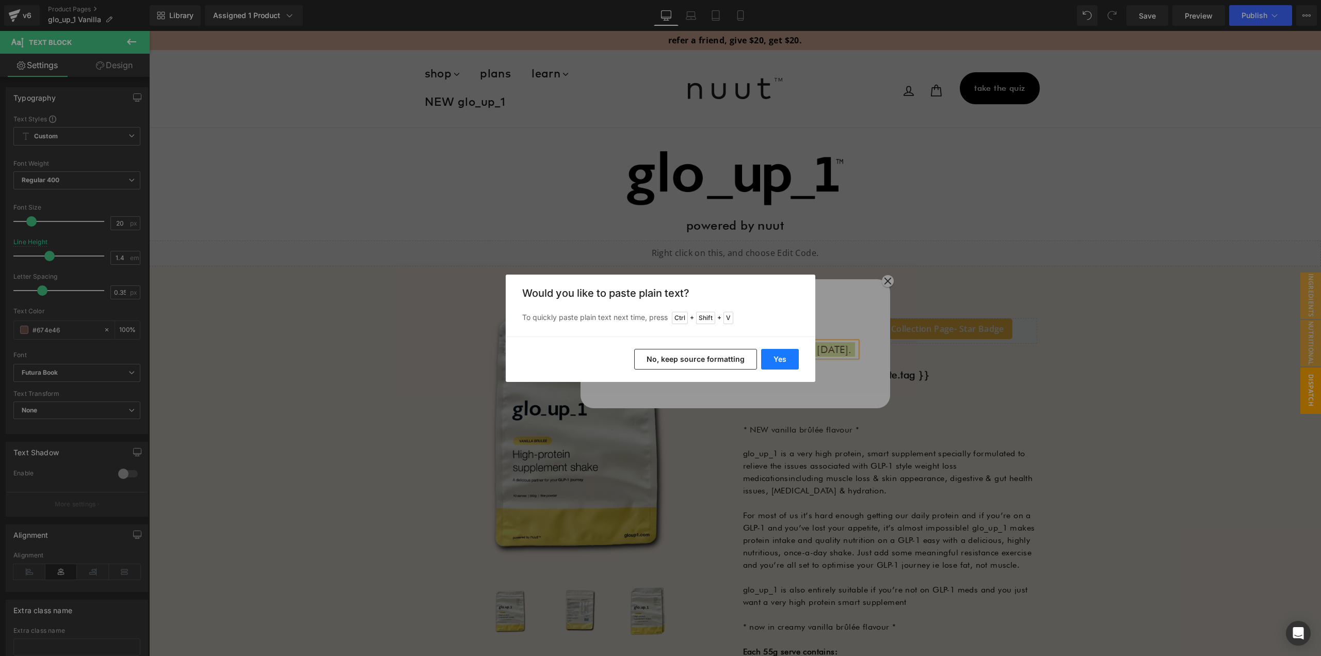
click at [780, 357] on button "Yes" at bounding box center [780, 359] width 38 height 21
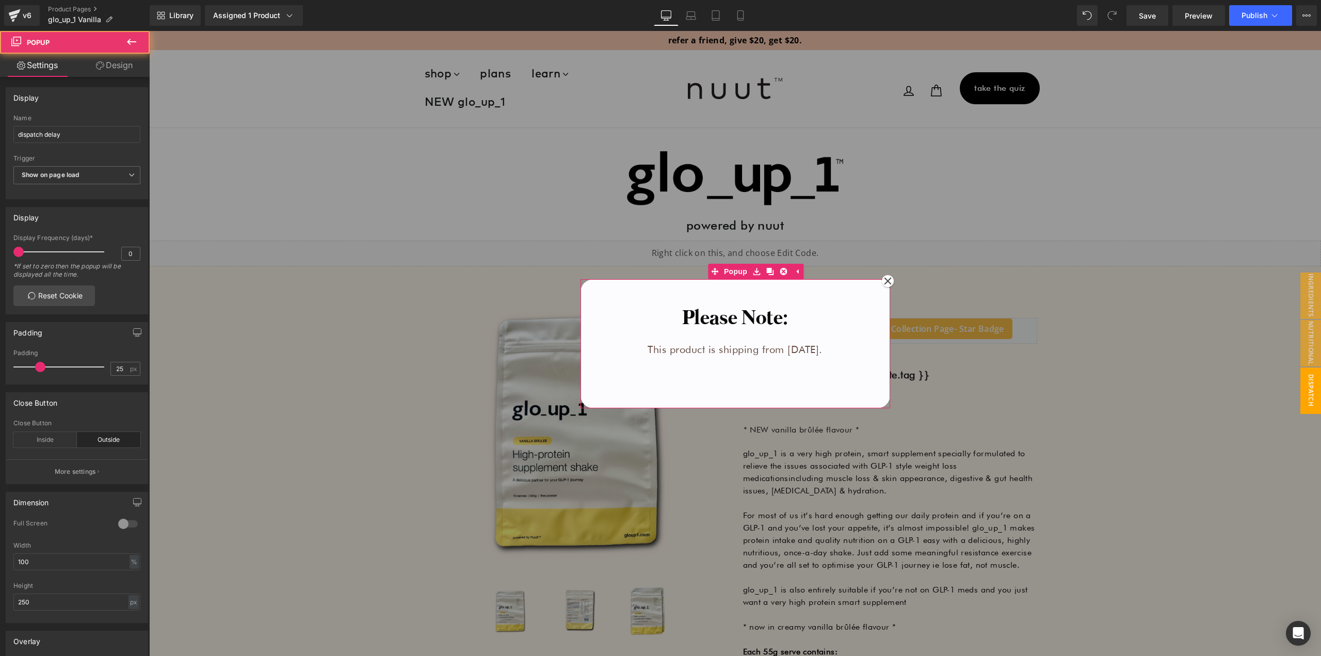
click at [794, 298] on div "Please Note: Heading This product is shipping from Friday 26 September. Text Bl…" at bounding box center [735, 347] width 284 height 111
click at [670, 14] on icon at bounding box center [666, 15] width 10 height 10
click at [688, 15] on icon at bounding box center [691, 15] width 10 height 10
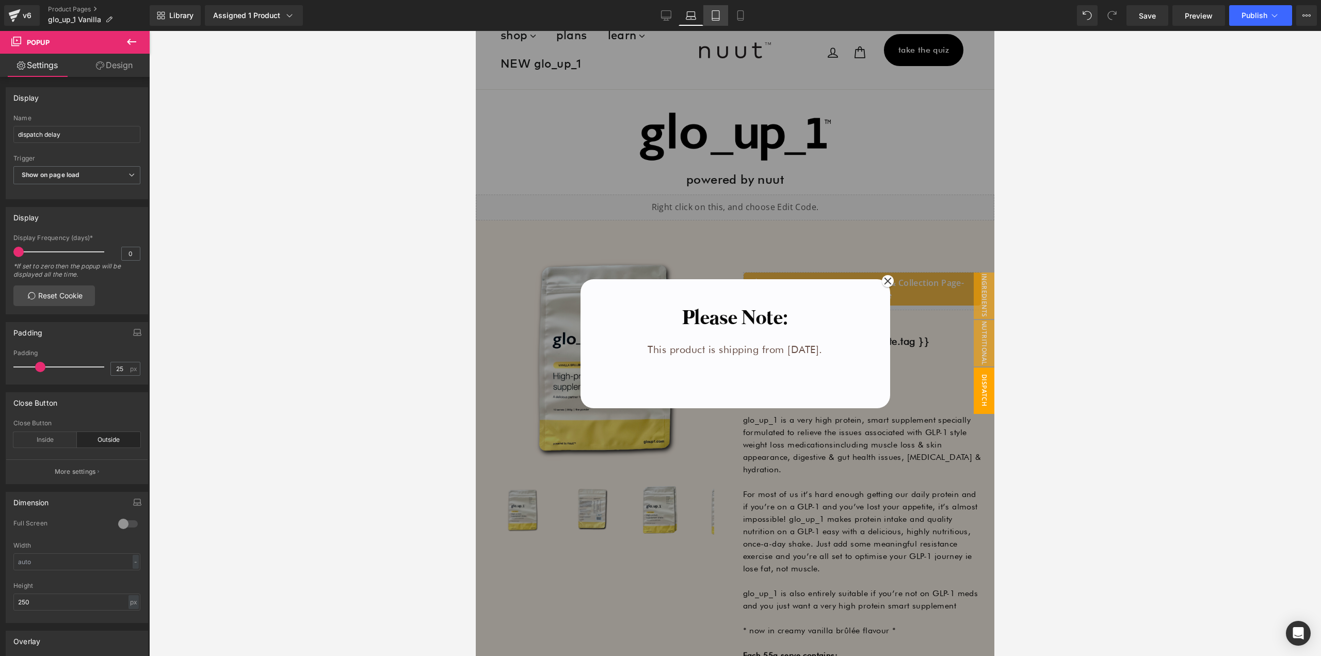
drag, startPoint x: 719, startPoint y: 17, endPoint x: 735, endPoint y: 17, distance: 16.0
click at [720, 17] on icon at bounding box center [715, 15] width 10 height 10
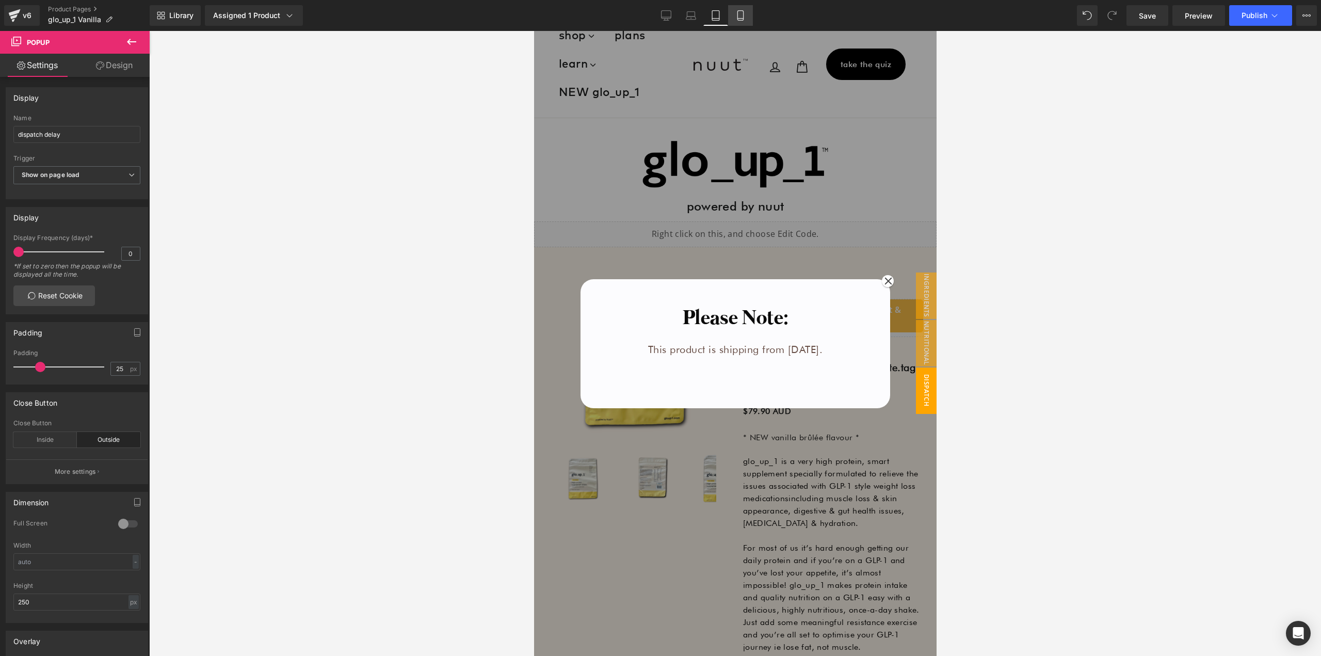
click at [748, 18] on link "Mobile" at bounding box center [740, 15] width 25 height 21
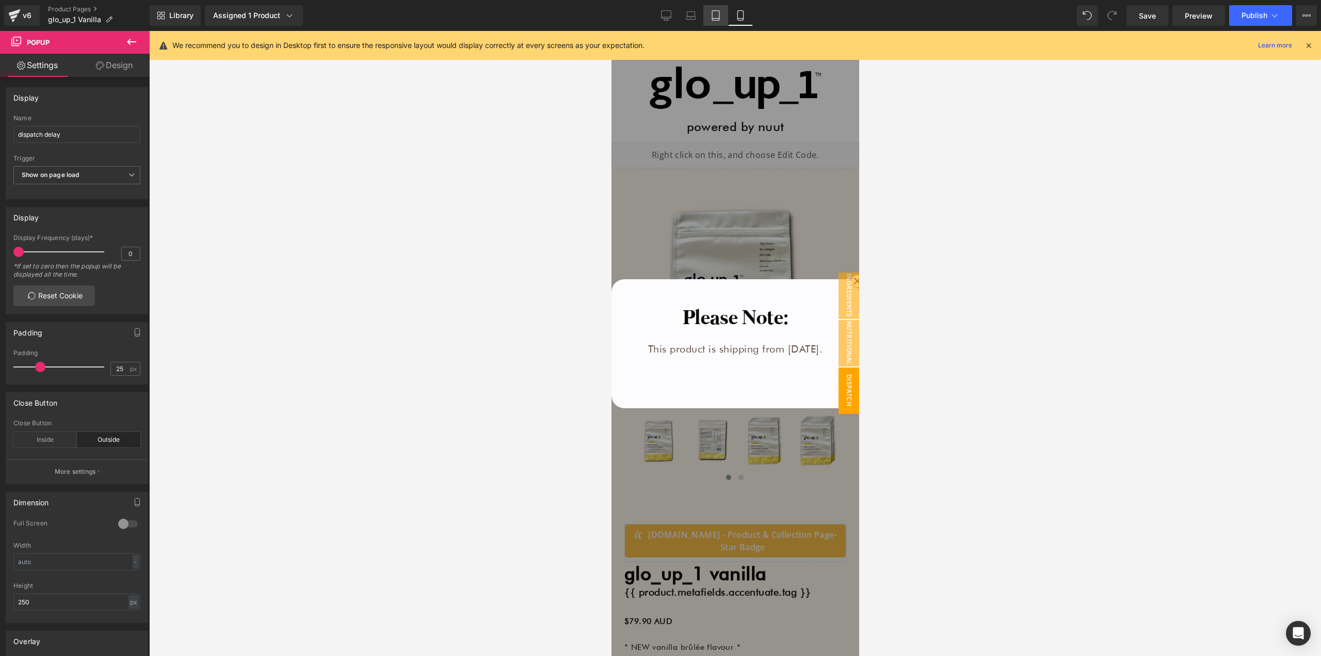
click at [720, 17] on icon at bounding box center [715, 15] width 10 height 10
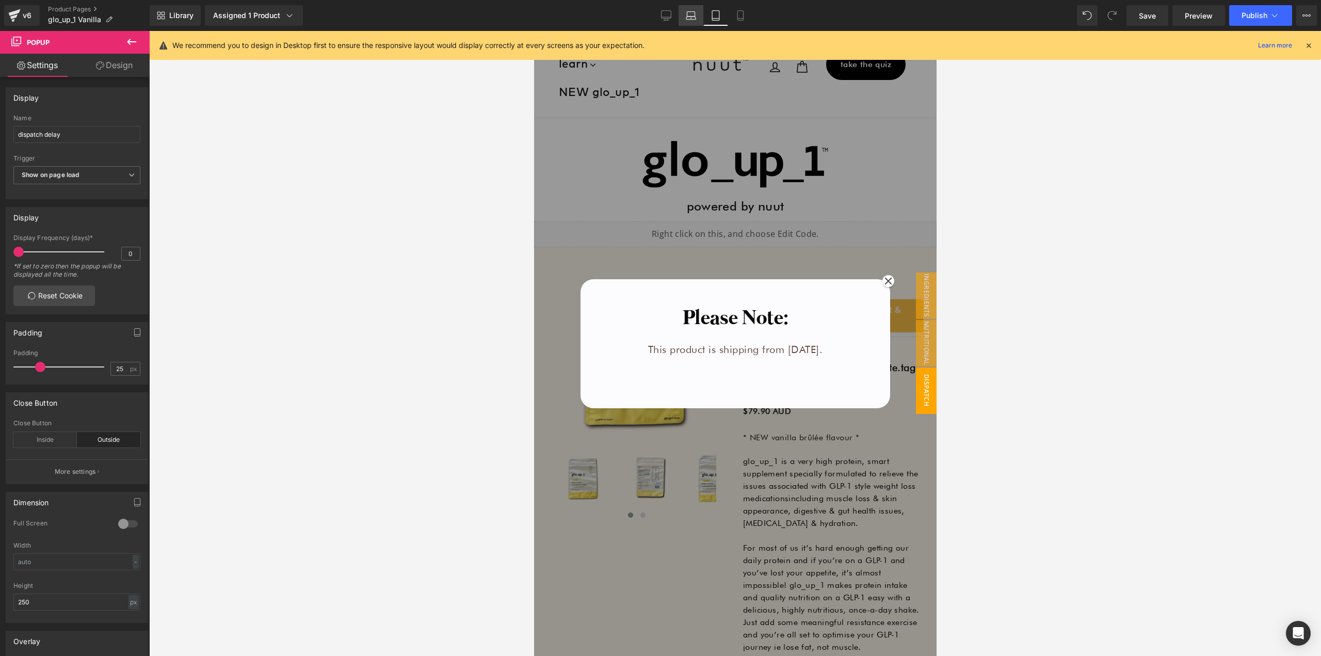
click at [694, 14] on icon at bounding box center [691, 15] width 10 height 10
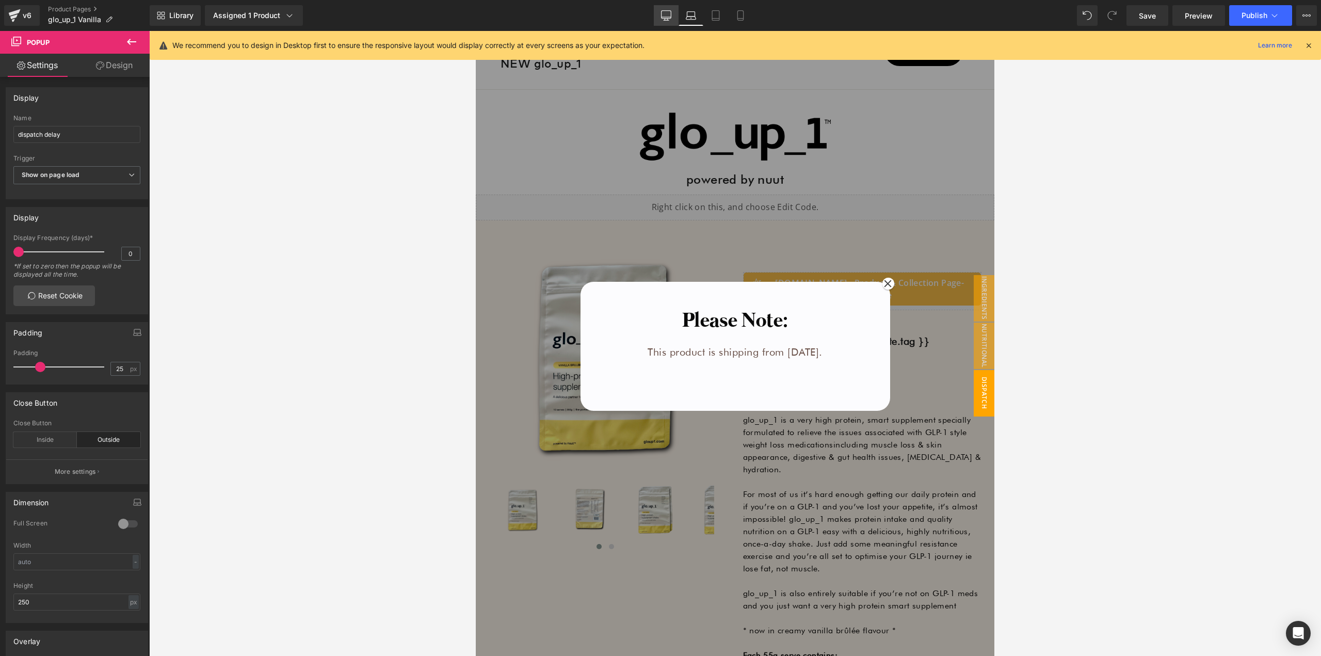
click at [665, 11] on icon at bounding box center [666, 15] width 10 height 8
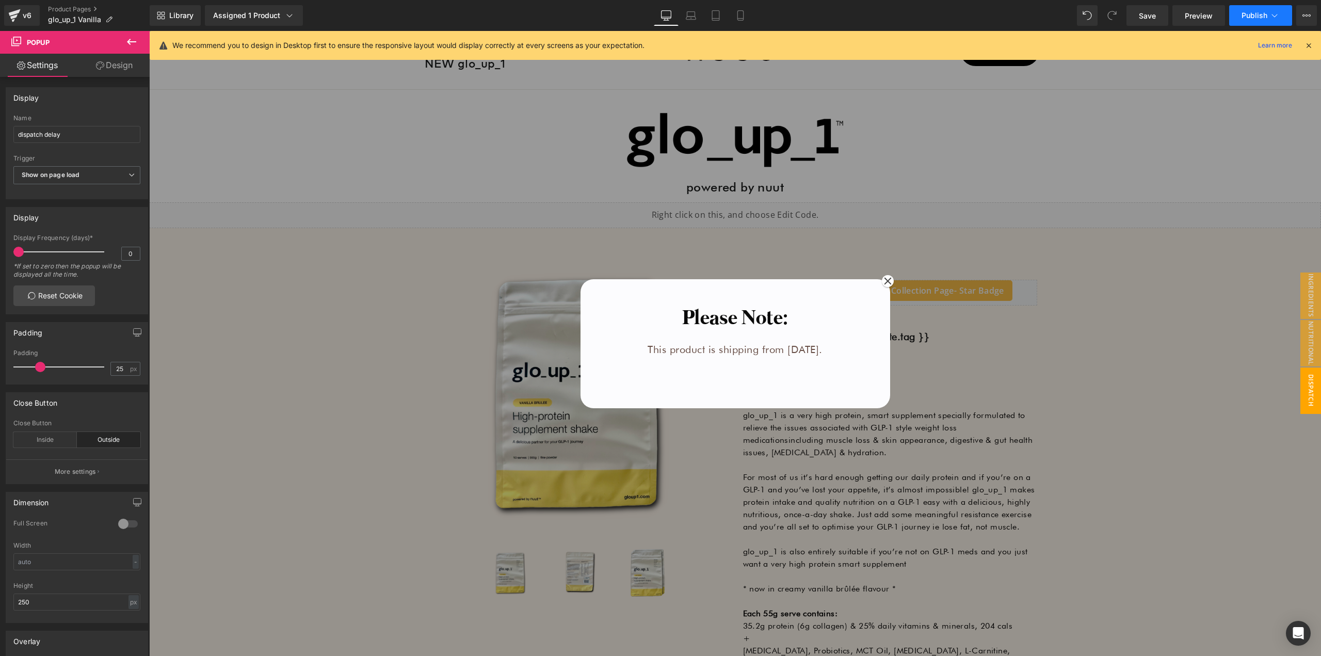
click at [1248, 20] on button "Publish" at bounding box center [1260, 15] width 63 height 21
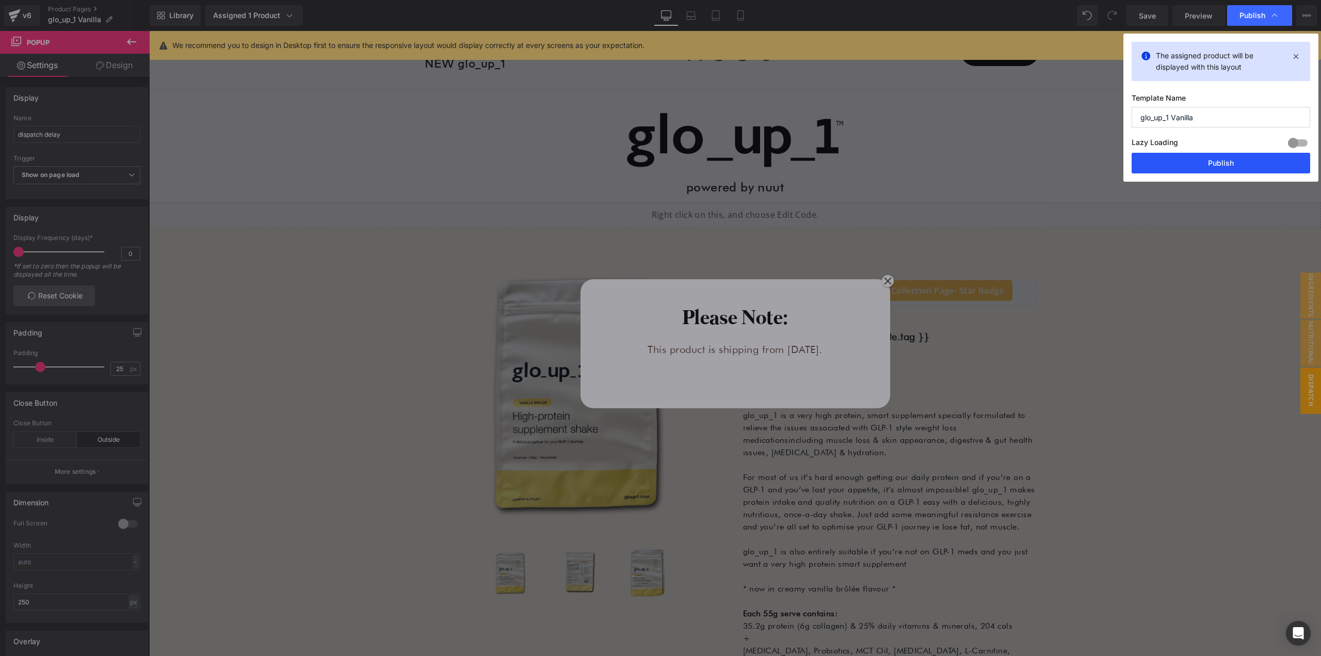
click at [1223, 167] on button "Publish" at bounding box center [1220, 163] width 179 height 21
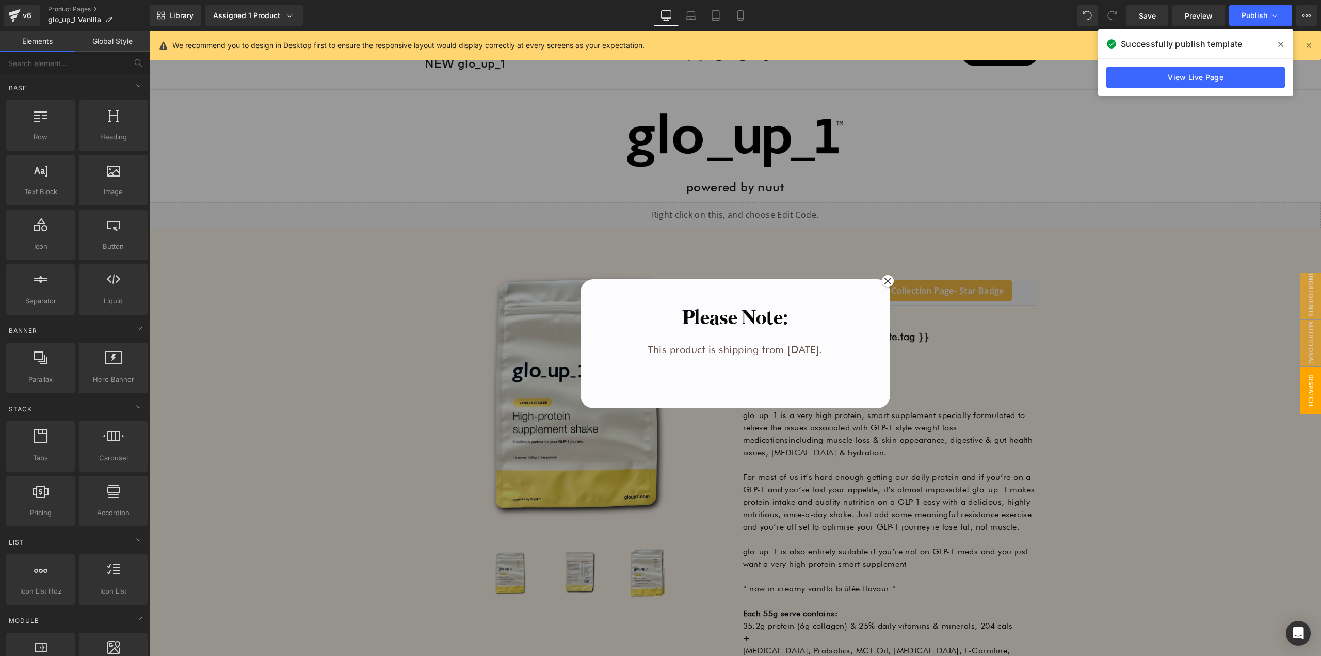
drag, startPoint x: 950, startPoint y: 503, endPoint x: 937, endPoint y: 499, distance: 13.4
click at [948, 504] on div at bounding box center [735, 343] width 1172 height 625
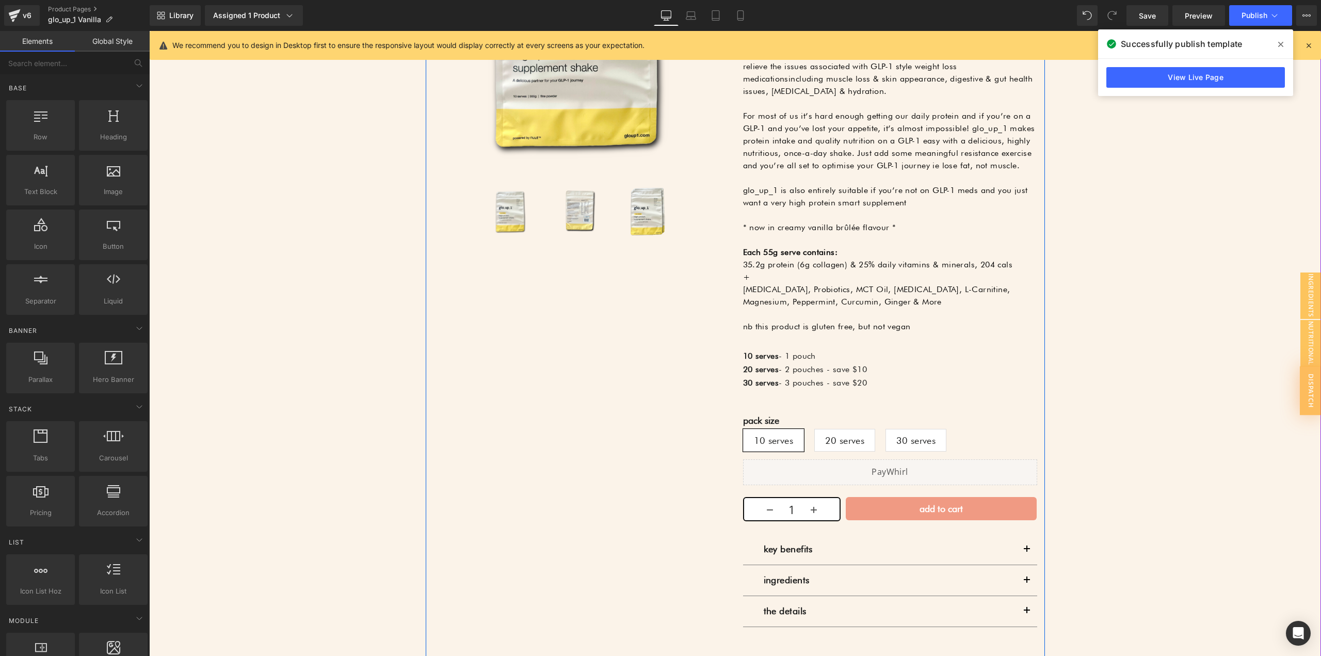
scroll to position [451, 0]
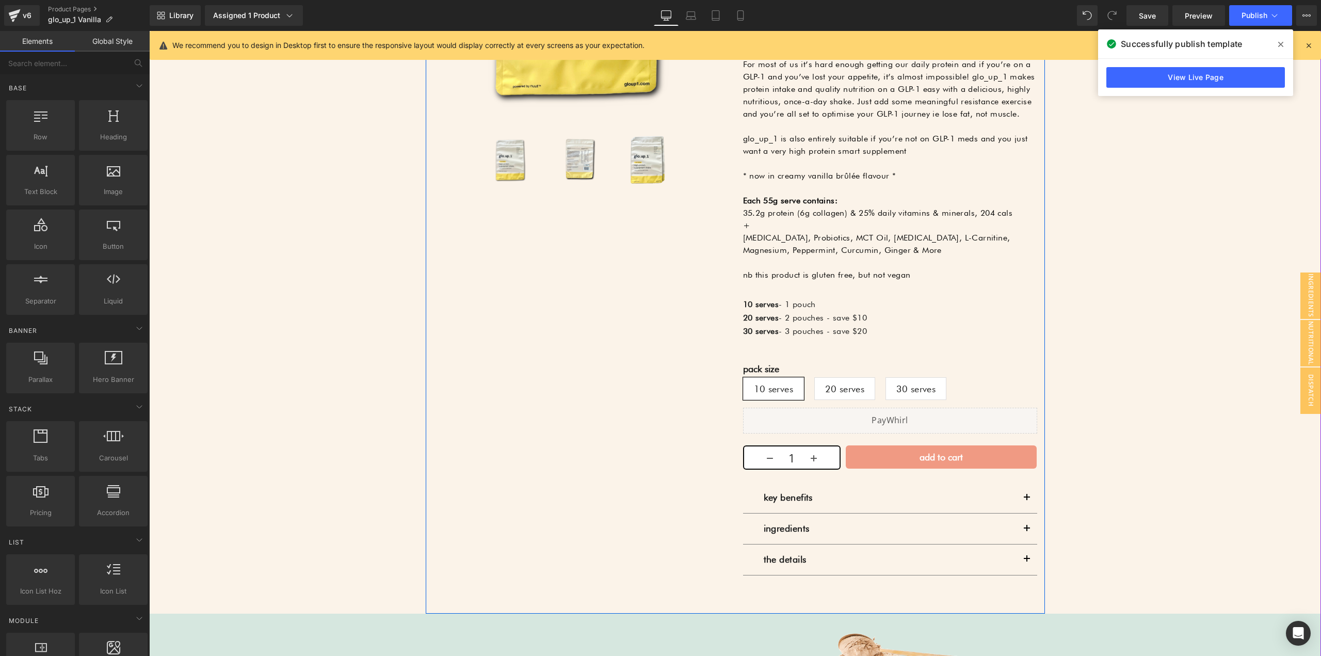
click at [898, 456] on div "add to cart (P) Cart Button" at bounding box center [941, 457] width 191 height 24
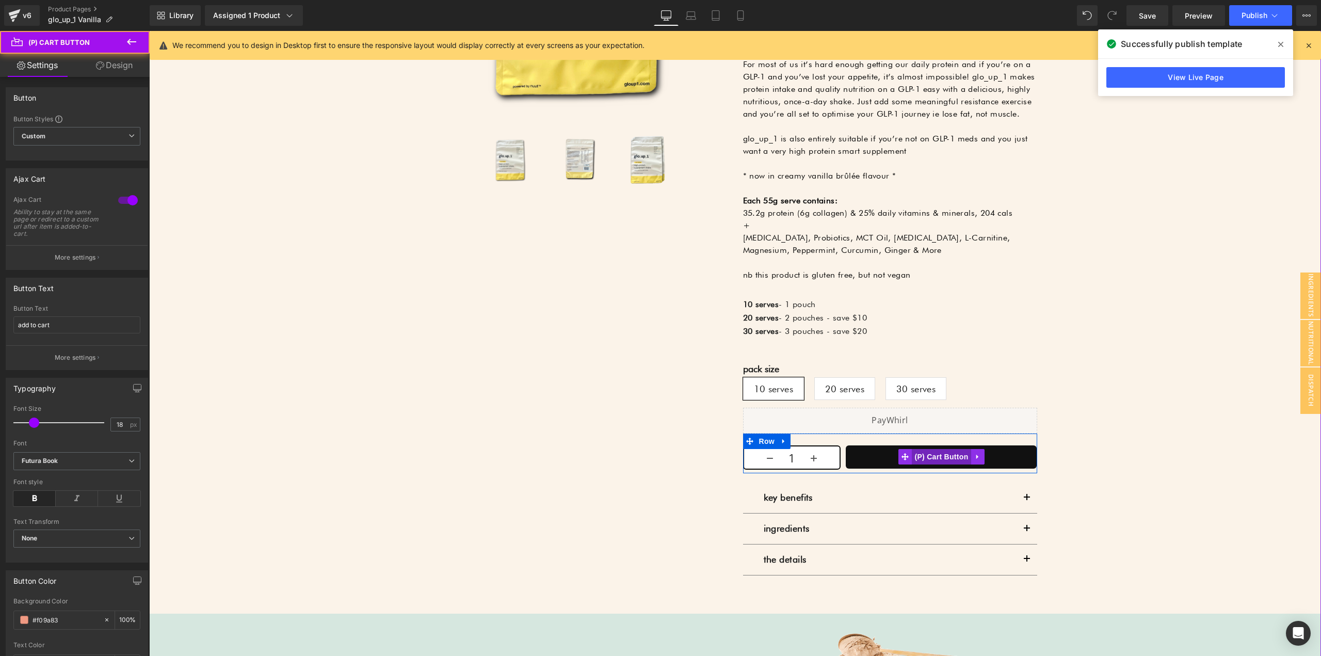
click at [917, 456] on span "(P) Cart Button" at bounding box center [941, 456] width 59 height 15
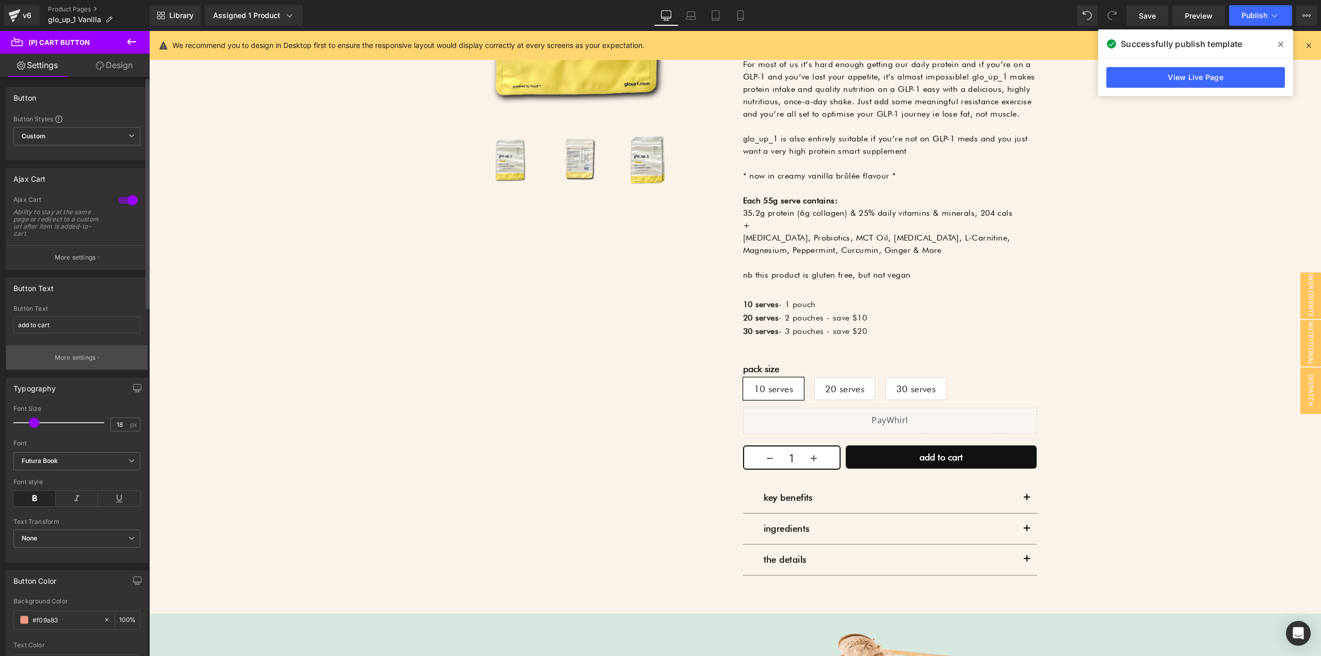
click at [58, 348] on button "More settings" at bounding box center [76, 357] width 141 height 24
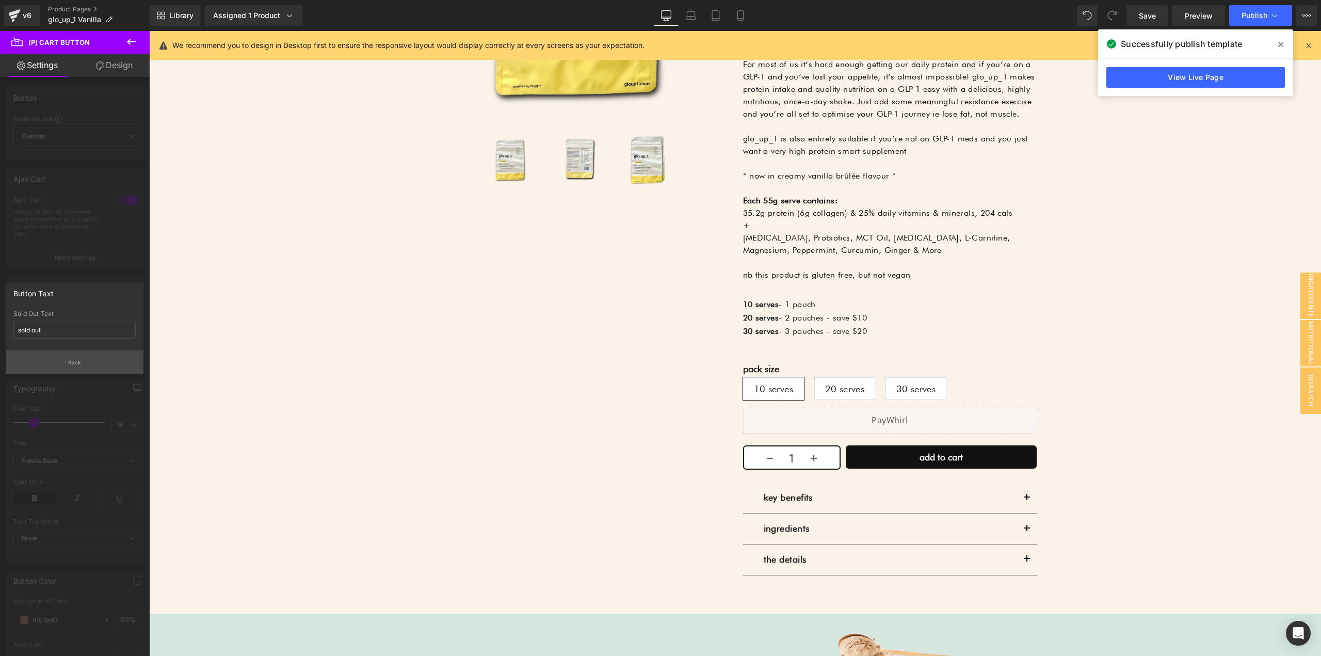
click at [61, 364] on button "Back" at bounding box center [75, 361] width 138 height 23
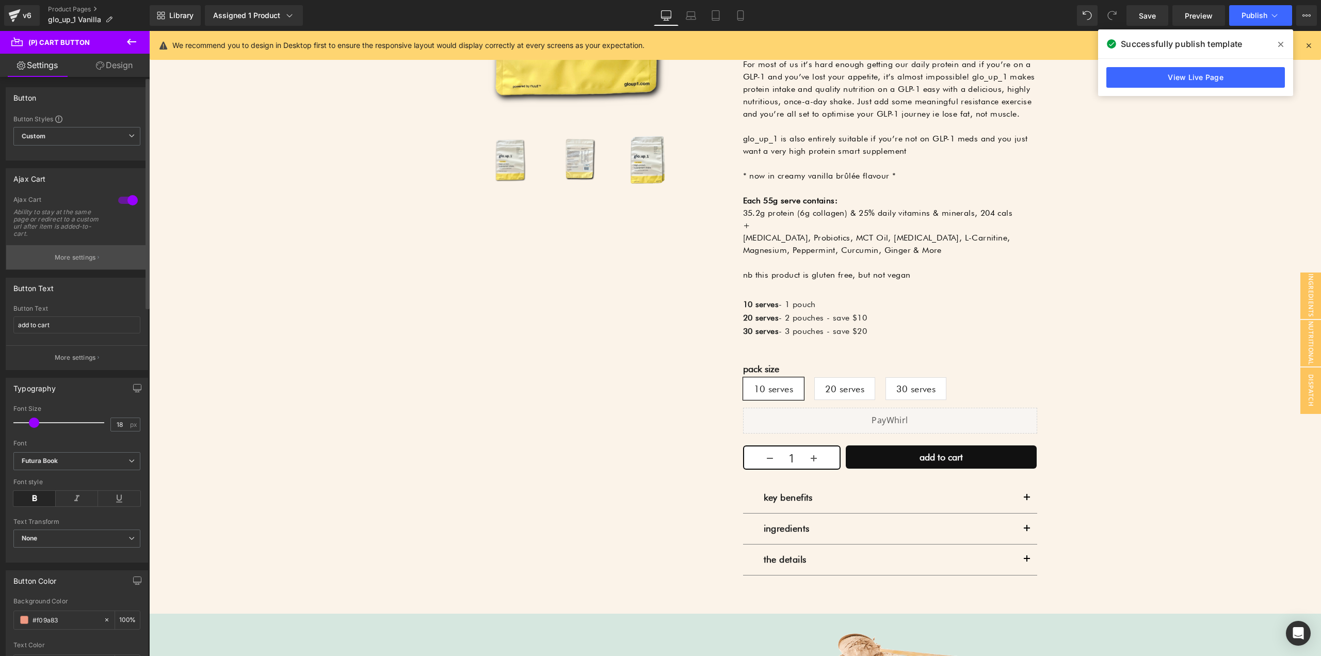
click at [55, 261] on p "More settings" at bounding box center [75, 257] width 41 height 9
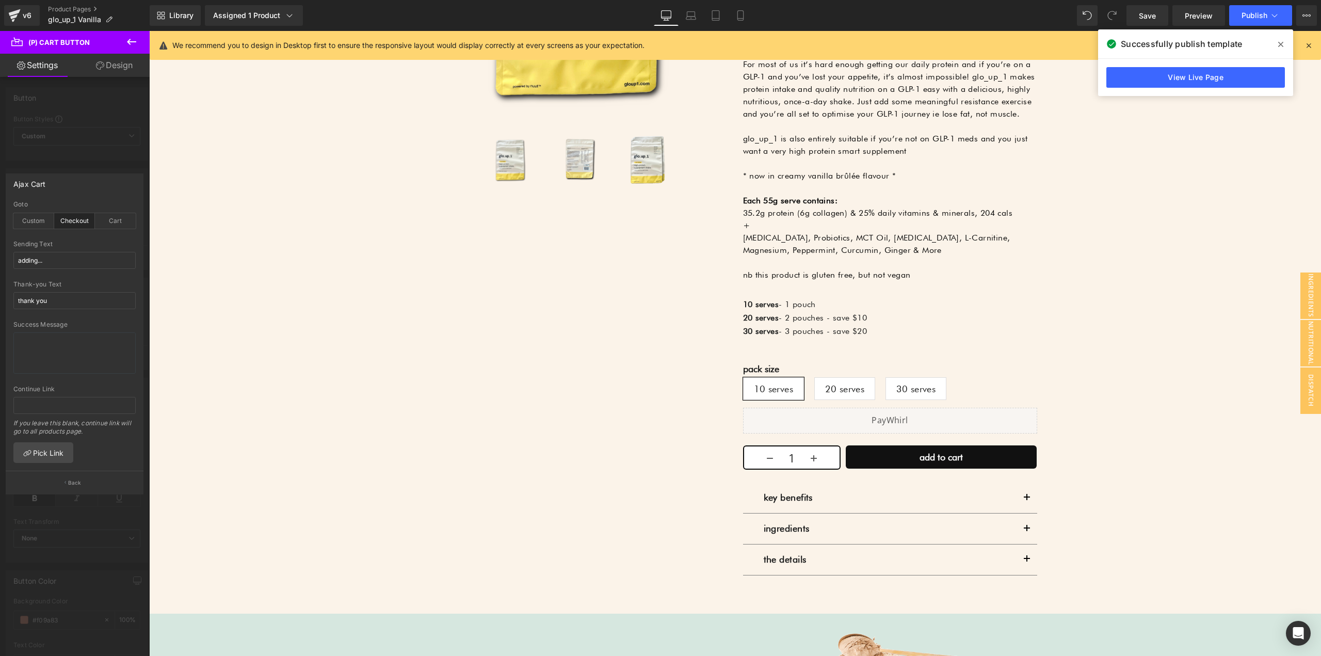
click at [69, 137] on div at bounding box center [75, 346] width 150 height 630
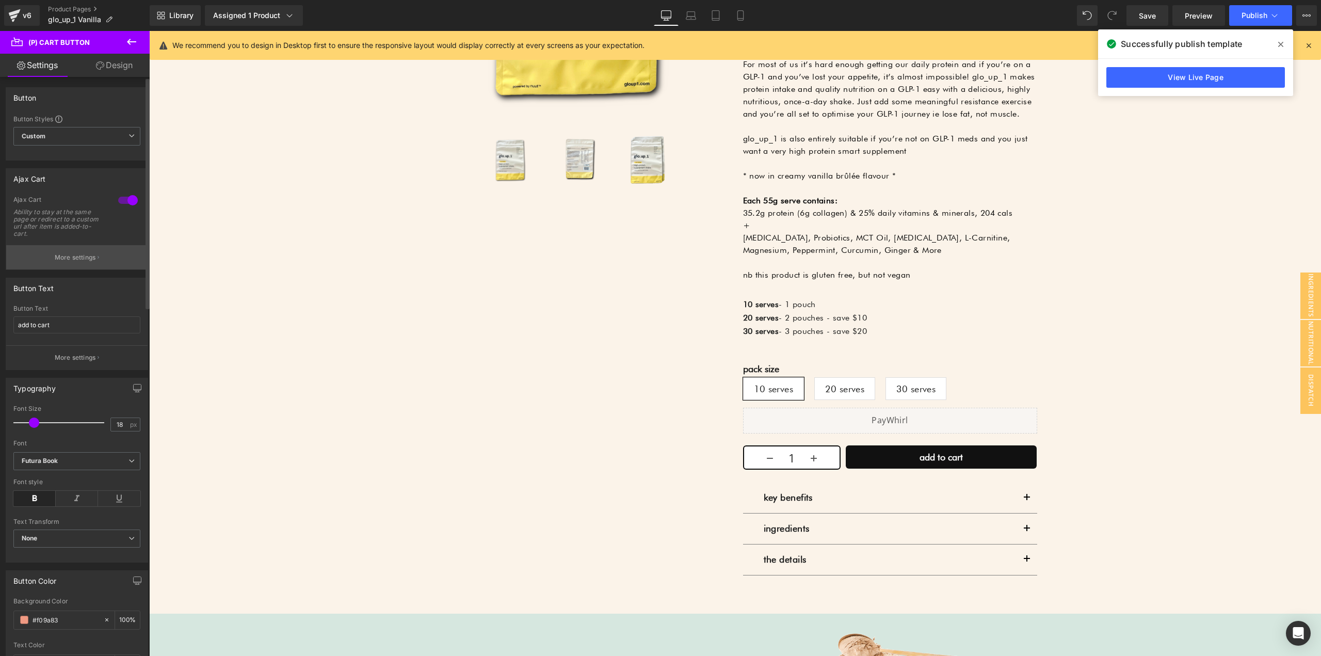
click at [63, 260] on p "More settings" at bounding box center [75, 257] width 41 height 9
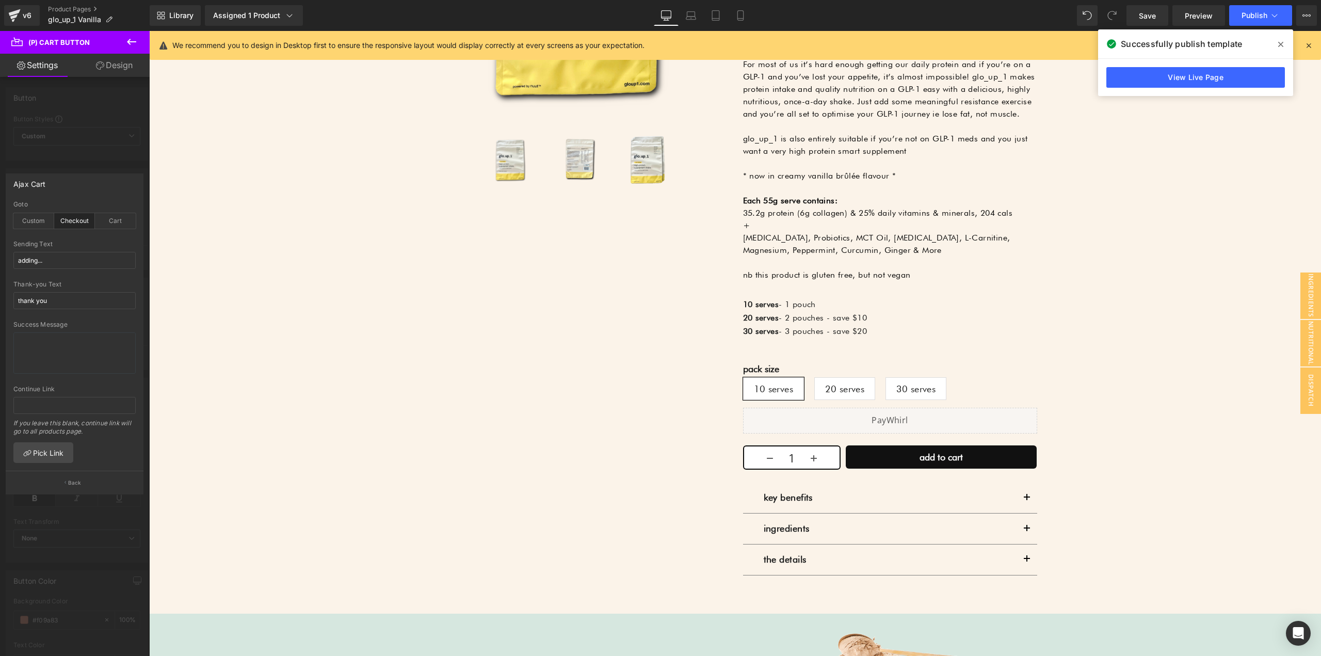
click at [56, 136] on div at bounding box center [75, 346] width 150 height 630
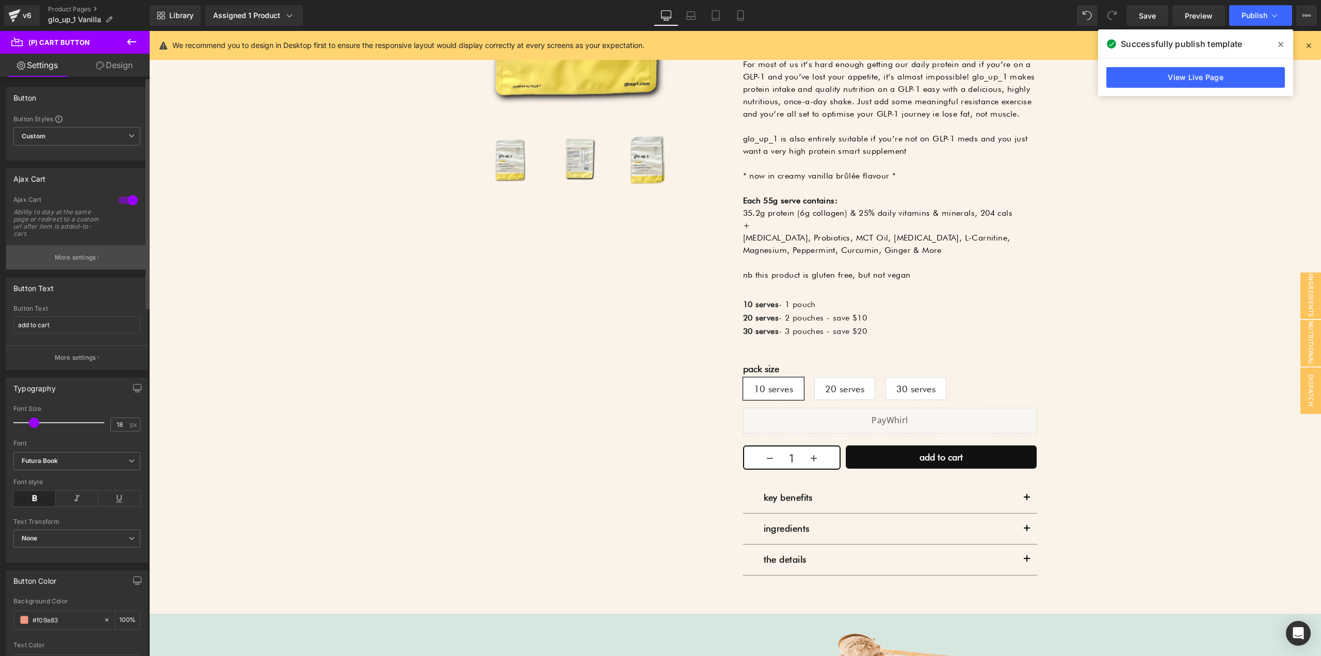
click at [59, 256] on p "More settings" at bounding box center [75, 257] width 41 height 9
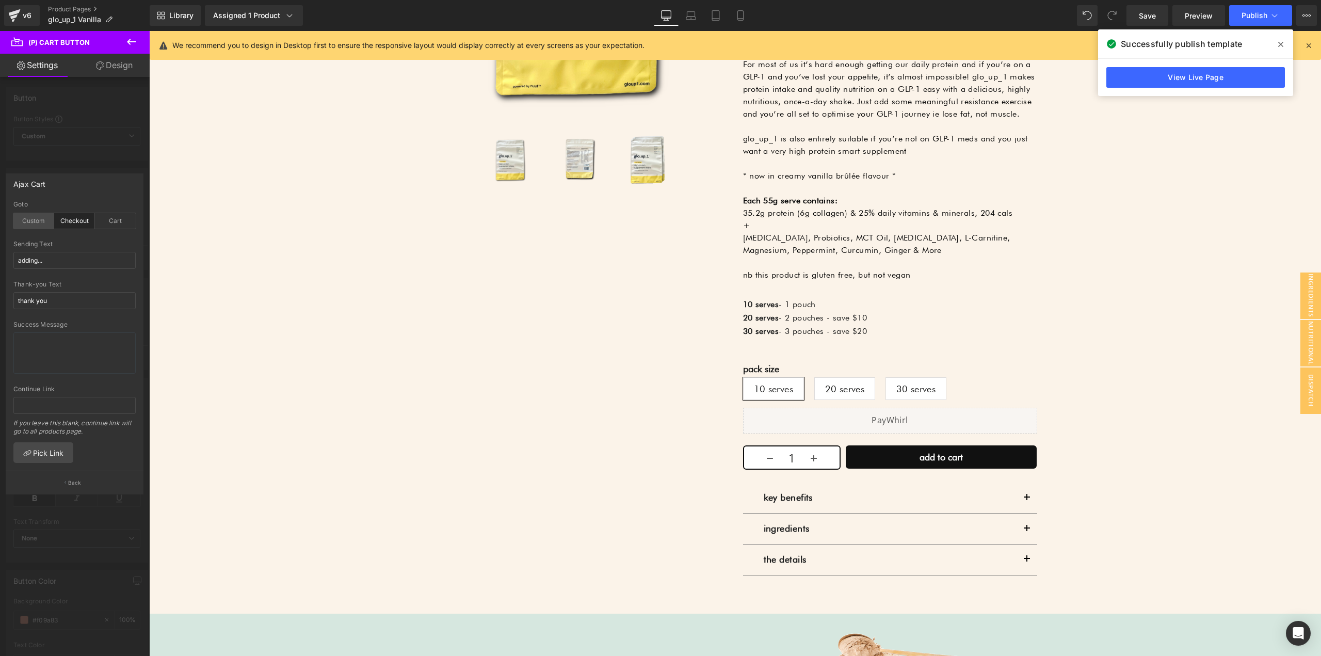
click at [39, 218] on div "Custom" at bounding box center [33, 220] width 41 height 15
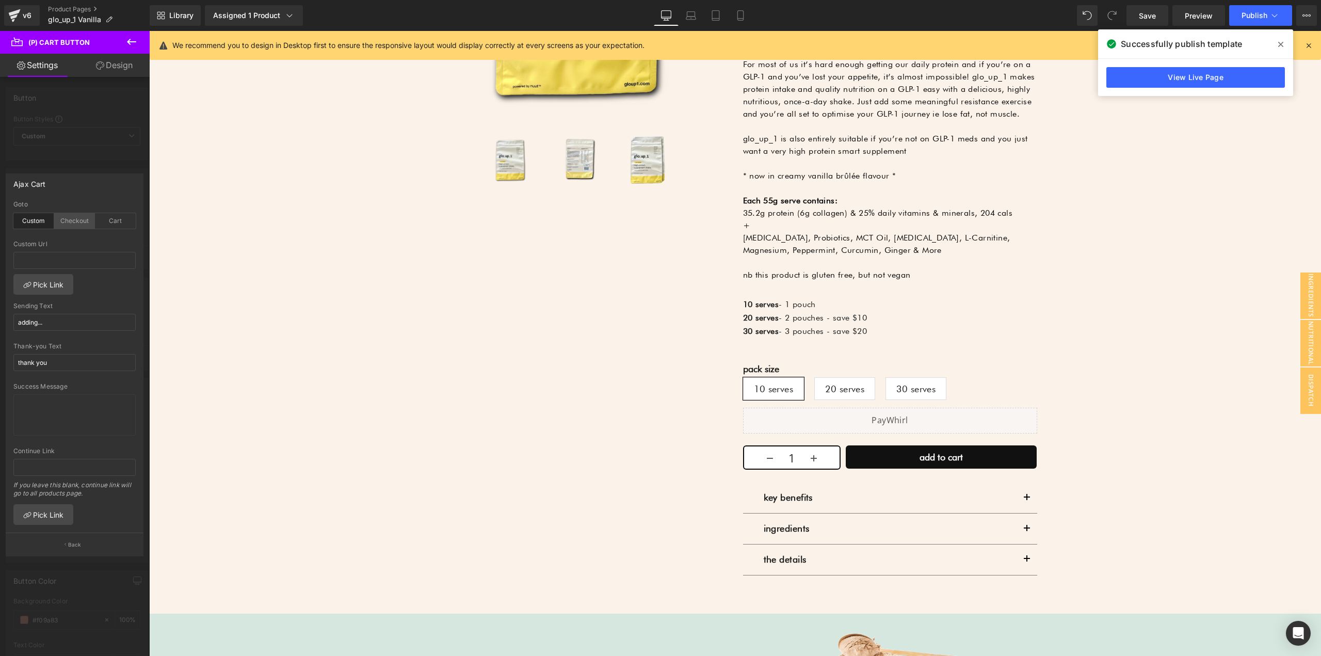
click at [68, 223] on div "Checkout" at bounding box center [74, 220] width 41 height 15
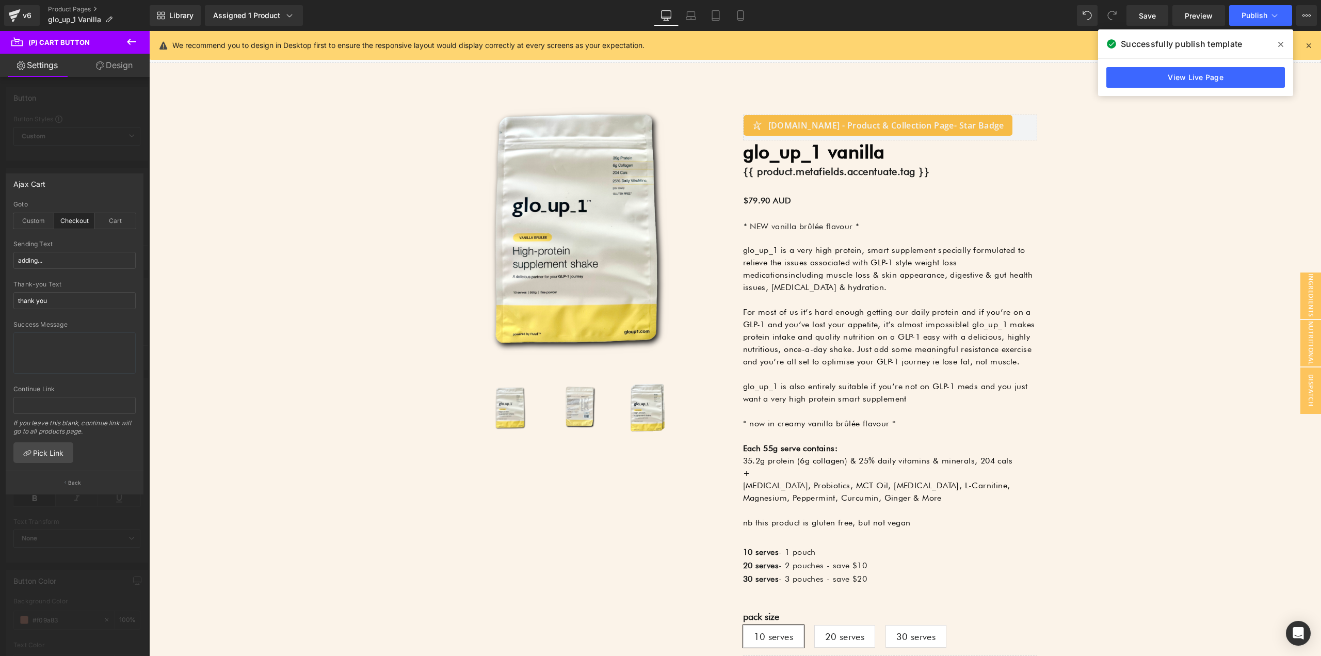
scroll to position [193, 0]
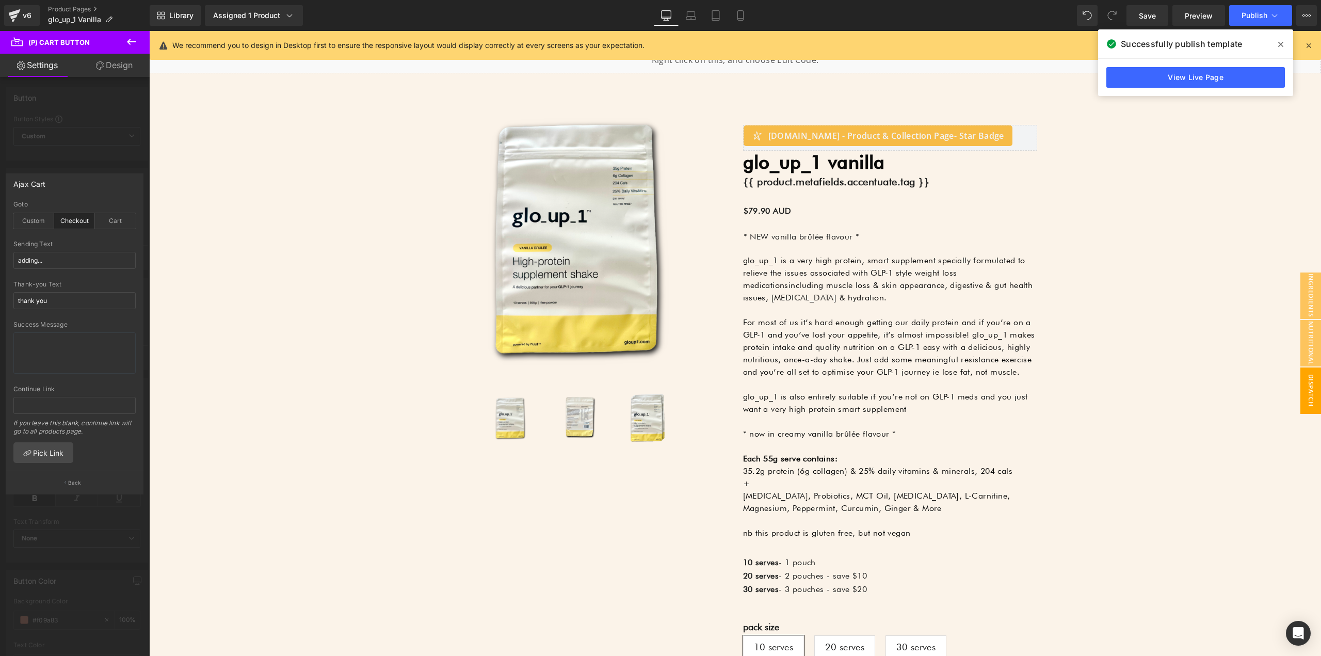
click at [1308, 374] on span "dispatch delay" at bounding box center [1300, 390] width 41 height 46
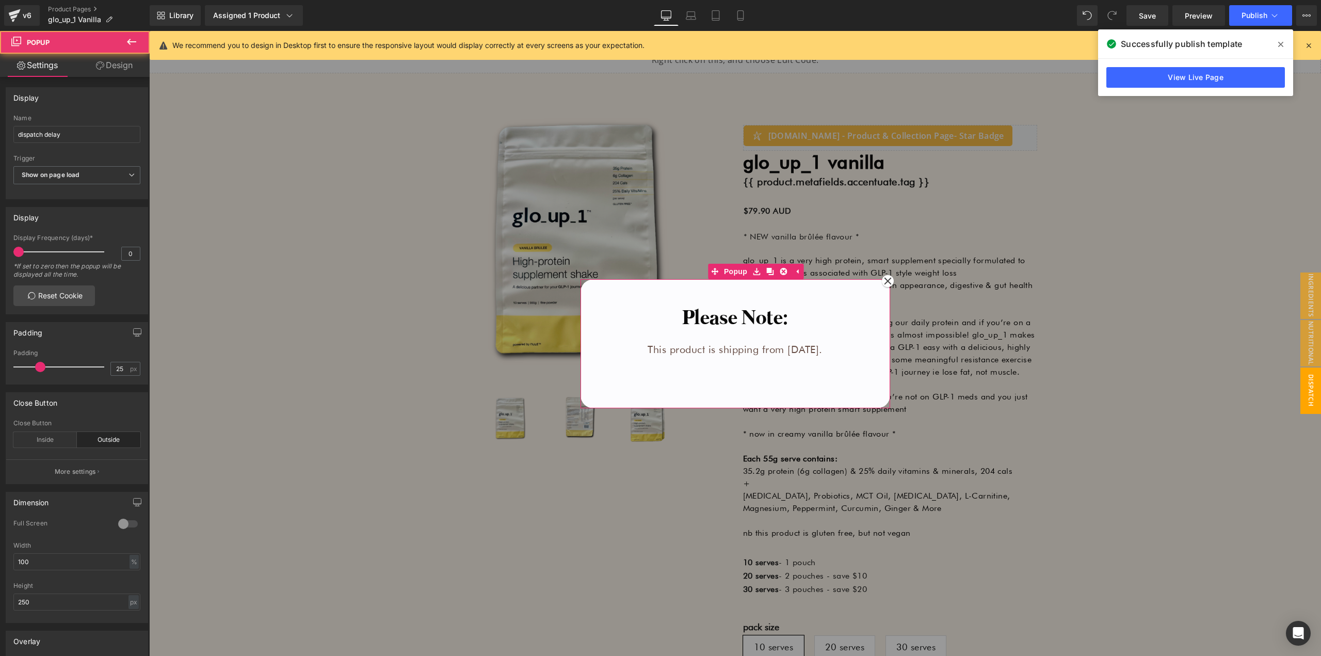
click at [149, 31] on div at bounding box center [149, 31] width 0 height 0
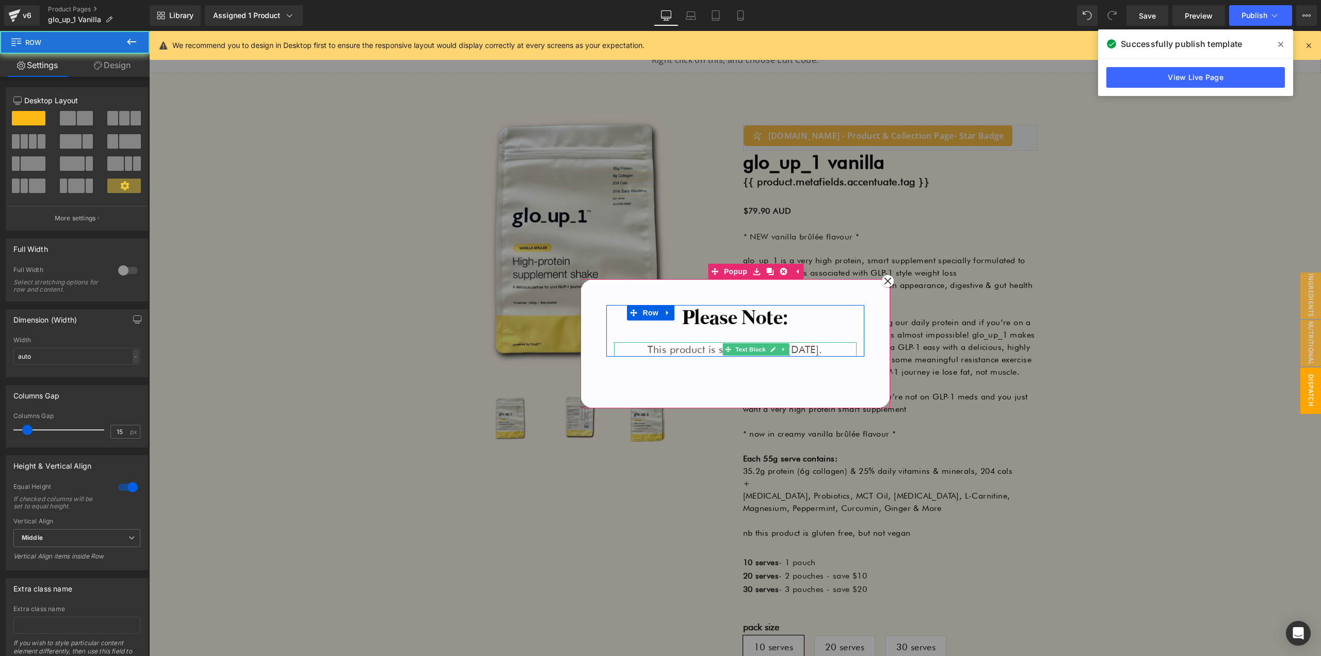
click at [809, 350] on p "This product is shipping from [DATE]." at bounding box center [735, 349] width 242 height 14
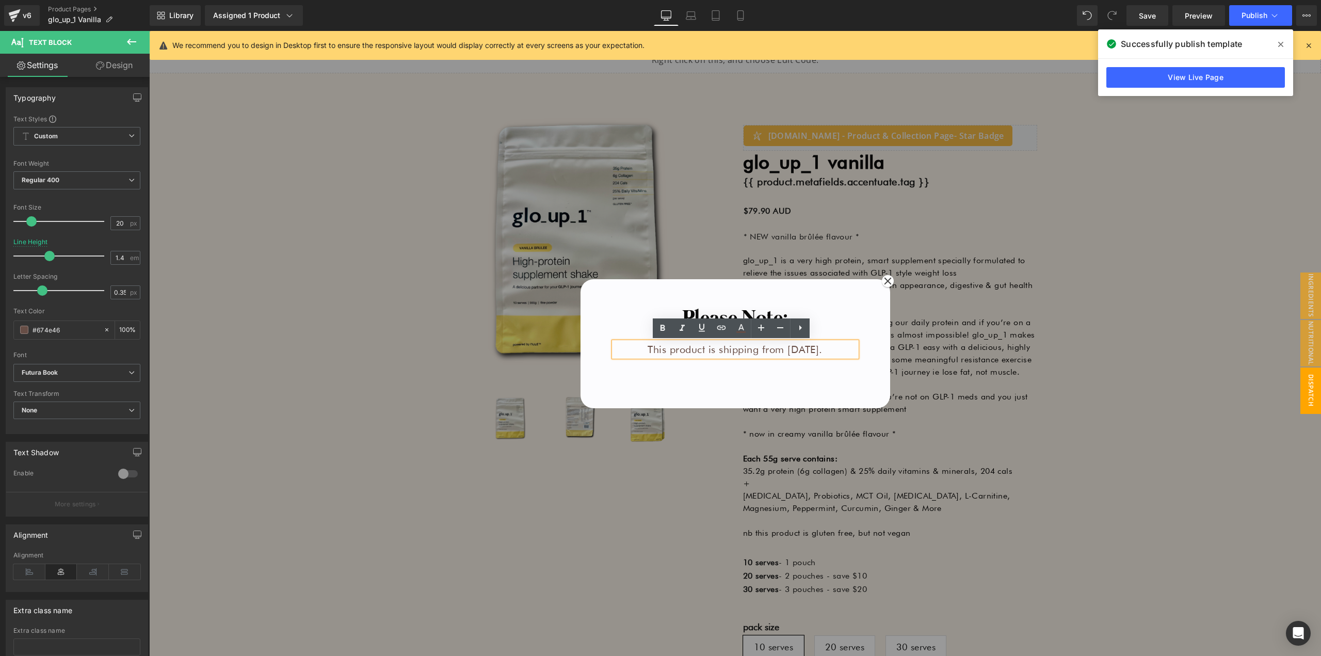
click at [725, 354] on p "This product is shipping from [DATE]." at bounding box center [735, 349] width 242 height 14
click at [685, 351] on p "This product is shipping from [DATE]." at bounding box center [735, 349] width 242 height 14
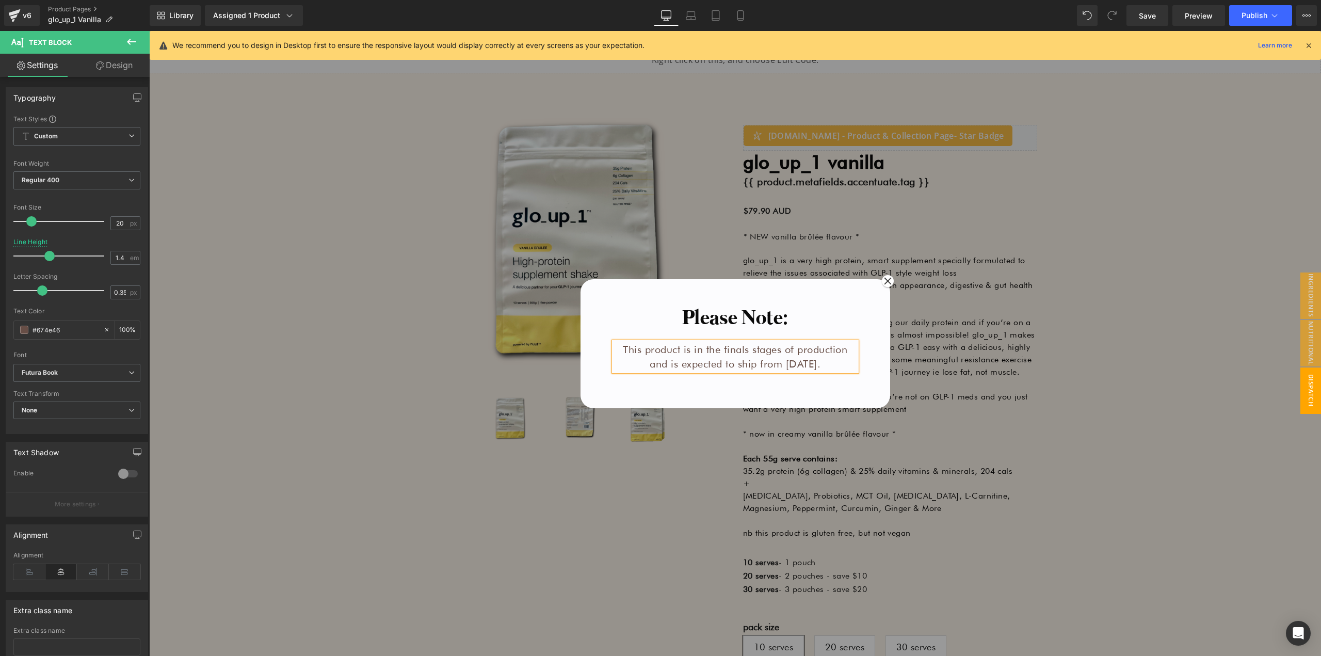
copy p "This product is in the finals stages of production and is expected to ship from…"
click at [1248, 11] on span "Publish" at bounding box center [1254, 15] width 26 height 8
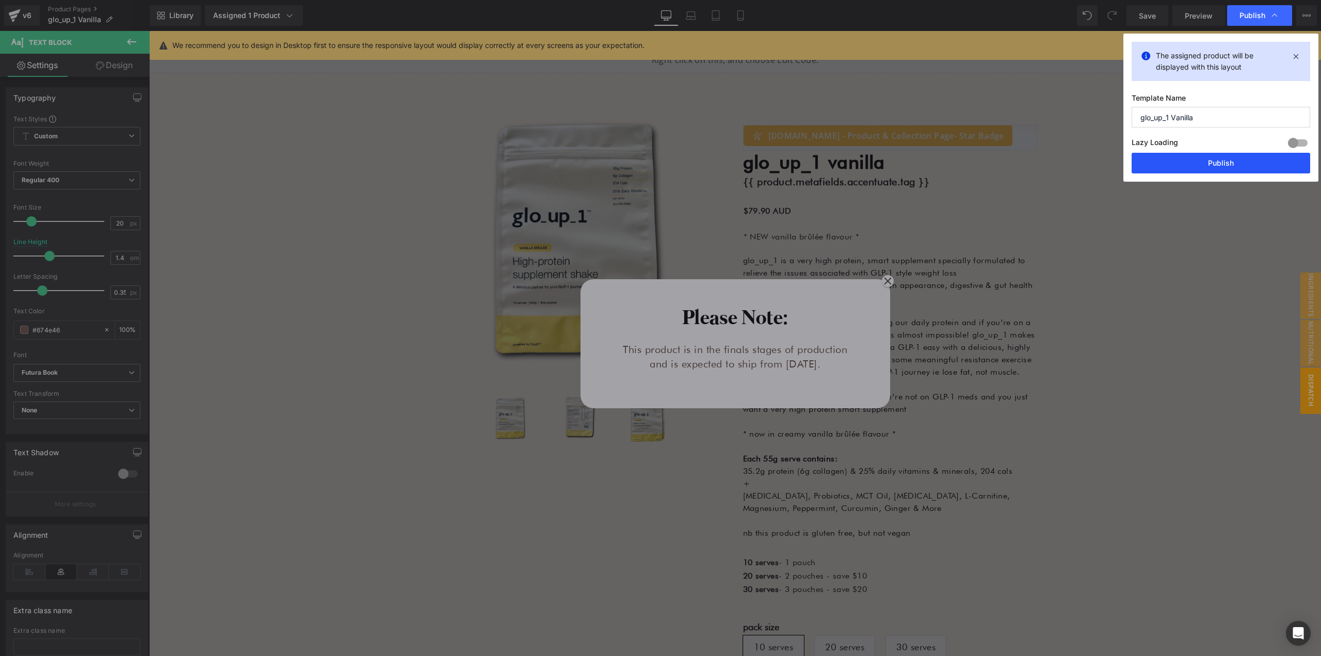
click at [1200, 163] on button "Publish" at bounding box center [1220, 163] width 179 height 21
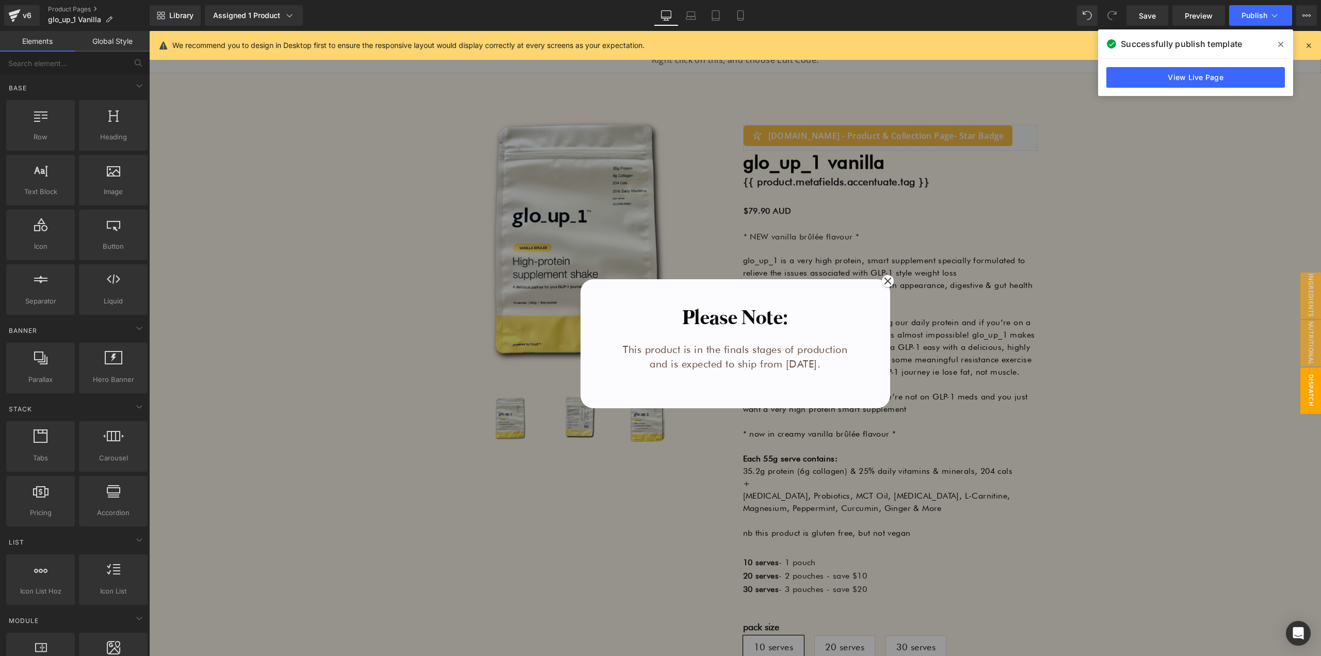
click at [261, 353] on div at bounding box center [735, 343] width 1172 height 625
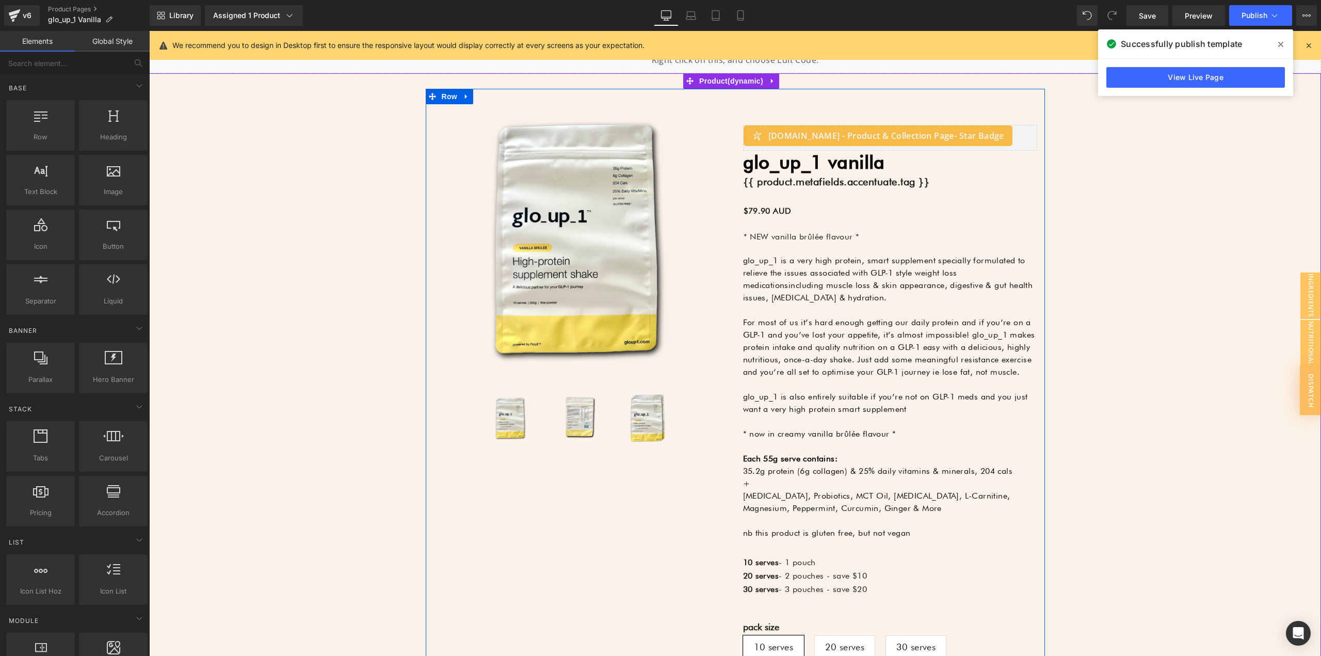
scroll to position [451, 0]
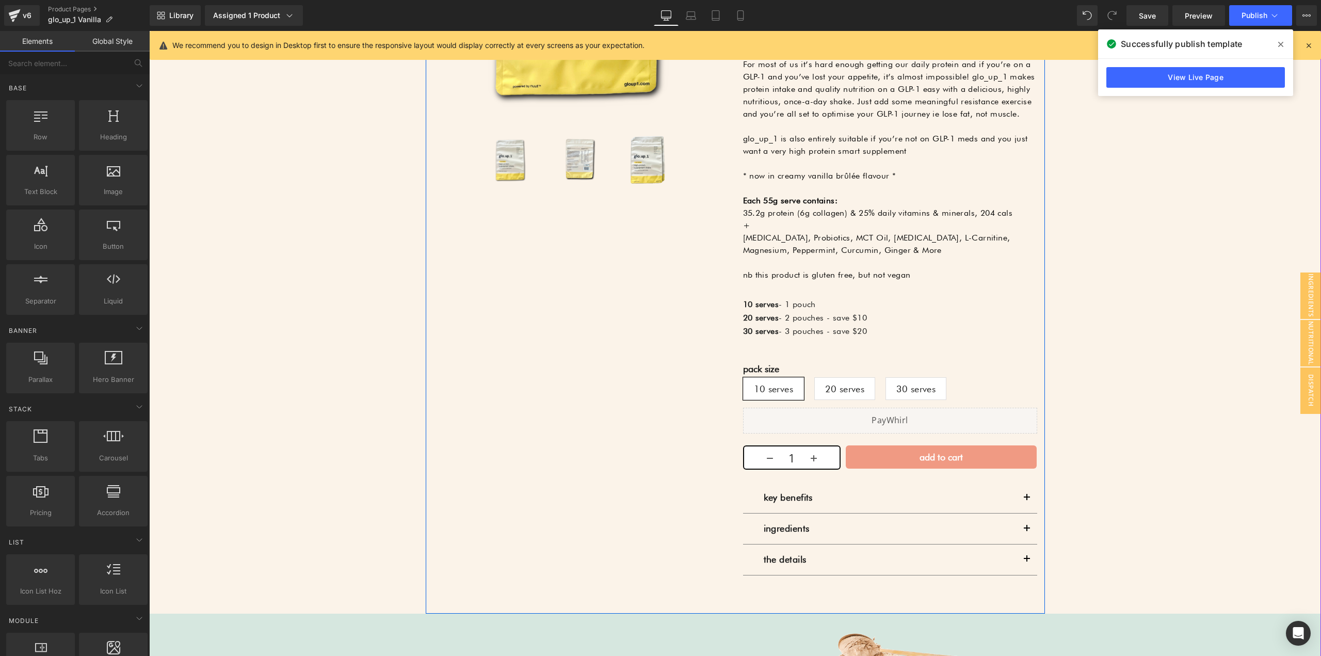
click at [878, 461] on button "add to cart" at bounding box center [941, 457] width 191 height 24
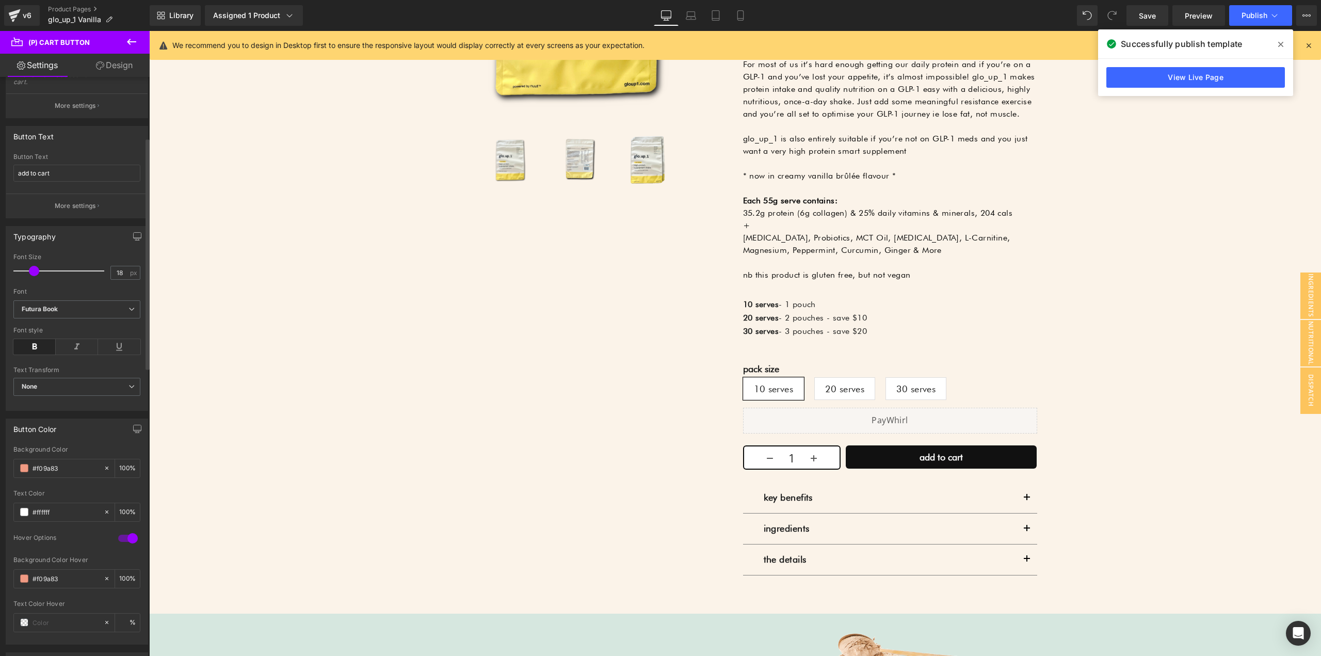
scroll to position [0, 0]
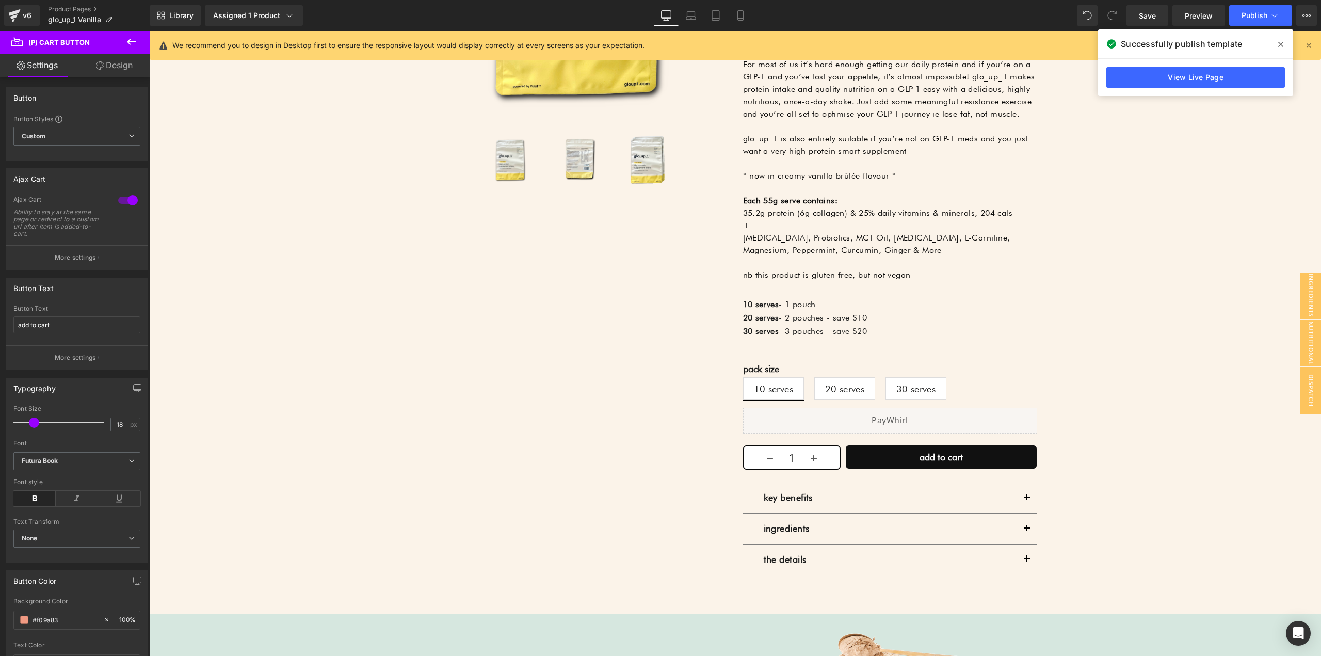
click at [125, 38] on button at bounding box center [132, 42] width 36 height 23
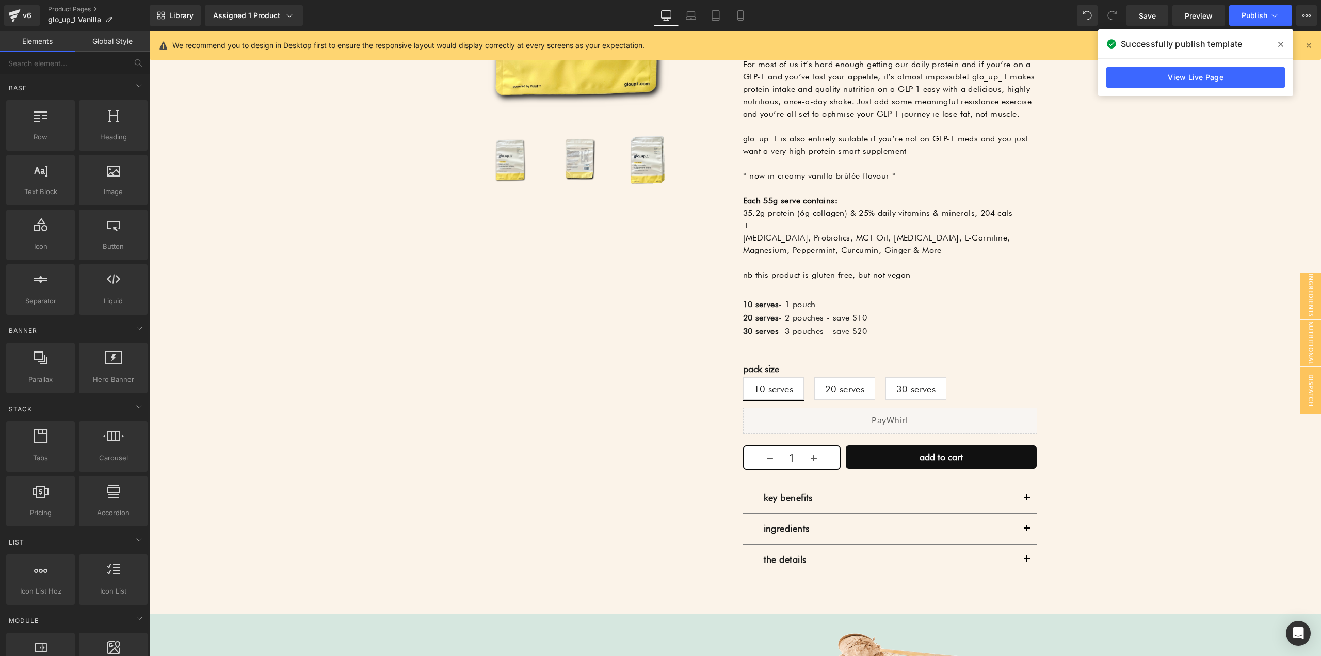
click at [101, 40] on link "Global Style" at bounding box center [112, 41] width 75 height 21
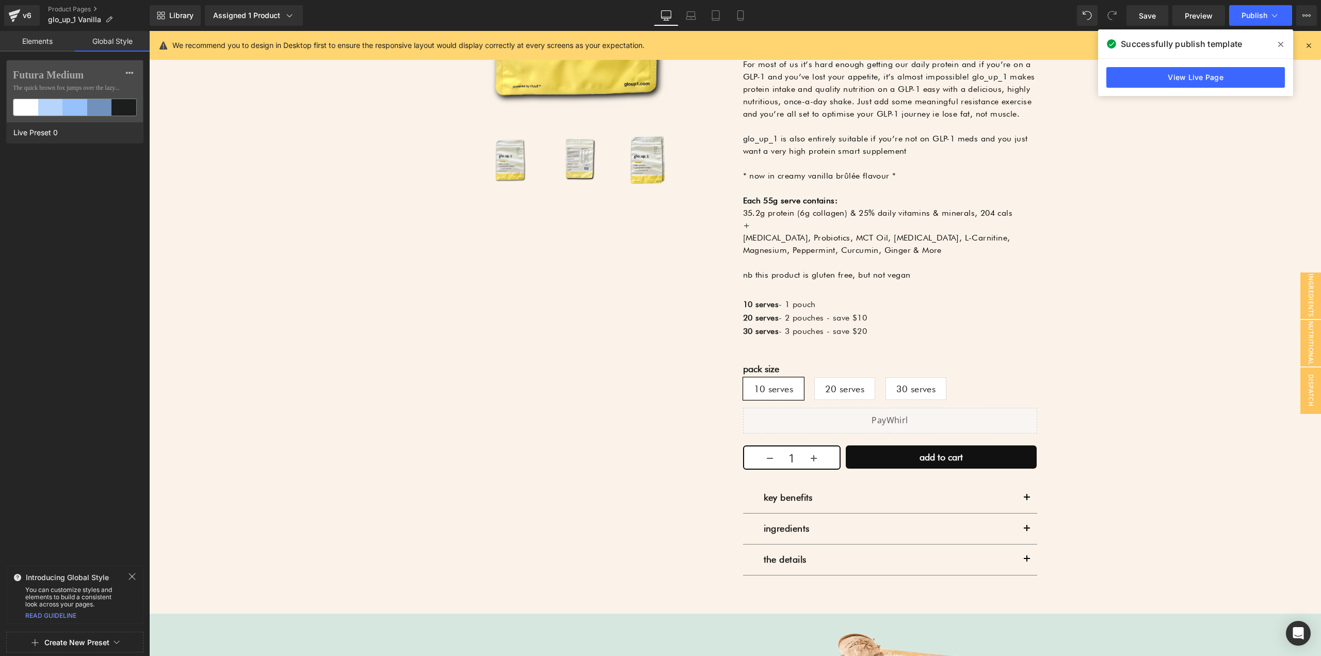
click at [63, 36] on link "Elements" at bounding box center [37, 41] width 75 height 21
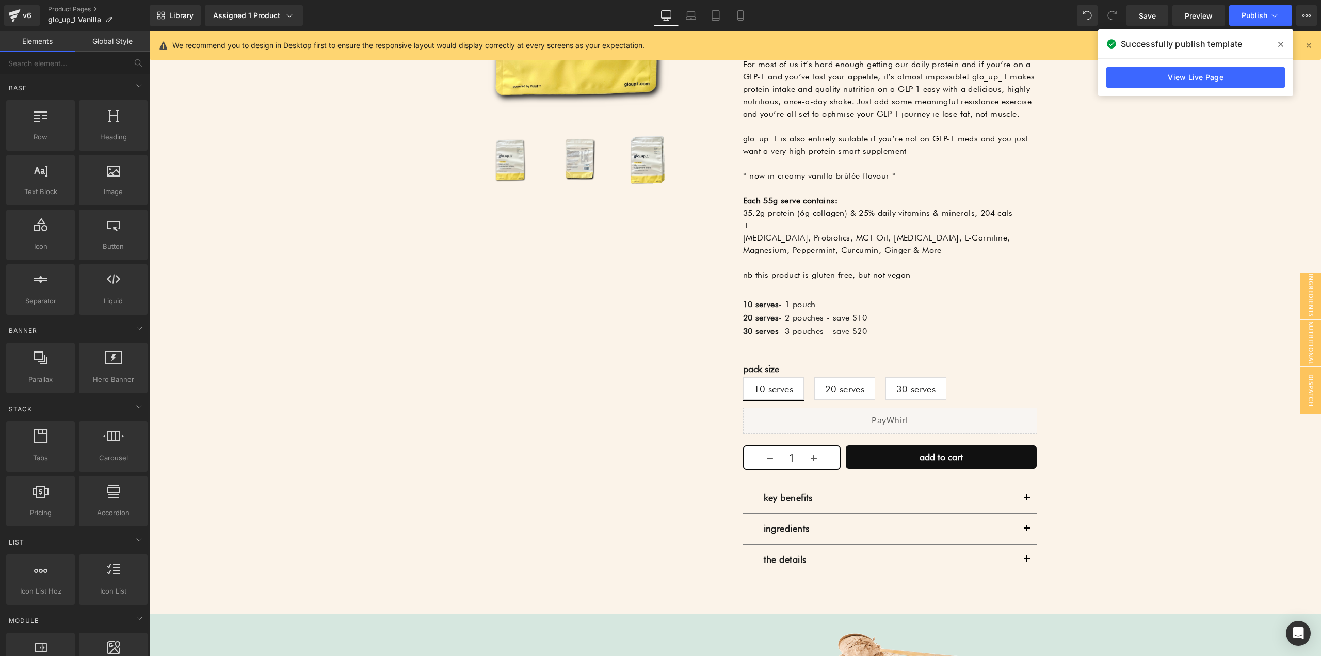
drag, startPoint x: 118, startPoint y: 41, endPoint x: 84, endPoint y: 42, distance: 34.1
click at [118, 41] on link "Global Style" at bounding box center [112, 41] width 75 height 21
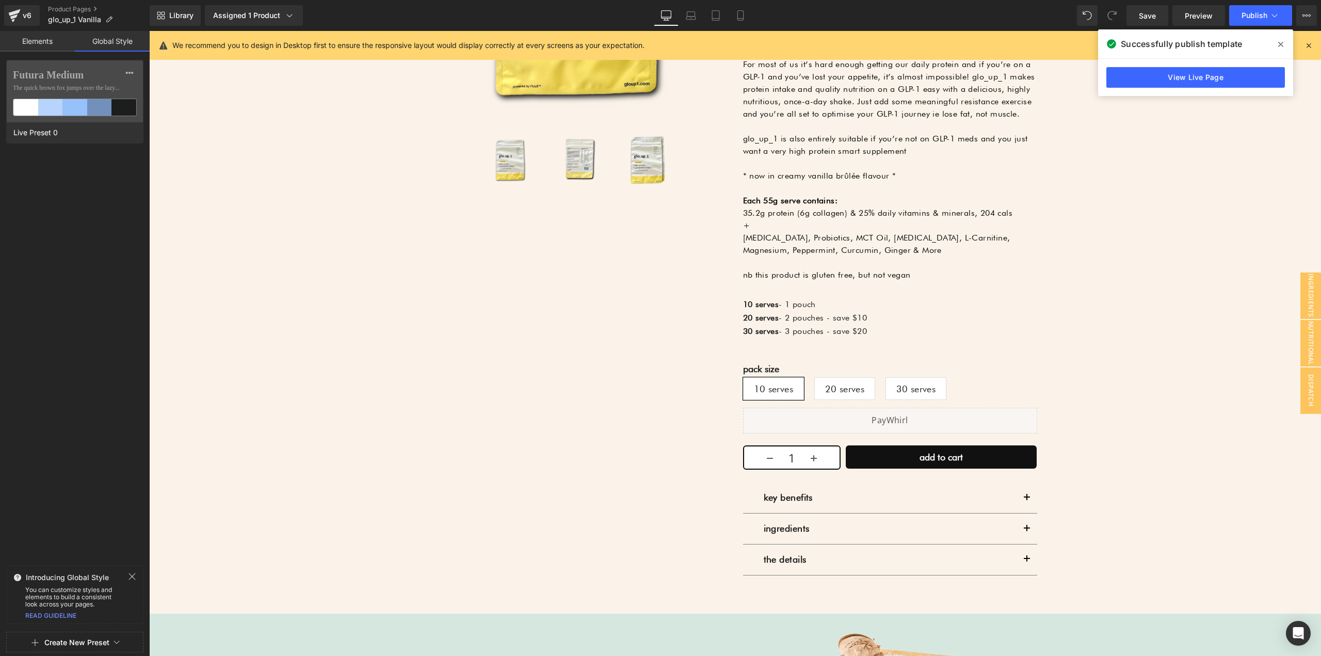
click at [59, 40] on link "Elements" at bounding box center [37, 41] width 75 height 21
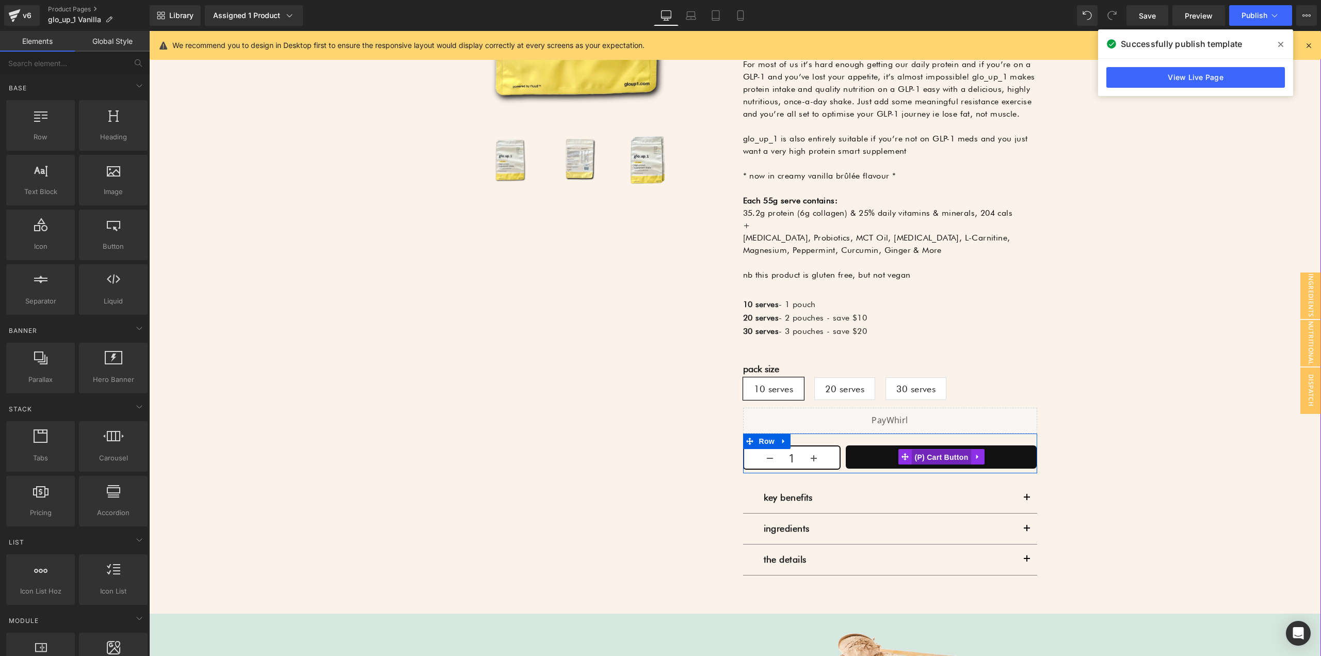
click at [951, 456] on span "(P) Cart Button" at bounding box center [941, 456] width 59 height 15
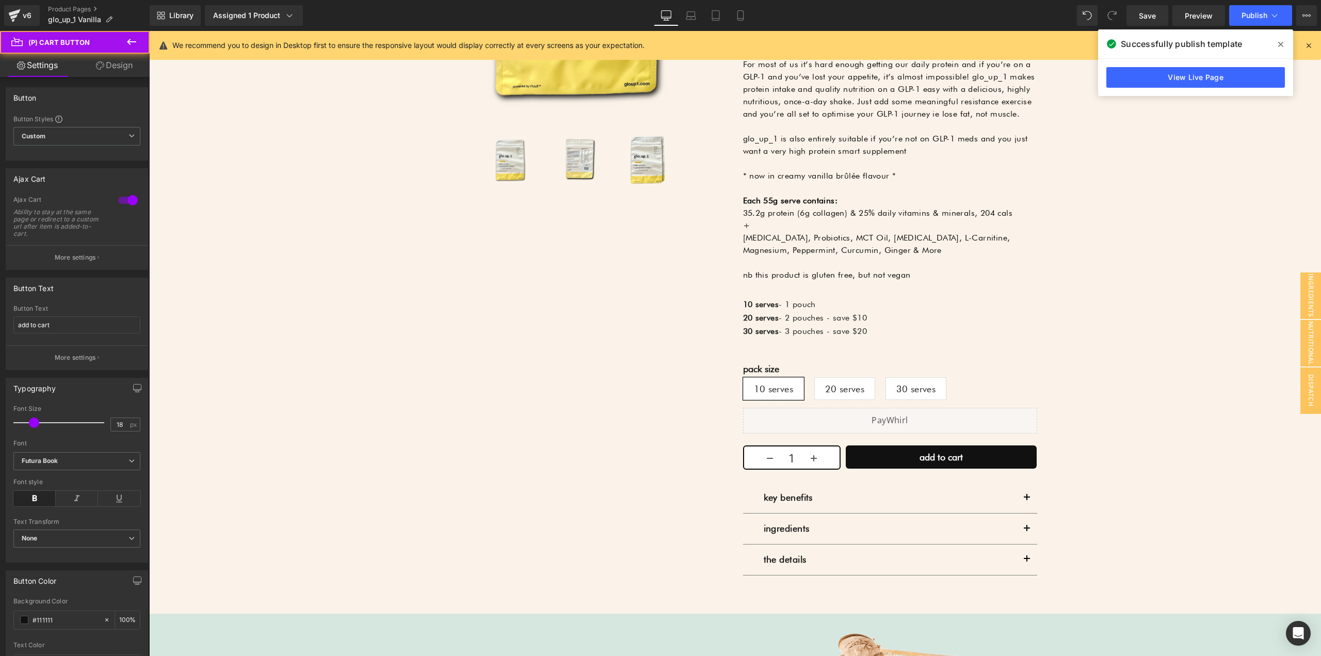
click at [118, 71] on link "Design" at bounding box center [114, 65] width 75 height 23
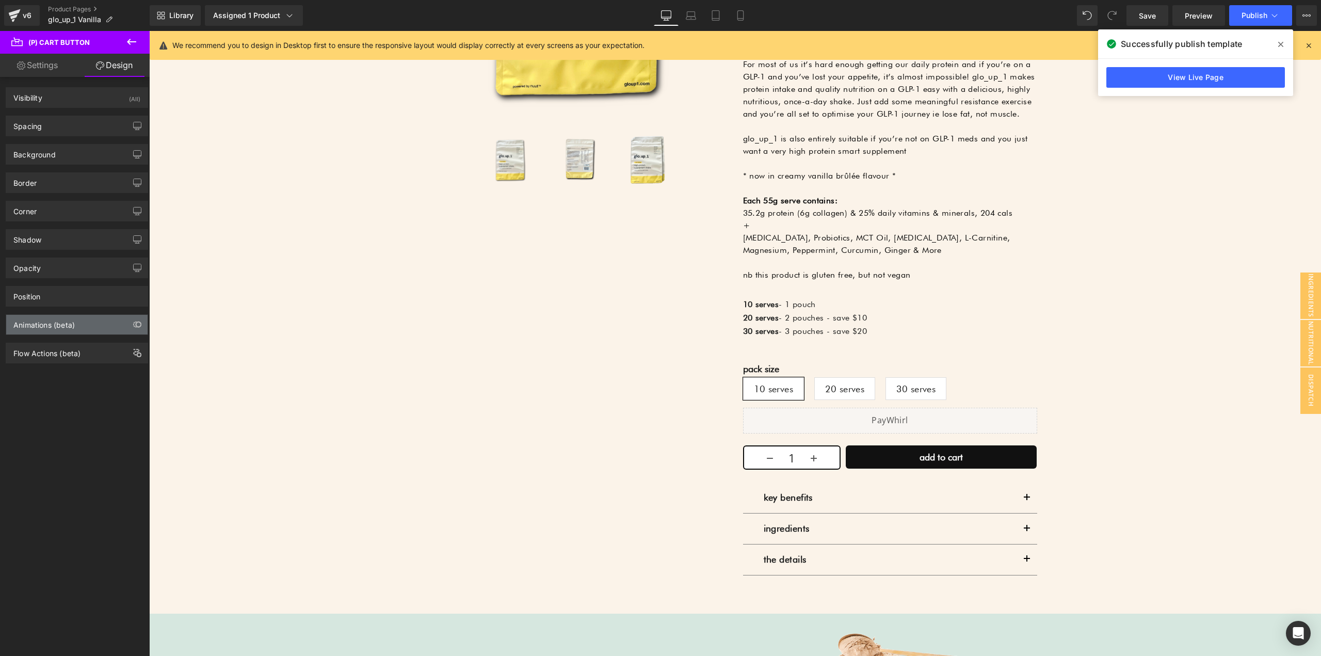
click at [53, 327] on div "Animations (beta)" at bounding box center [43, 322] width 61 height 14
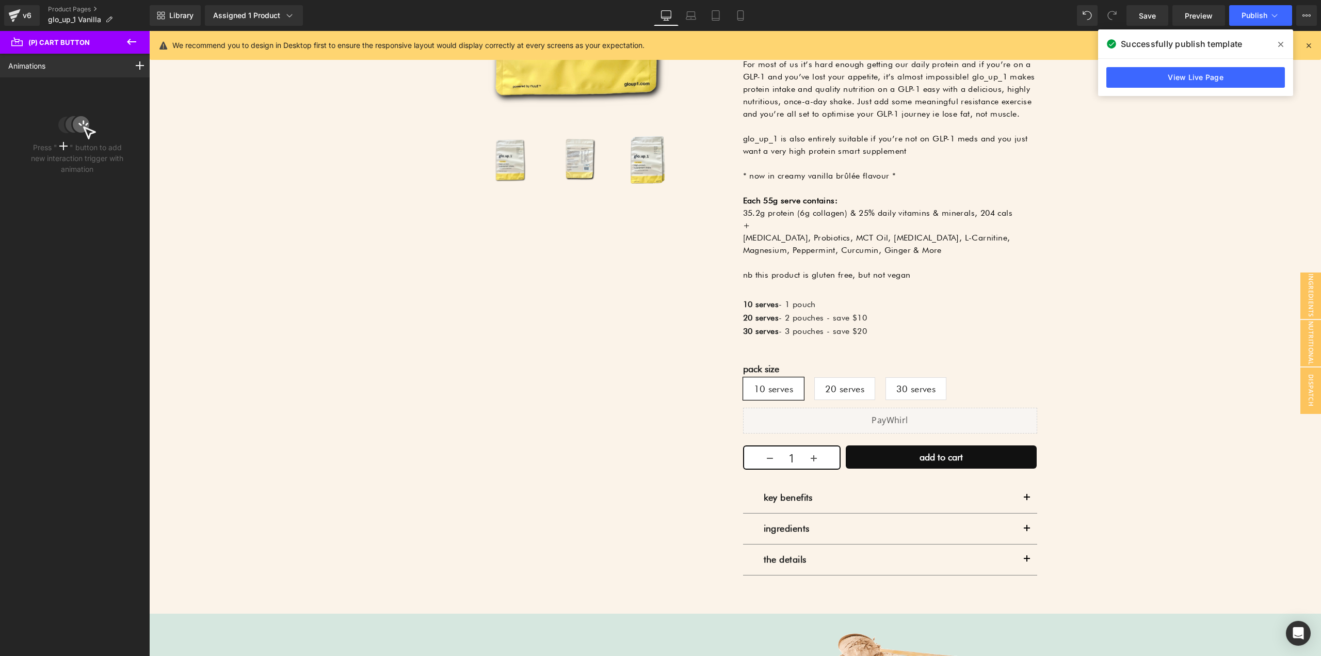
click at [125, 42] on button at bounding box center [132, 42] width 36 height 23
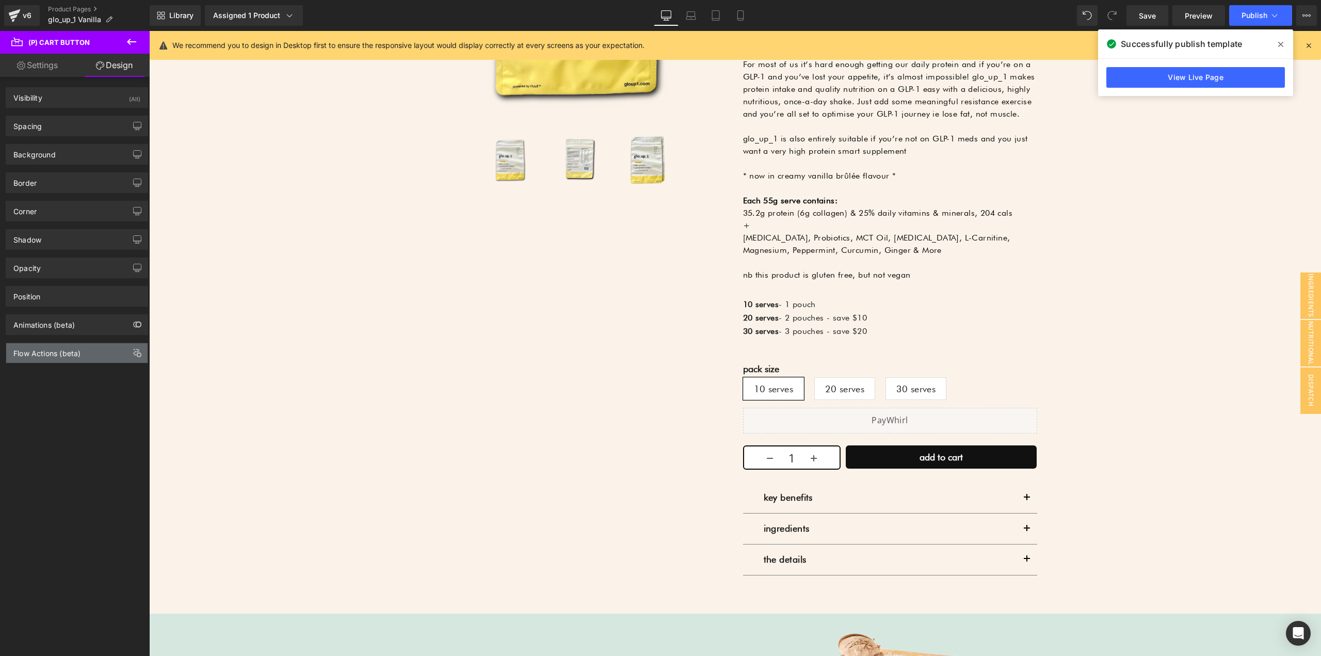
click at [48, 354] on div "Flow Actions (beta)" at bounding box center [46, 350] width 67 height 14
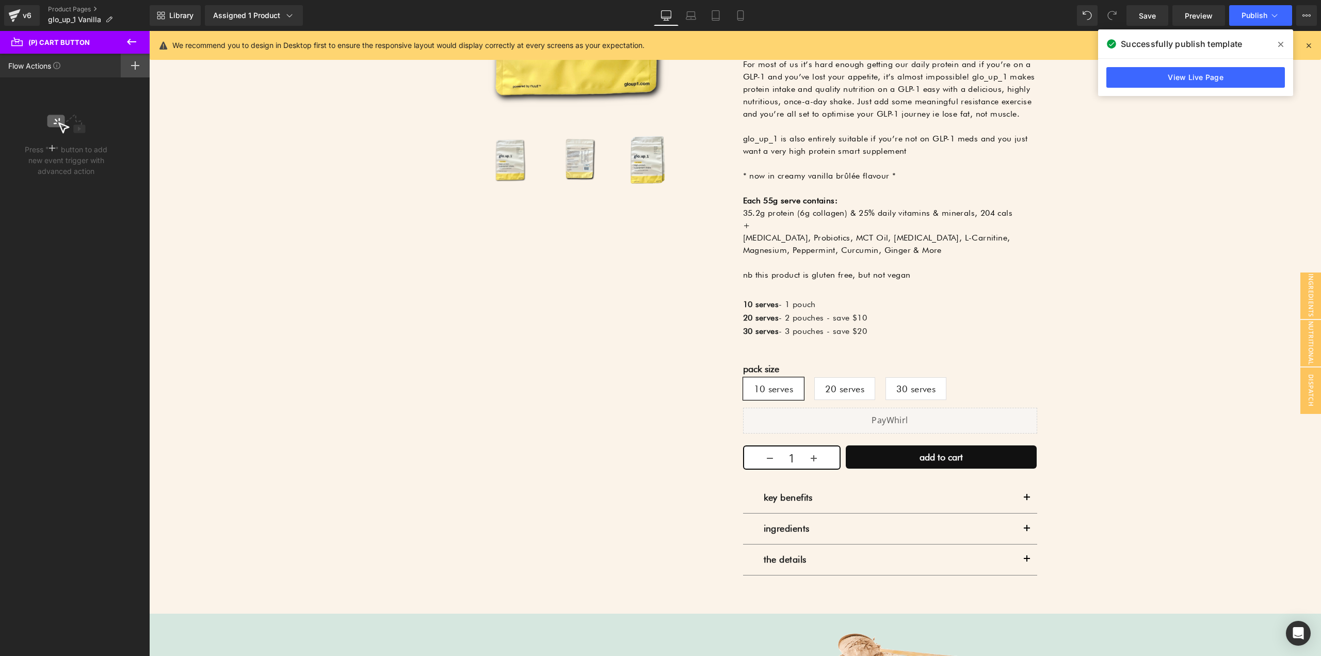
click at [131, 66] on div at bounding box center [135, 66] width 29 height 24
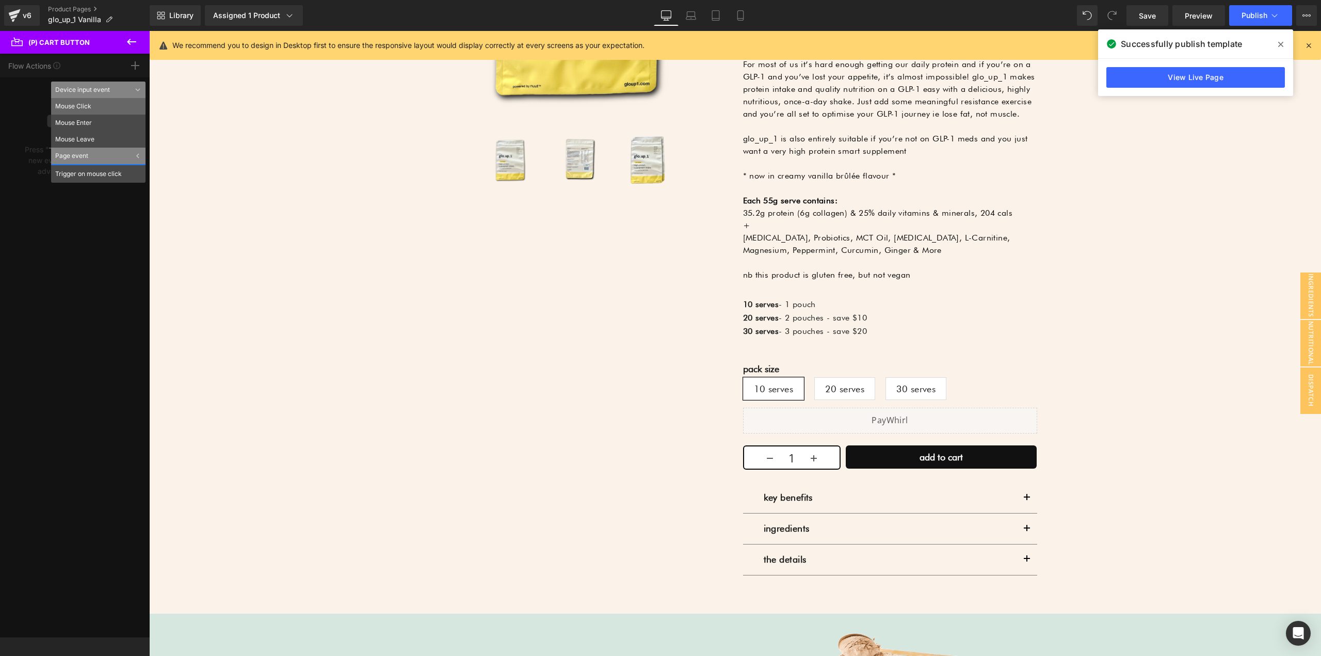
click at [80, 104] on li "Mouse Click" at bounding box center [98, 106] width 94 height 17
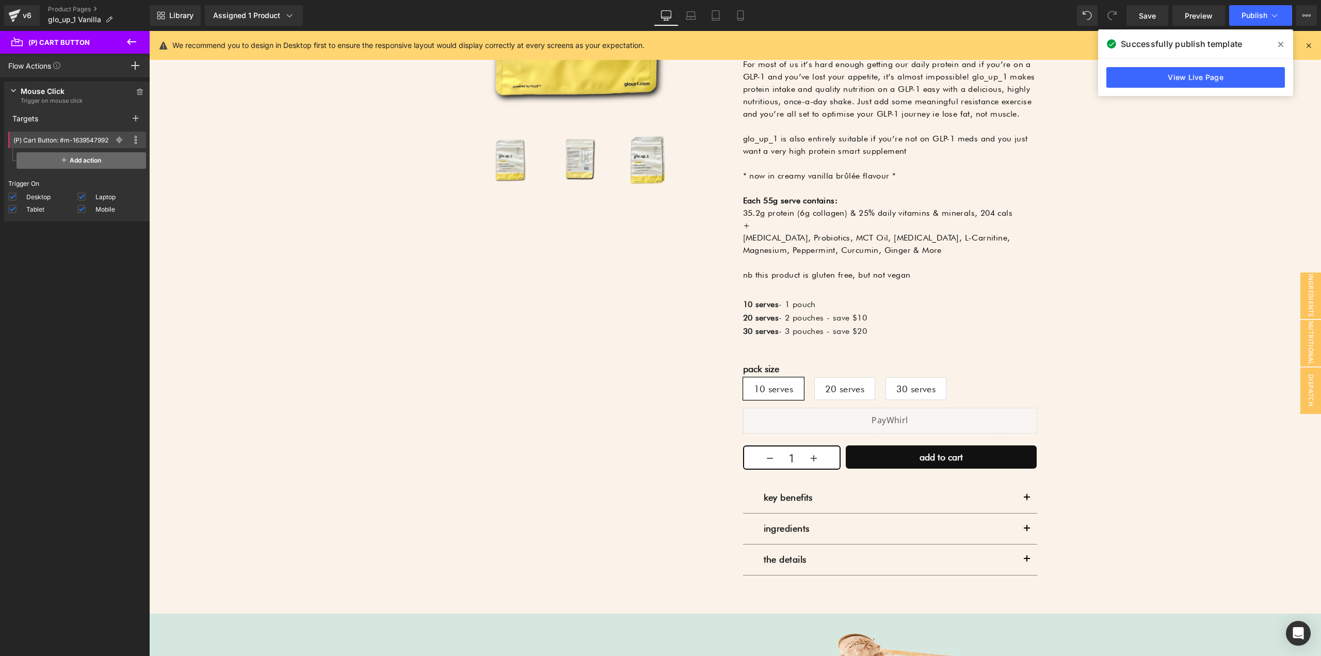
click at [98, 158] on span "Add action" at bounding box center [82, 160] width 130 height 17
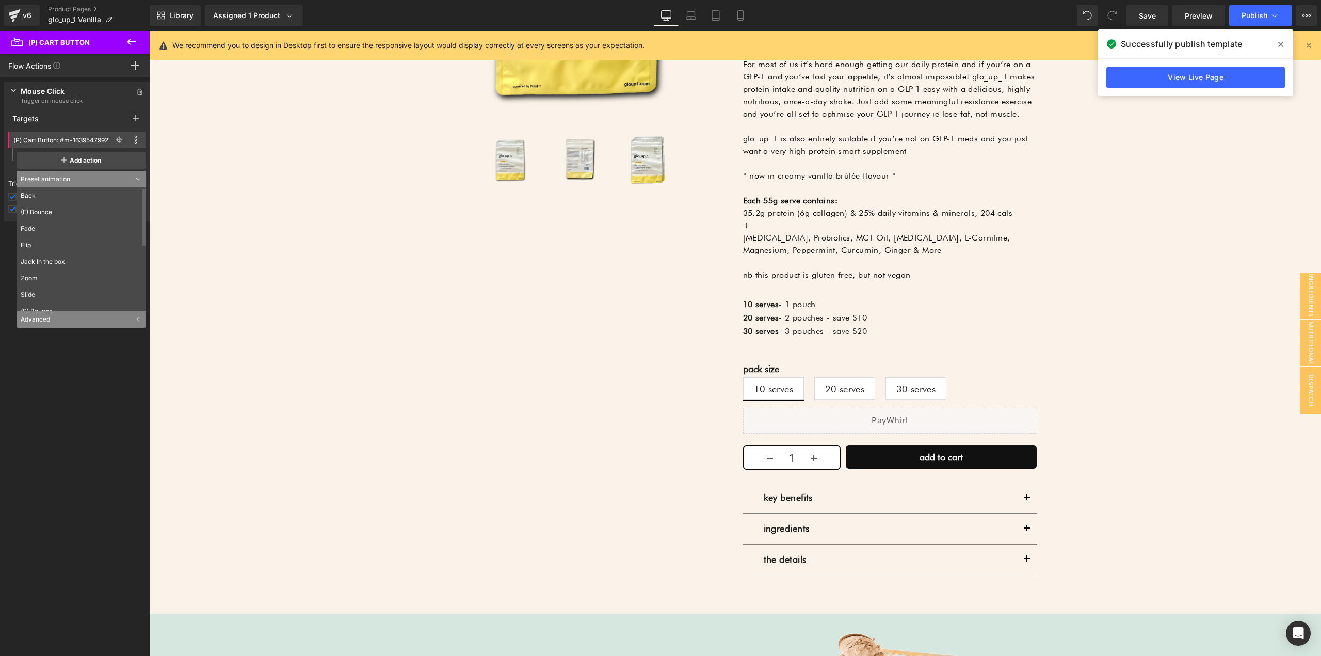
click at [66, 313] on div "Advanced" at bounding box center [82, 319] width 130 height 17
click at [54, 208] on li "Show Element" at bounding box center [82, 212] width 130 height 17
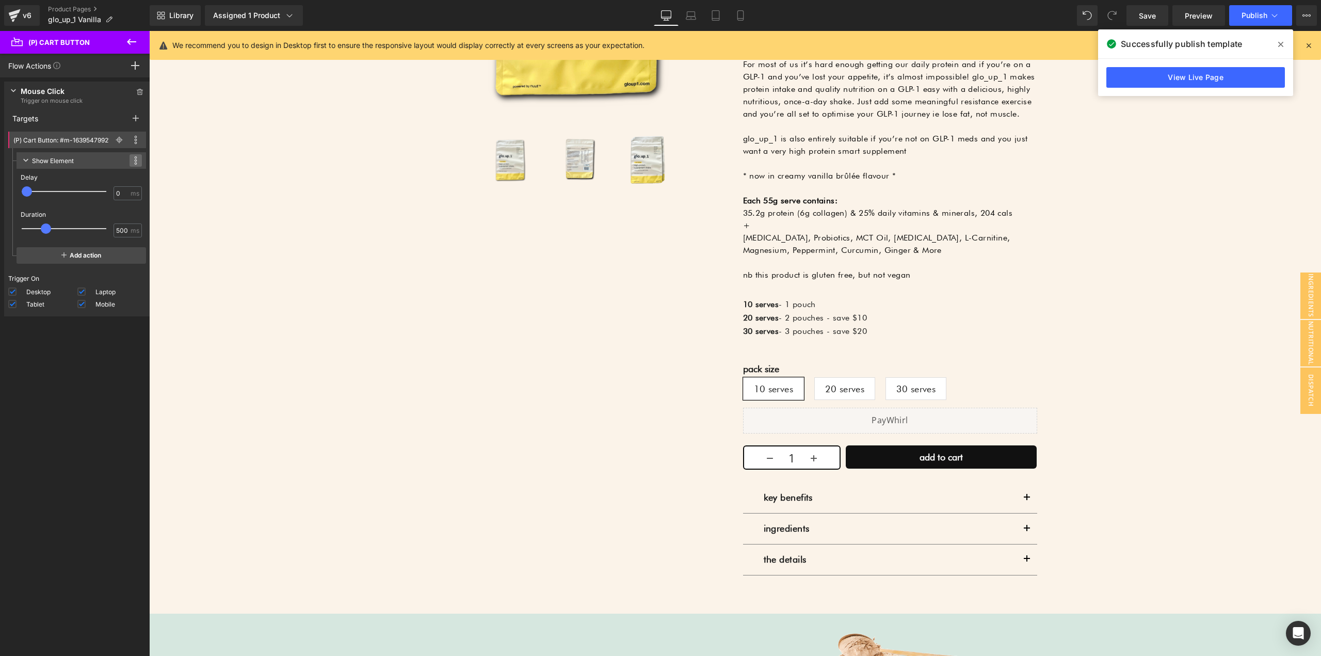
click at [135, 160] on icon at bounding box center [136, 160] width 3 height 3
click at [105, 162] on div "Show Element This action is incompatible with current target Duplicate Devices …" at bounding box center [82, 160] width 130 height 17
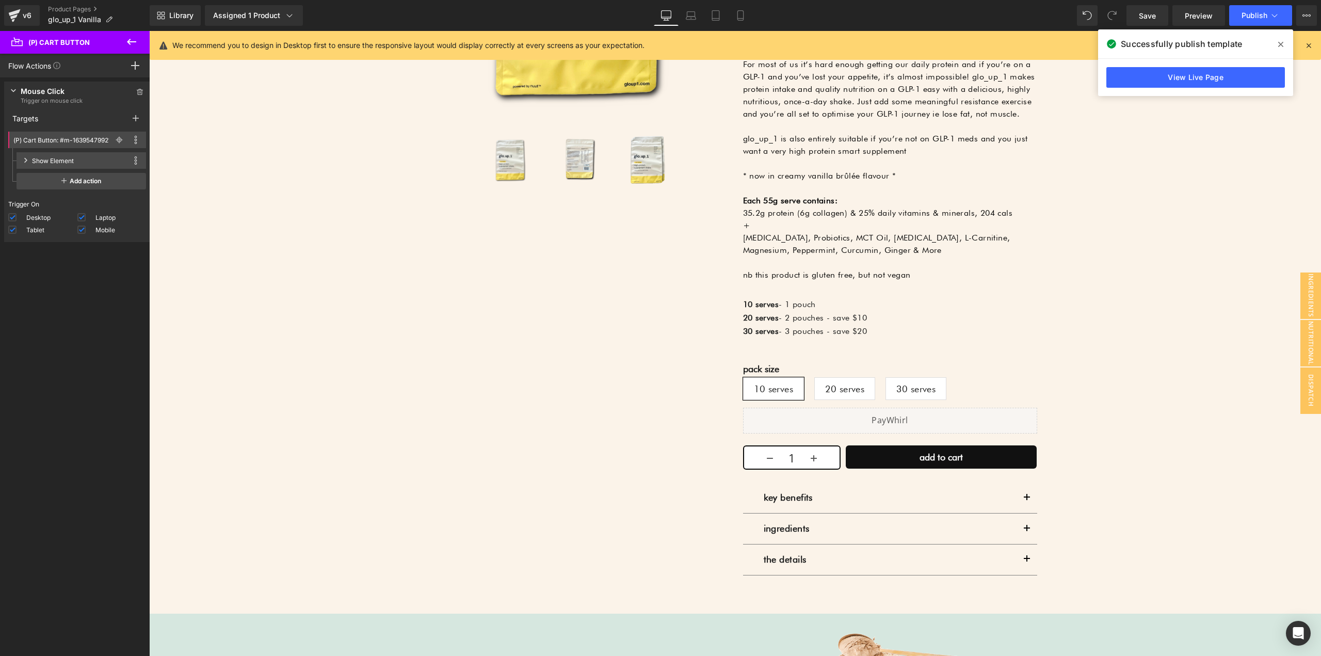
click at [96, 163] on div "Show Element This action is incompatible with current target Duplicate Devices …" at bounding box center [82, 160] width 130 height 17
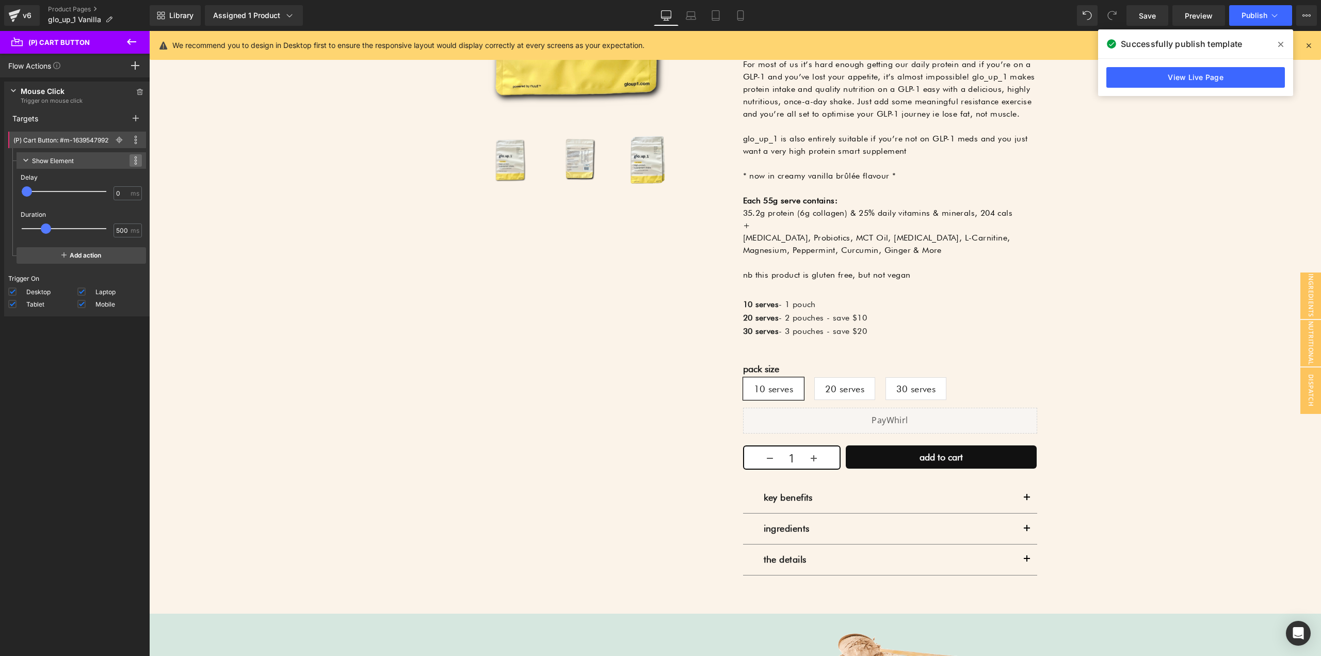
click at [134, 157] on icon at bounding box center [135, 160] width 3 height 8
click at [57, 159] on div "Show Element" at bounding box center [53, 160] width 42 height 11
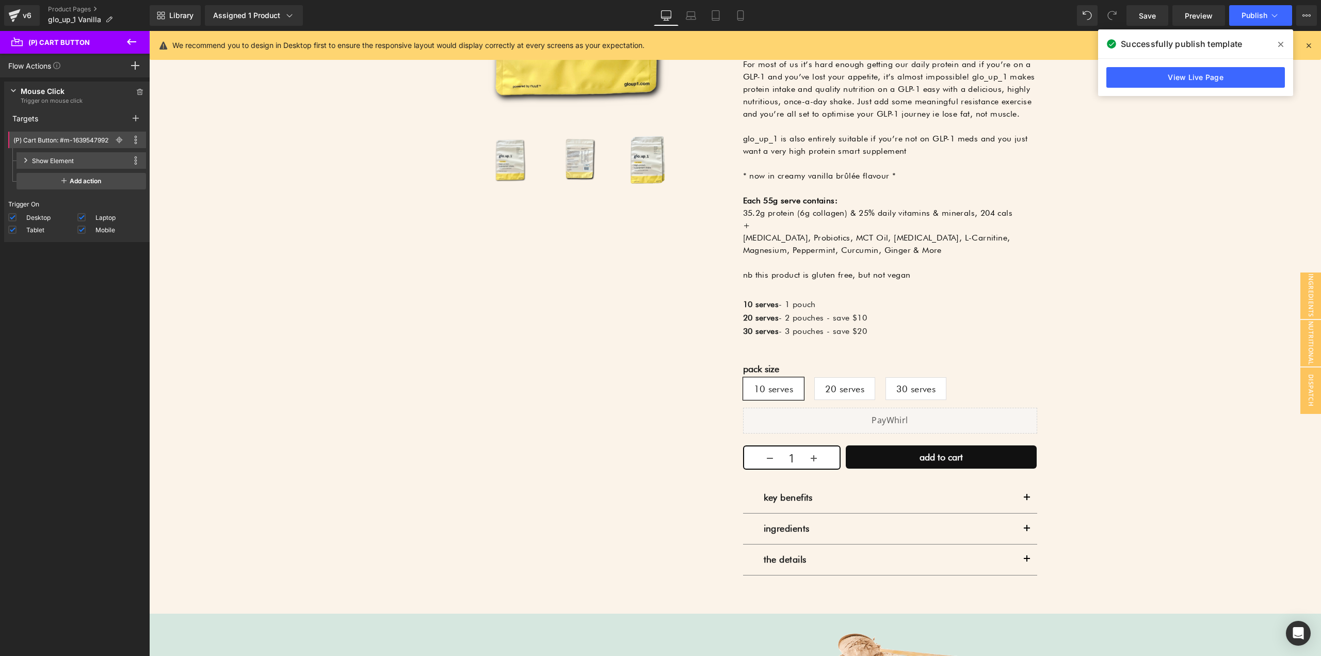
click at [57, 159] on div "Show Element" at bounding box center [53, 160] width 42 height 11
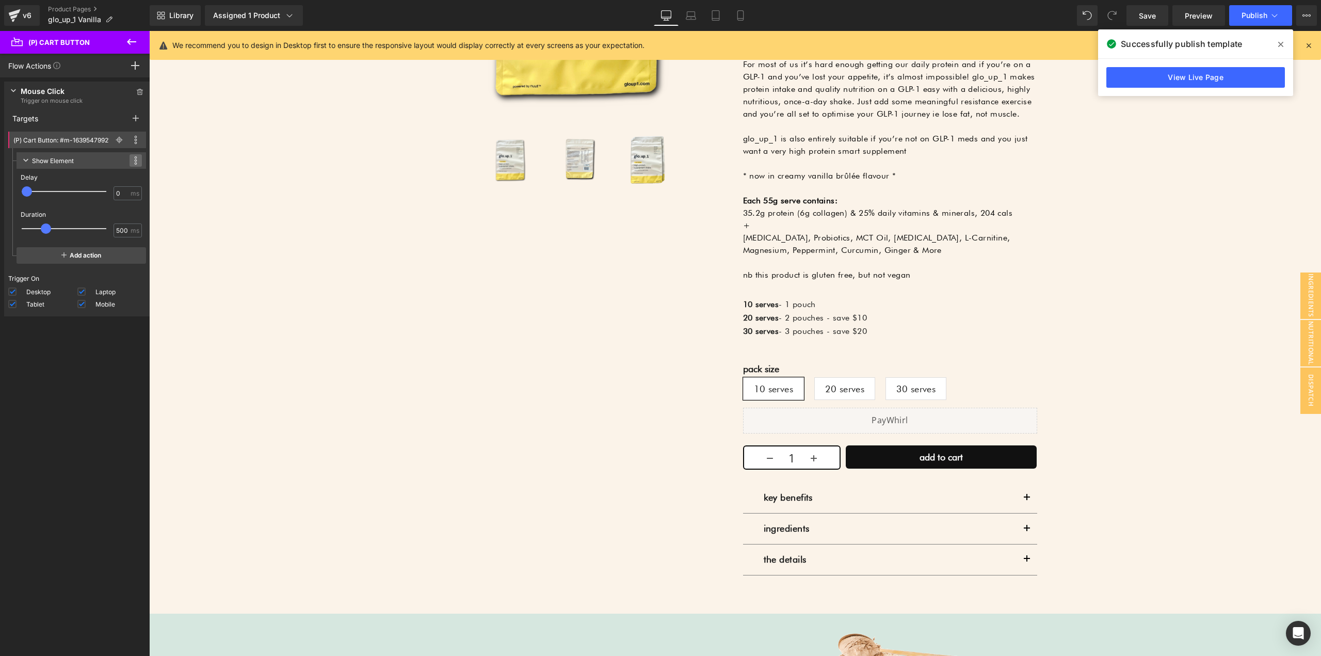
click at [133, 161] on span at bounding box center [136, 160] width 12 height 12
click at [82, 192] on li "Devices setting" at bounding box center [104, 195] width 83 height 17
click at [60, 159] on div "Show Element" at bounding box center [53, 160] width 42 height 11
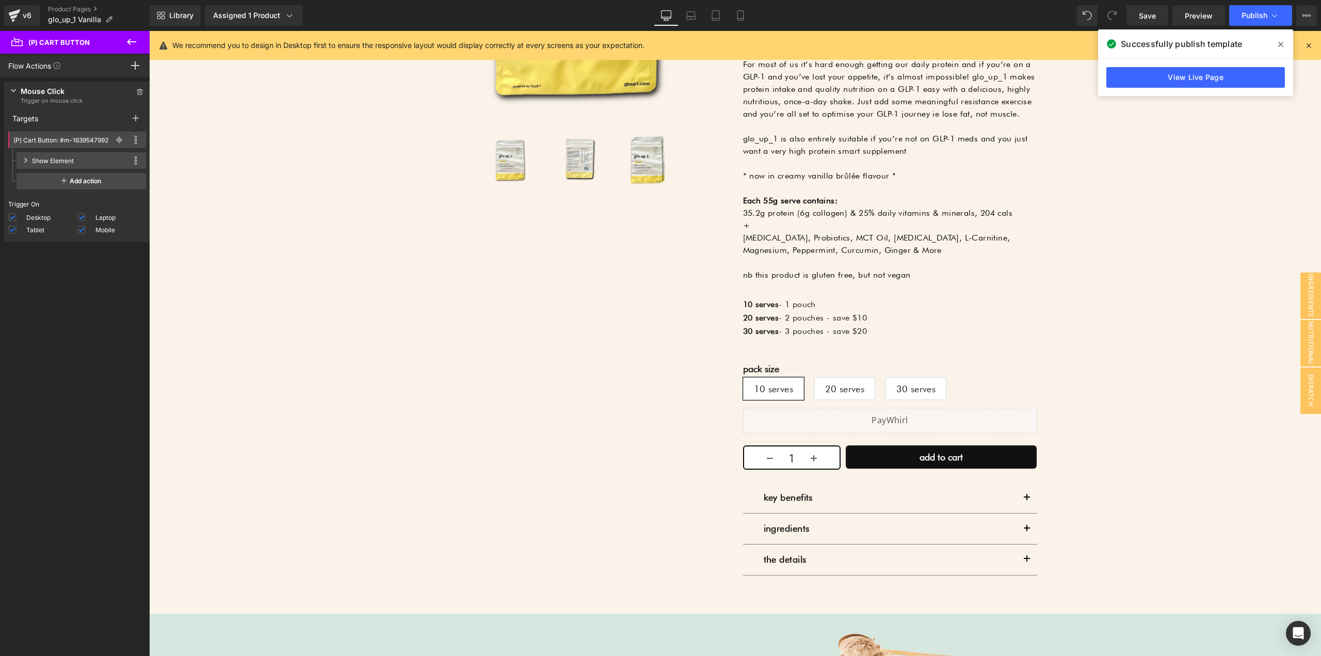
click at [46, 162] on div "Show Element" at bounding box center [53, 160] width 42 height 11
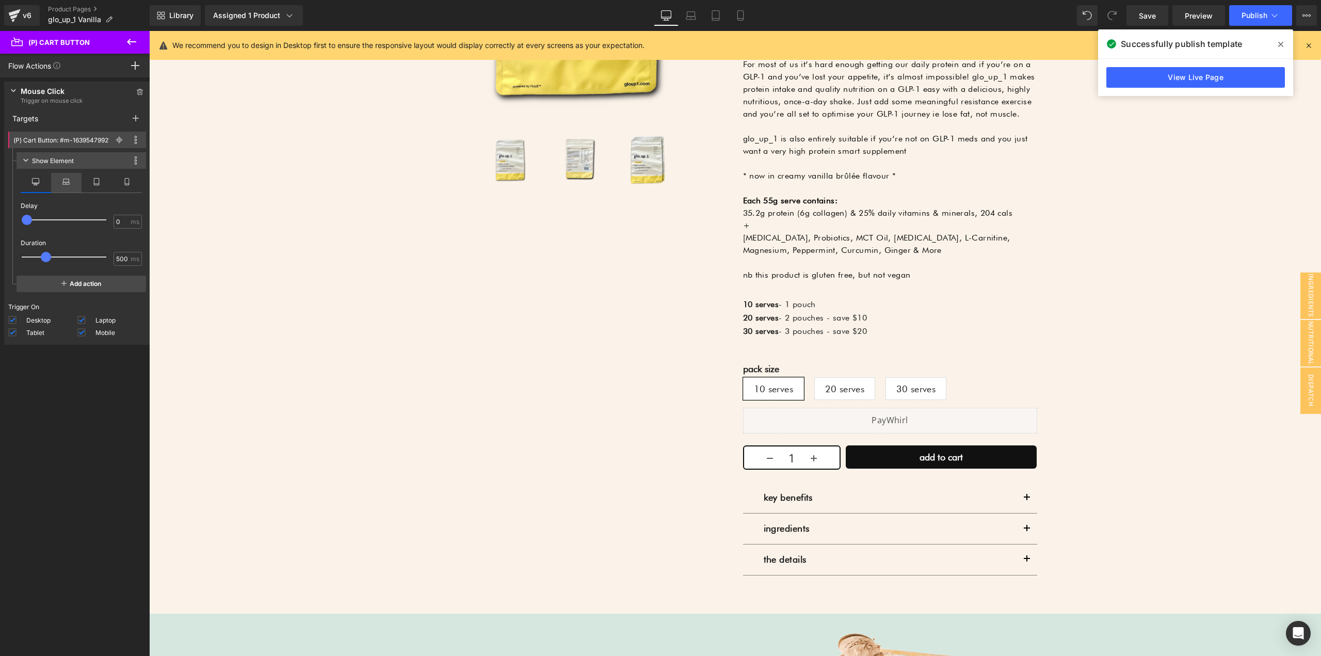
click at [65, 184] on icon at bounding box center [65, 183] width 7 height 3
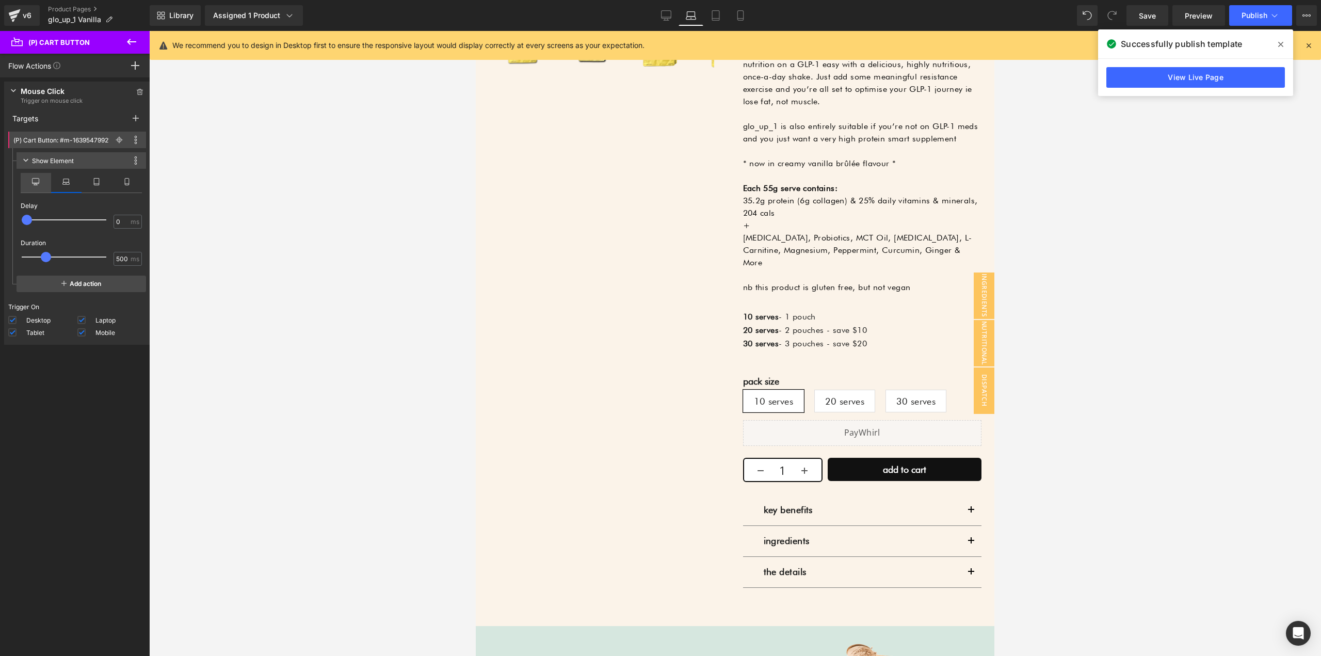
click at [38, 178] on icon at bounding box center [35, 181] width 7 height 7
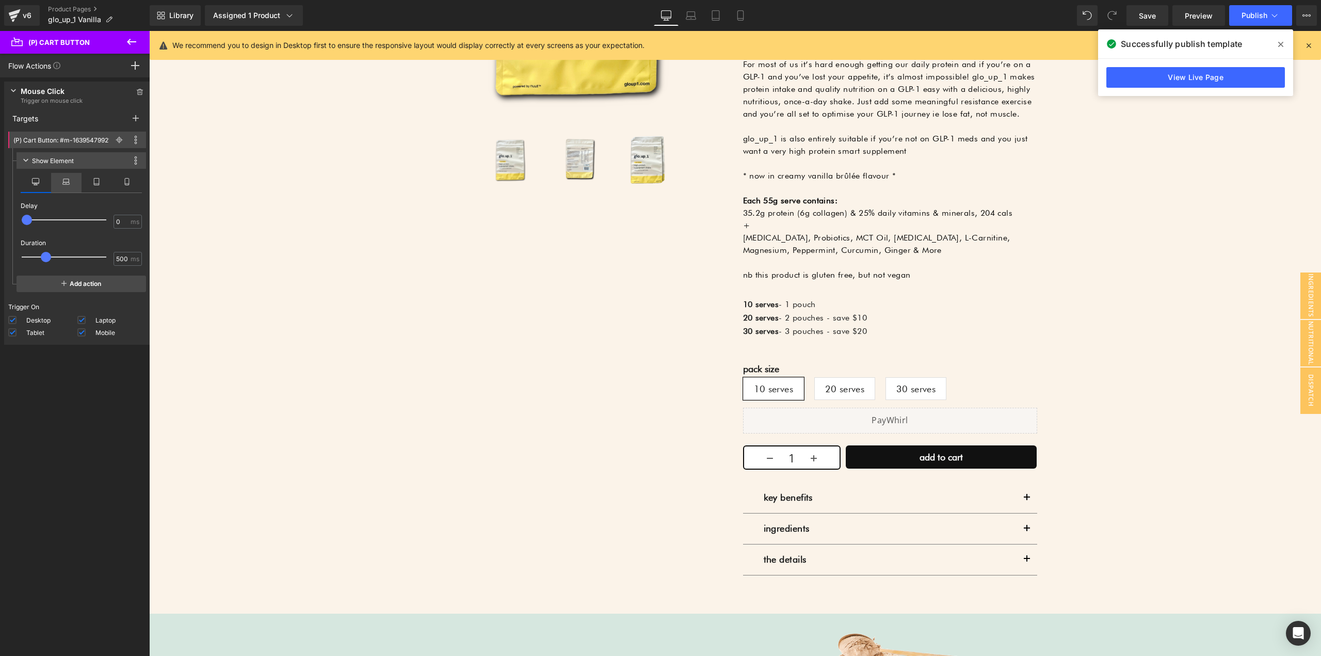
drag, startPoint x: 69, startPoint y: 183, endPoint x: 61, endPoint y: 180, distance: 8.2
click at [68, 183] on li at bounding box center [66, 183] width 30 height 20
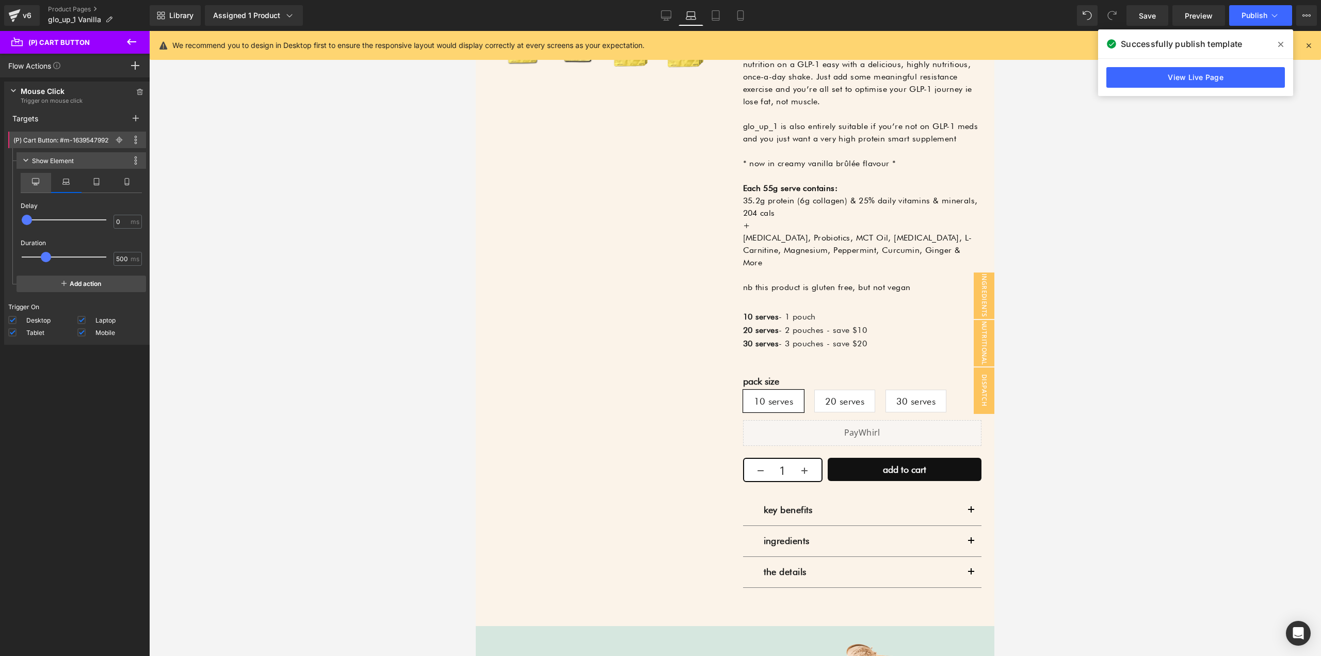
click at [38, 175] on li at bounding box center [36, 183] width 30 height 20
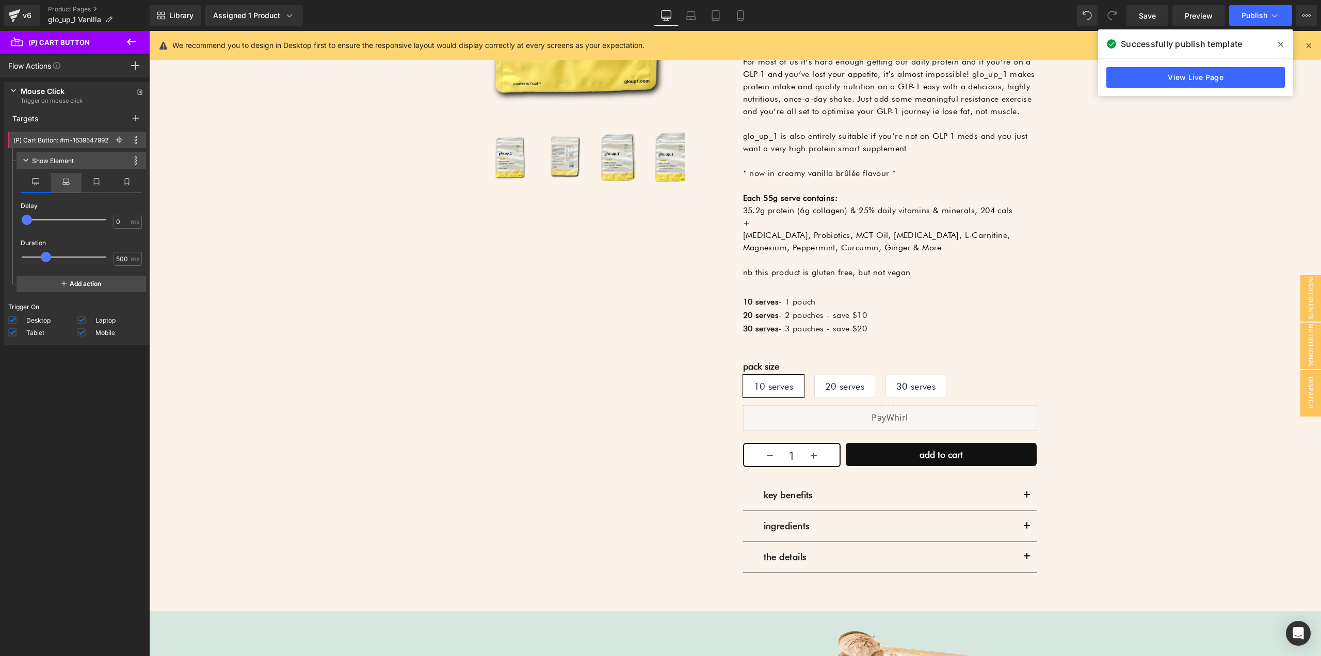
scroll to position [451, 0]
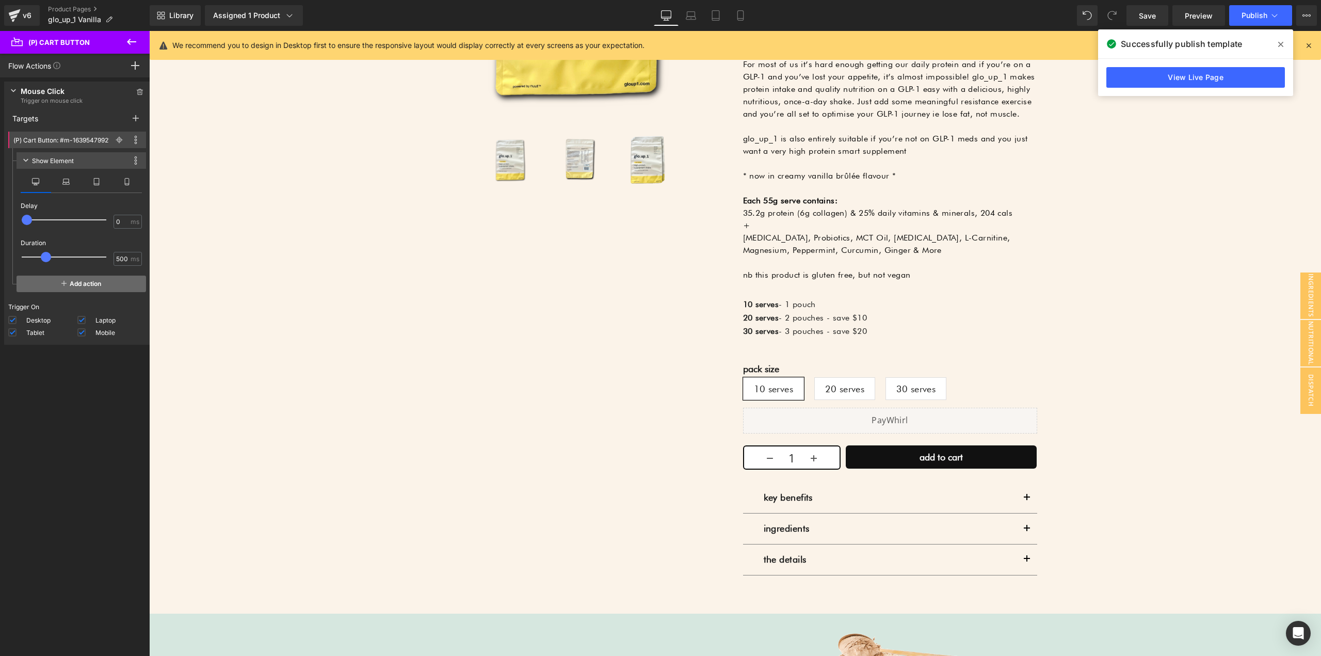
click at [70, 287] on span "Add action" at bounding box center [82, 284] width 130 height 17
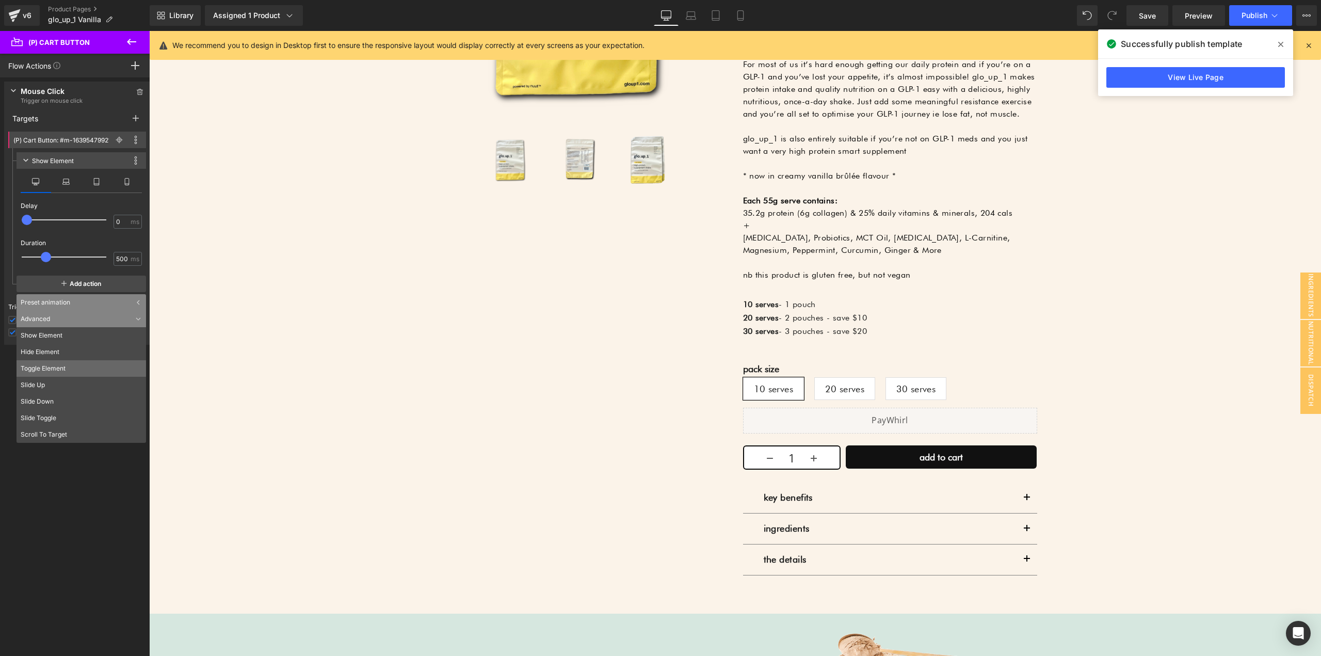
drag, startPoint x: 64, startPoint y: 458, endPoint x: 59, endPoint y: 375, distance: 82.7
click at [64, 458] on div "Press " " button to add new event trigger with advanced action Mouse Click Trig…" at bounding box center [77, 369] width 154 height 584
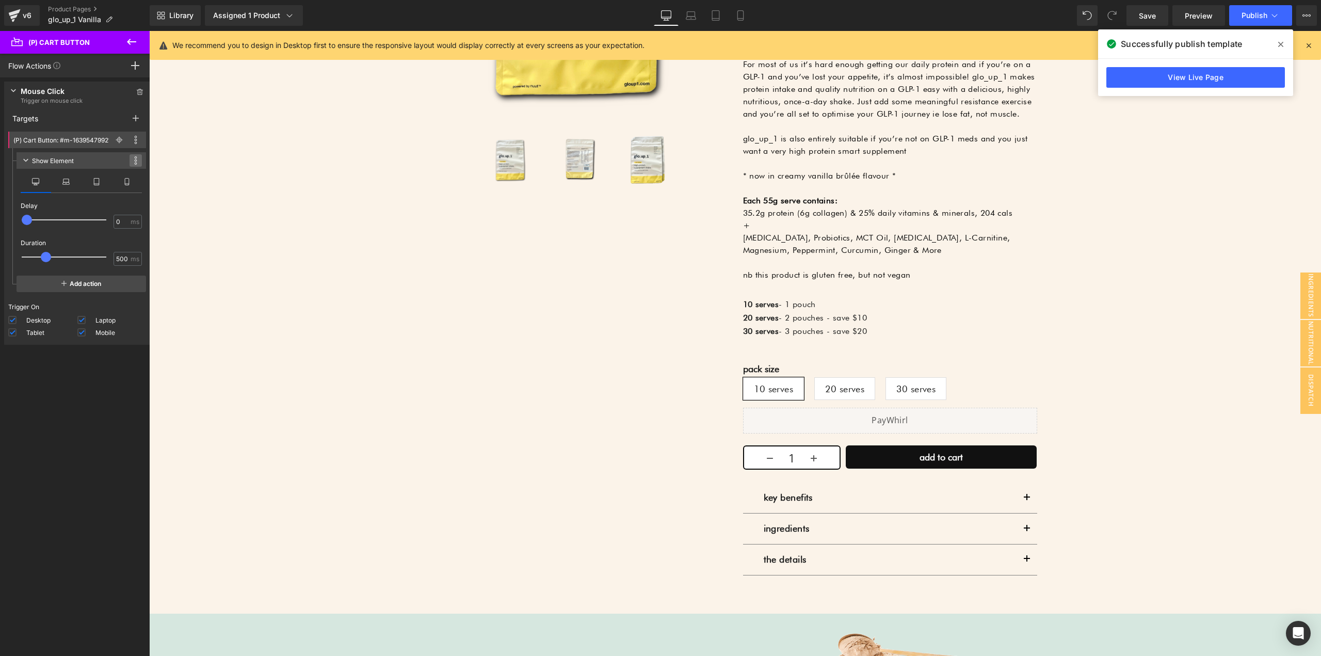
click at [130, 159] on span at bounding box center [136, 160] width 12 height 12
click at [98, 242] on li "Delete" at bounding box center [104, 245] width 83 height 17
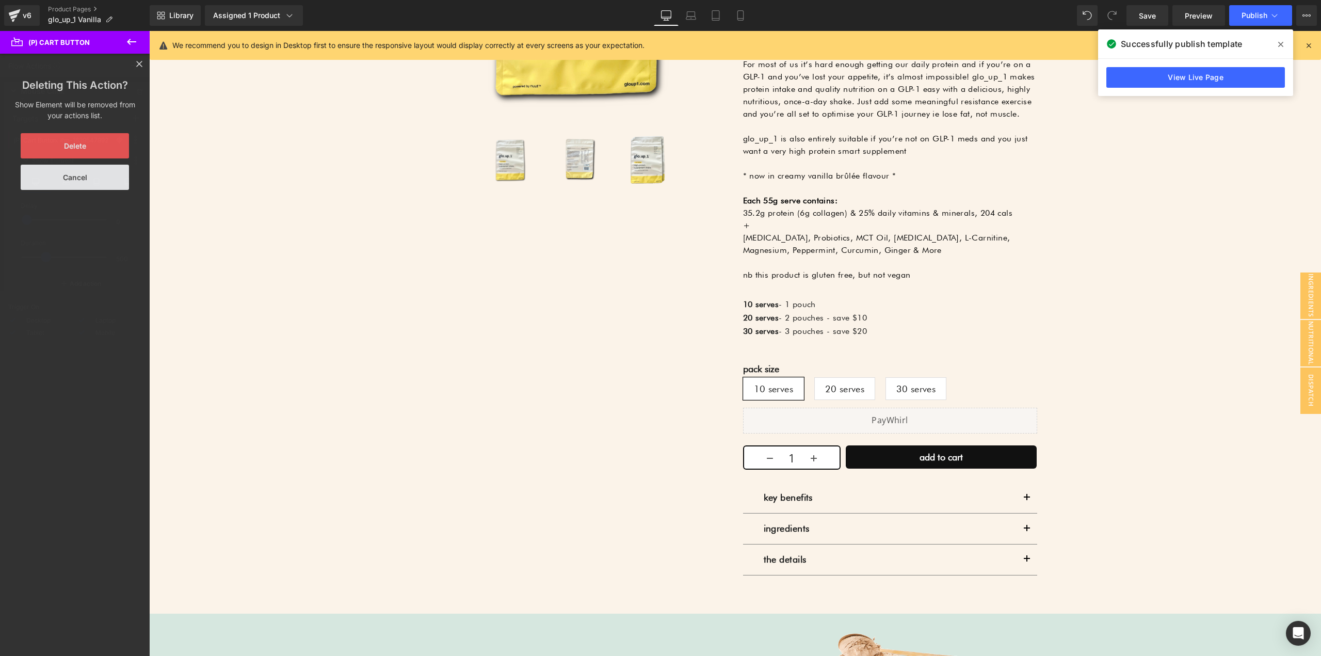
click at [93, 146] on button "Delete" at bounding box center [75, 145] width 108 height 25
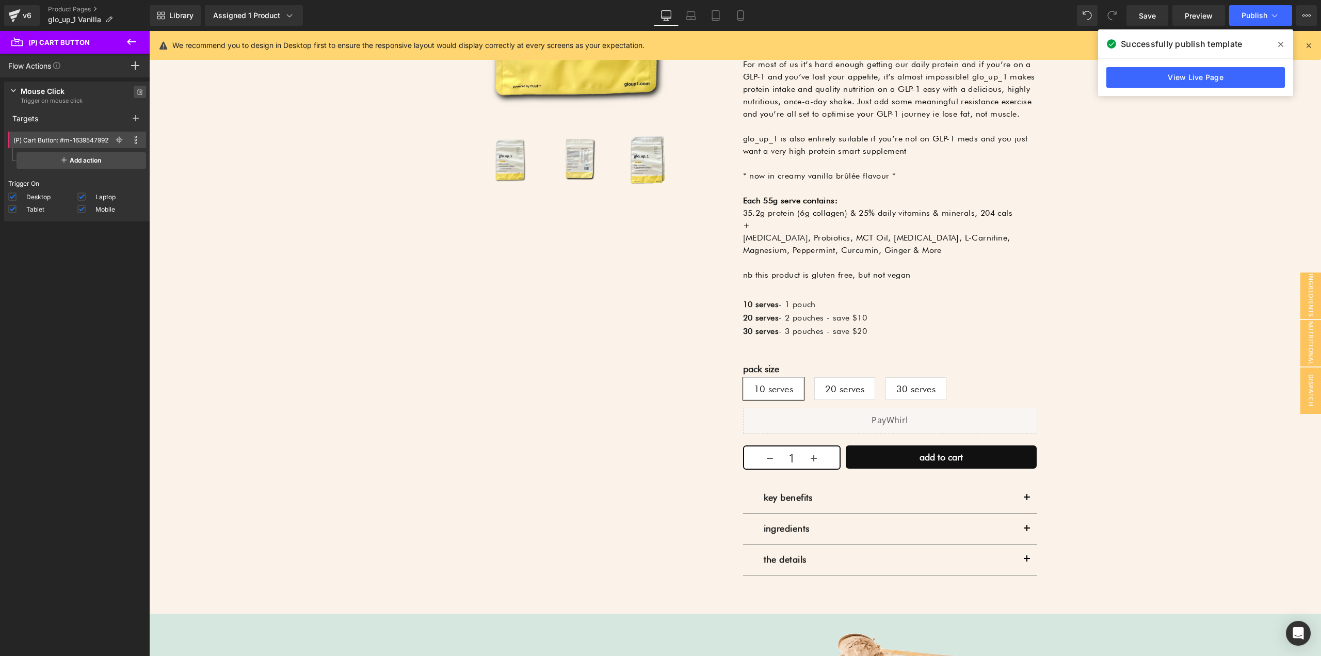
click at [138, 89] on icon at bounding box center [139, 90] width 3 height 2
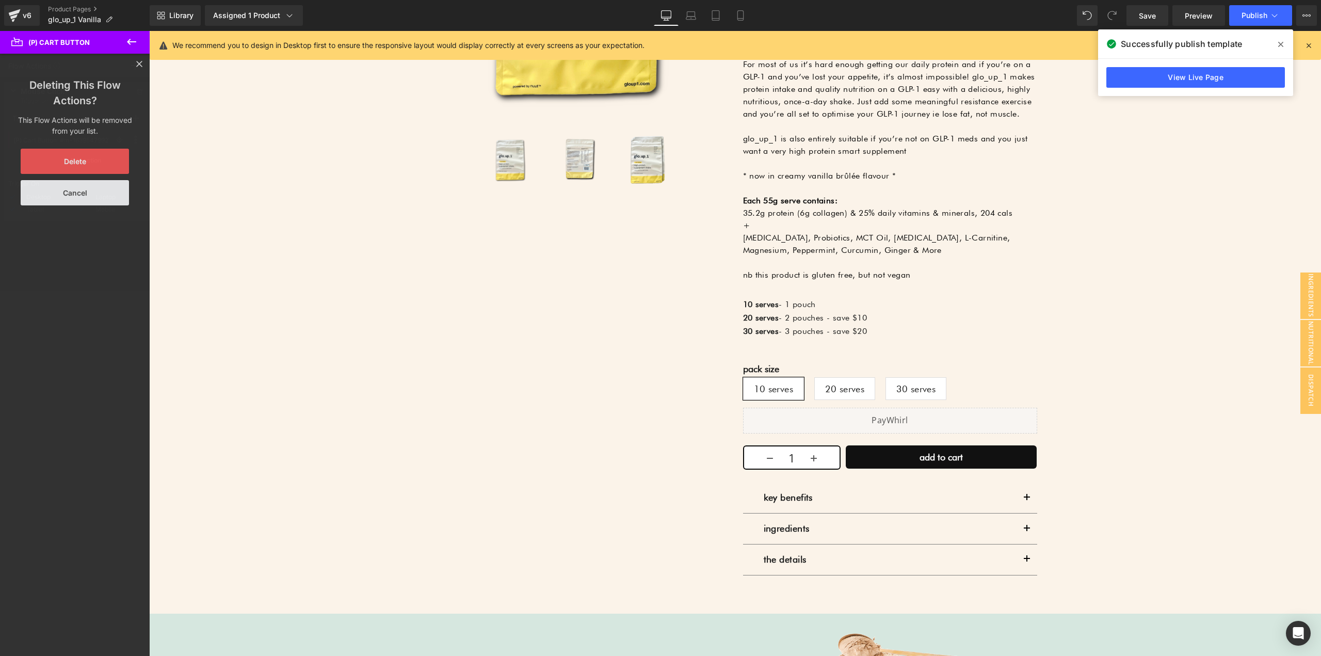
click at [109, 147] on div "Deleting This Flow Actions? This Flow Actions will be removed from your list. D…" at bounding box center [75, 141] width 124 height 128
click at [104, 155] on button "Delete" at bounding box center [75, 161] width 108 height 25
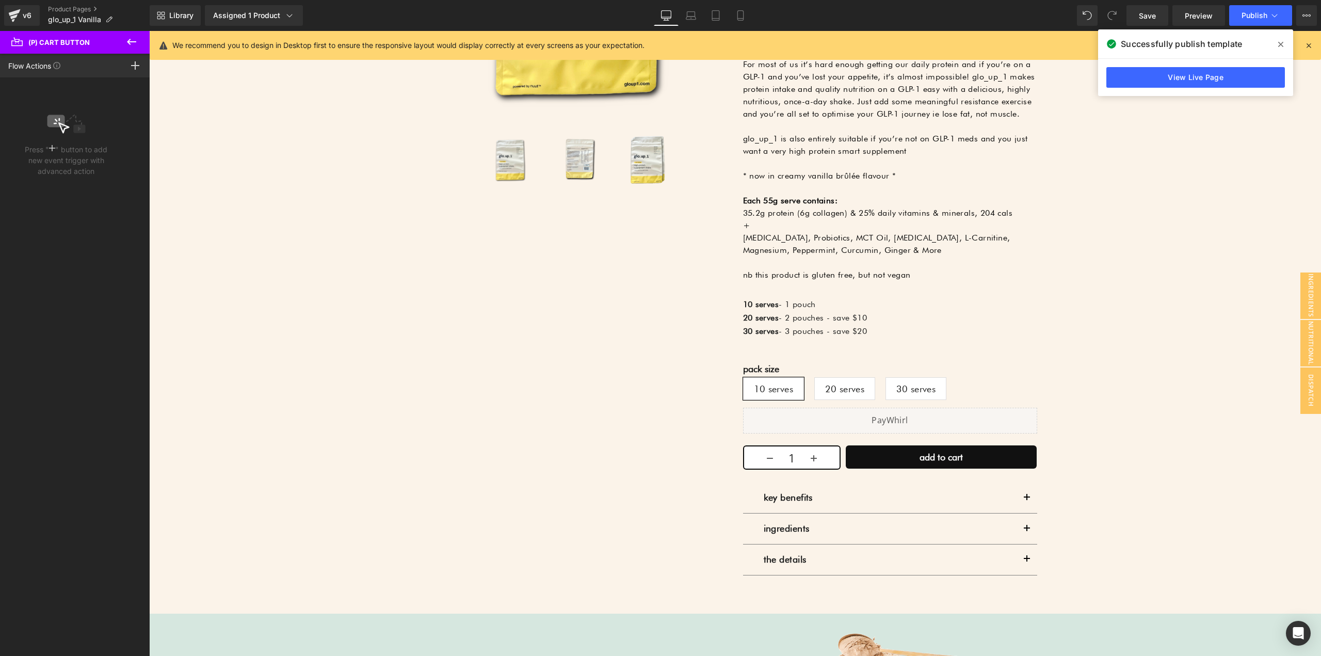
click at [125, 39] on button at bounding box center [132, 42] width 36 height 23
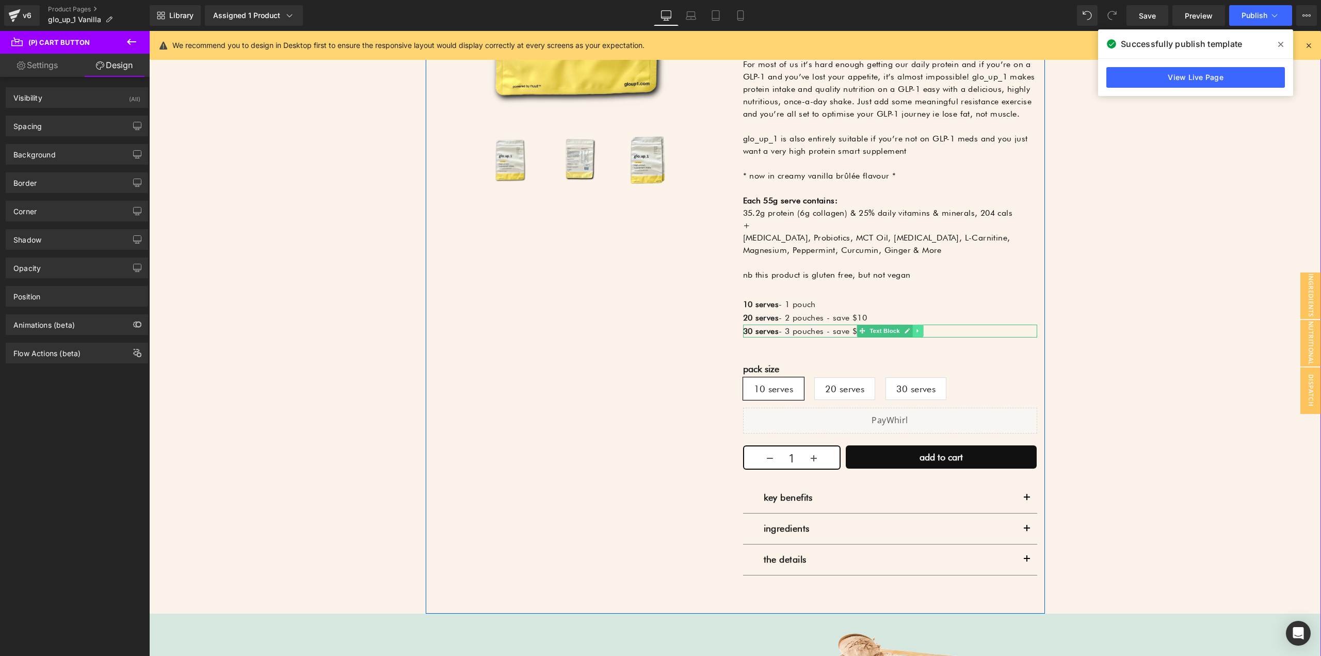
click at [915, 331] on icon at bounding box center [918, 331] width 6 height 6
click at [908, 334] on link at bounding box center [912, 331] width 11 height 12
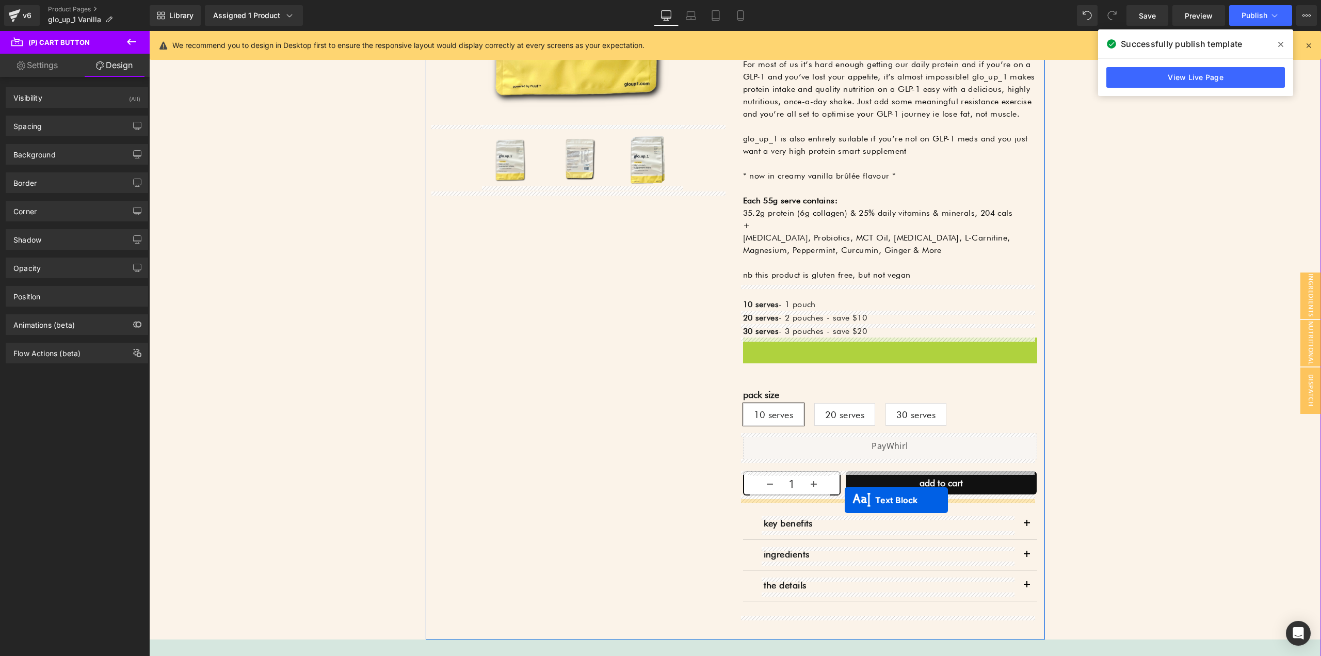
drag, startPoint x: 862, startPoint y: 344, endPoint x: 845, endPoint y: 500, distance: 156.8
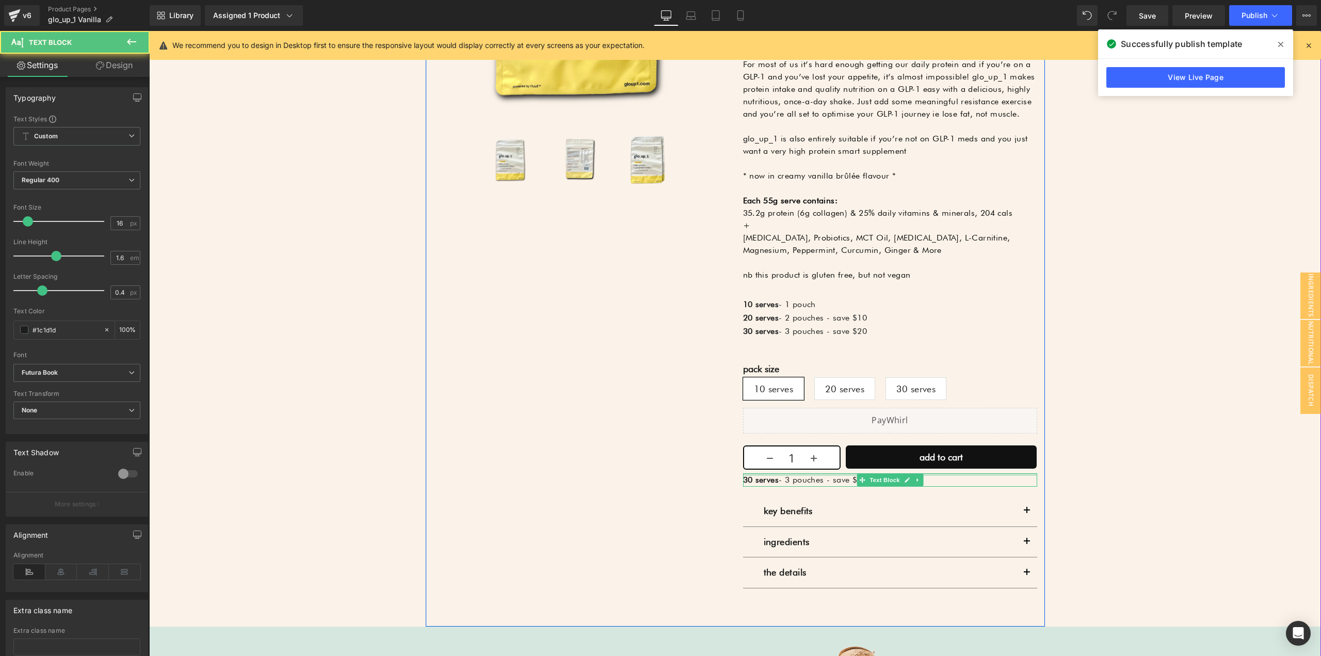
click at [801, 477] on span "- 3 pouches - save $20" at bounding box center [823, 480] width 88 height 10
click at [762, 479] on strong "30 serves" at bounding box center [761, 480] width 36 height 10
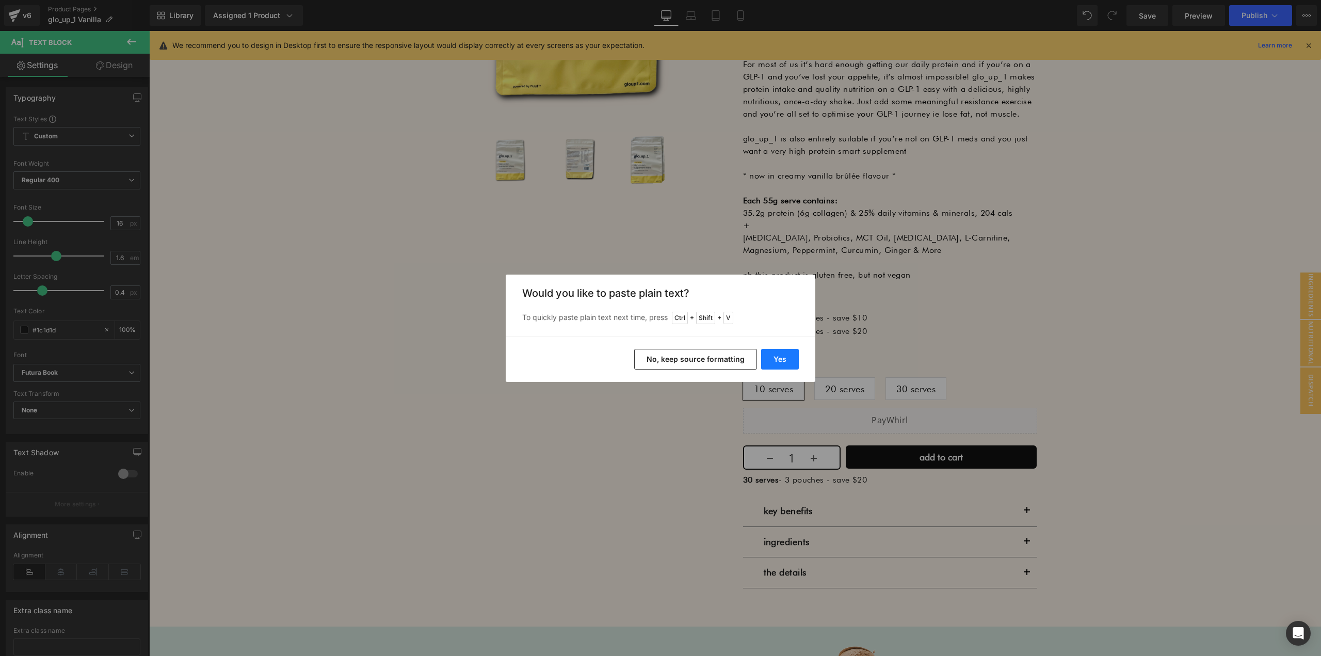
click at [778, 358] on button "Yes" at bounding box center [780, 359] width 38 height 21
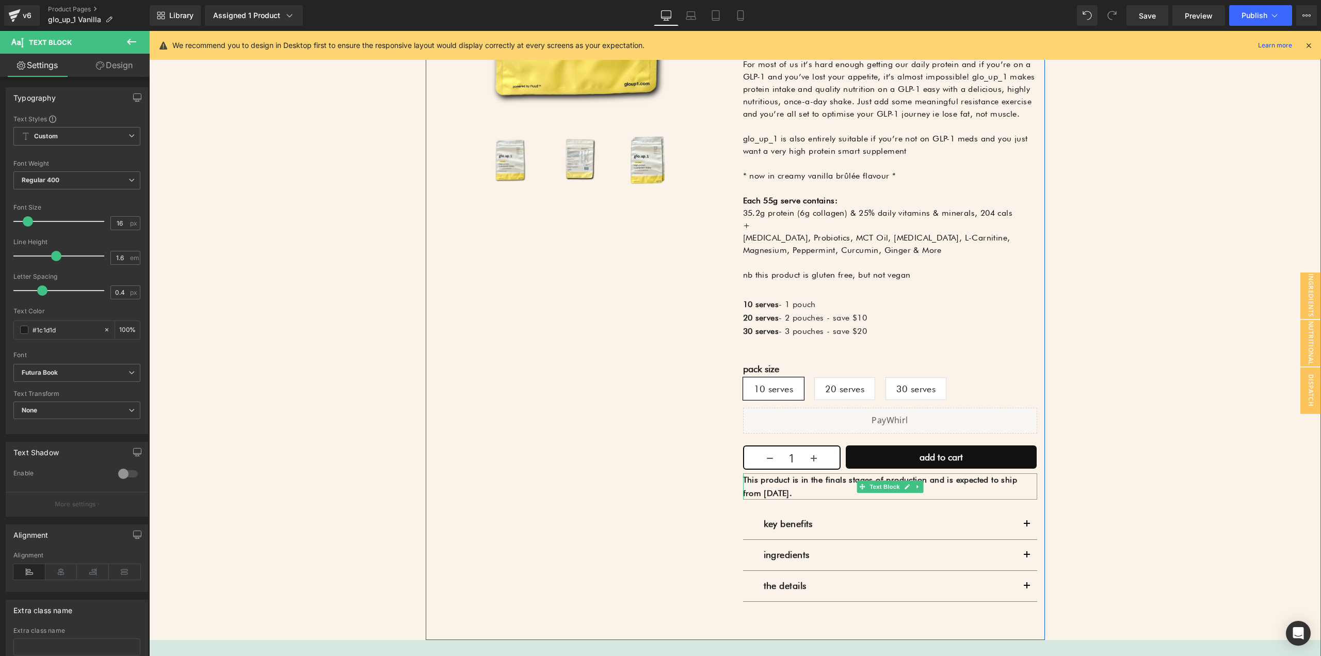
click at [833, 492] on p "This product is in the finals stages of production and is expected to ship from…" at bounding box center [890, 486] width 294 height 26
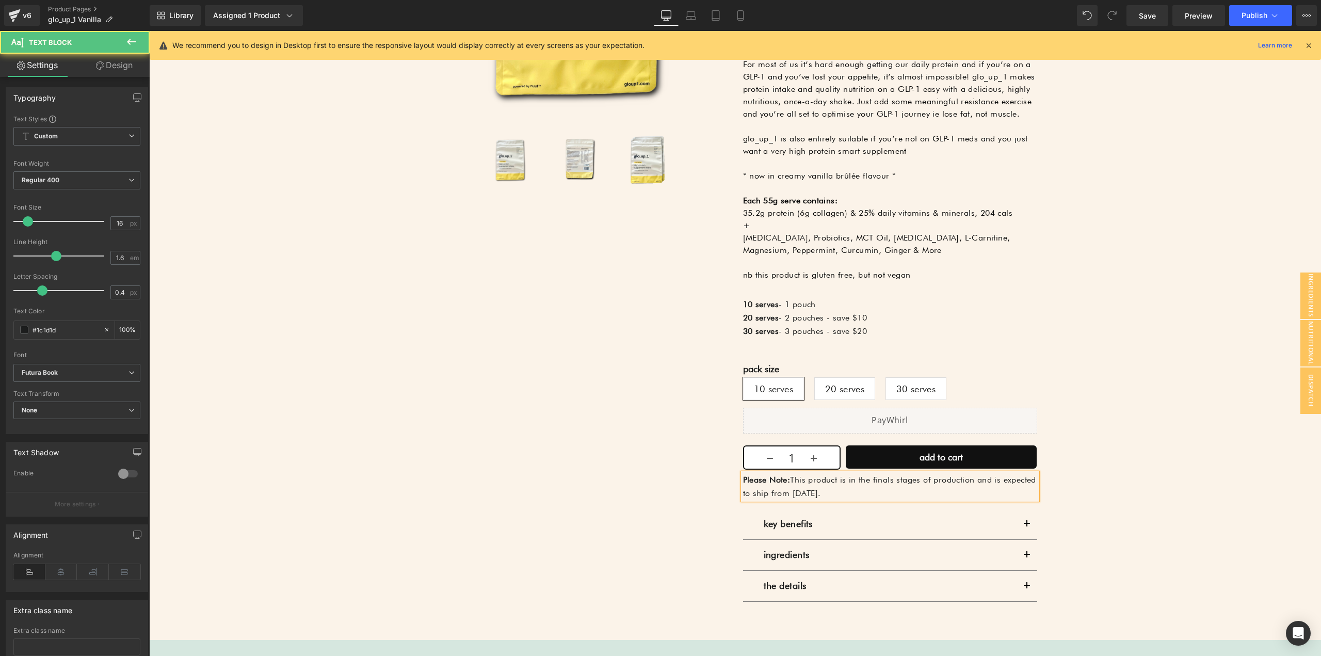
click at [891, 496] on p "Please Note: This product is in the finals stages of production and is expected…" at bounding box center [890, 486] width 294 height 26
click at [598, 471] on div "Sale Off (P) Image ‹" at bounding box center [735, 235] width 619 height 809
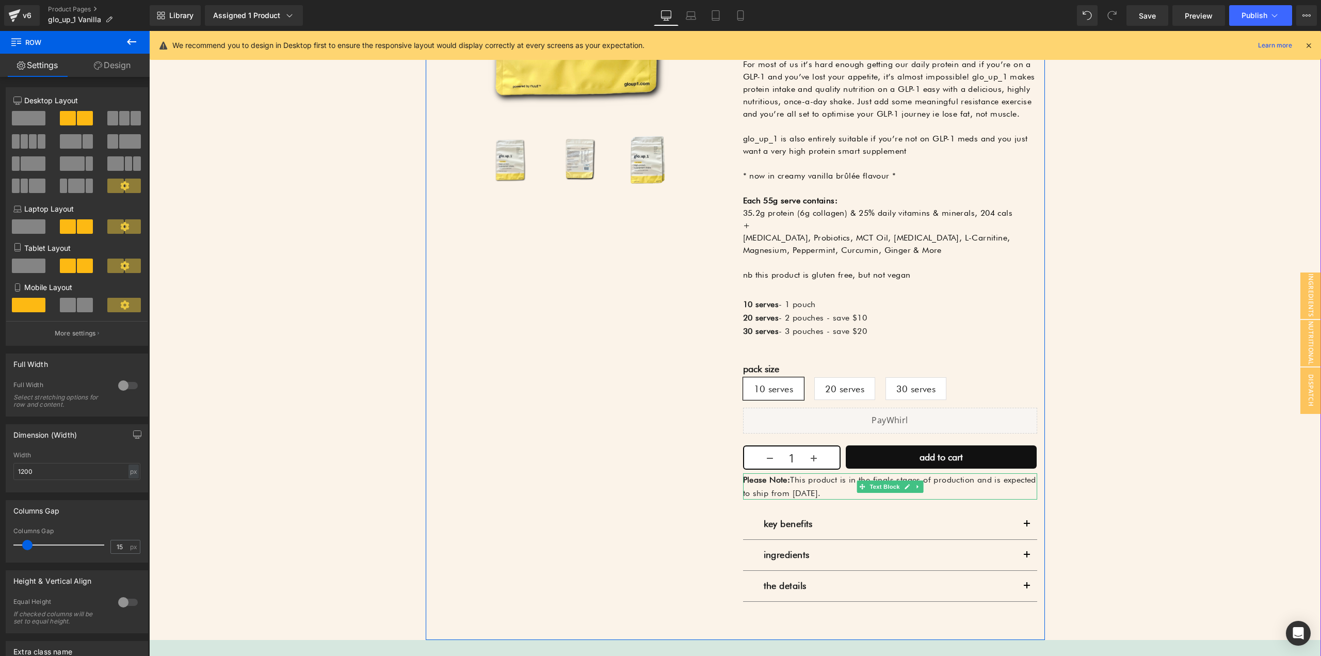
click at [819, 490] on p "Please Note: This product is in the finals stages of production and is expected…" at bounding box center [890, 486] width 294 height 26
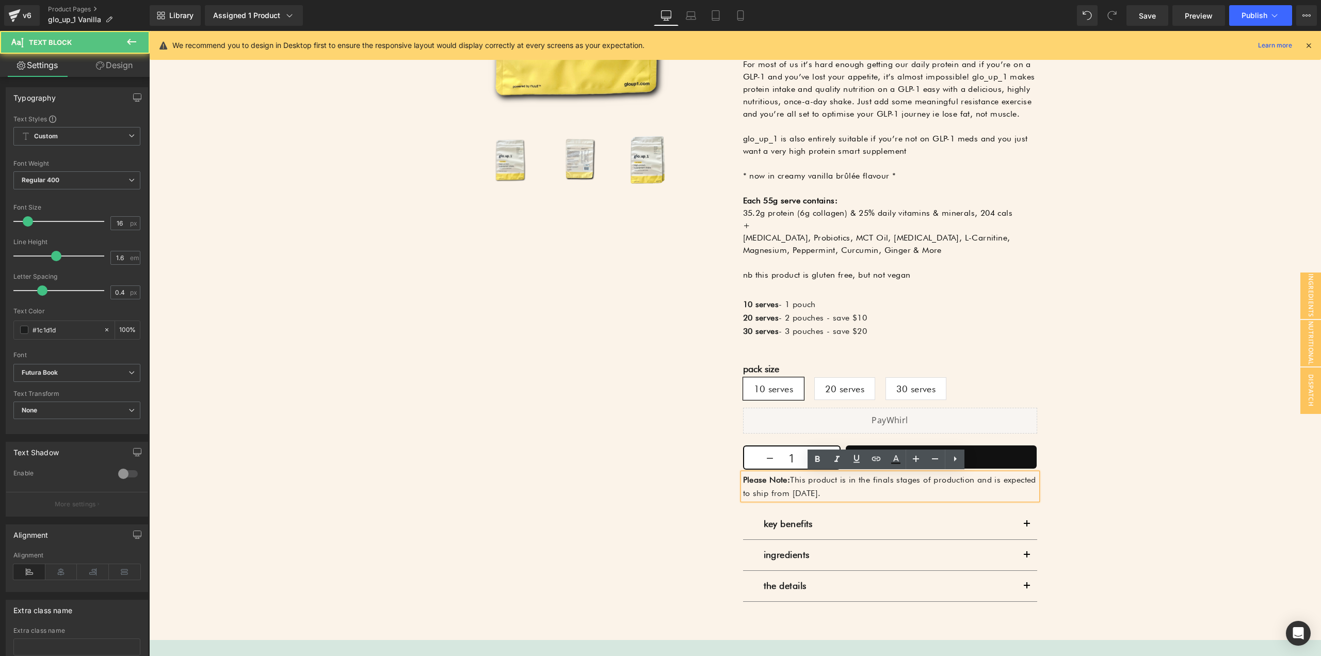
click at [822, 480] on p "Please Note: This product is in the finals stages of production and is expected…" at bounding box center [890, 486] width 294 height 26
copy p "Please Note: This product is in the finals stages of production and is expected…"
drag, startPoint x: 659, startPoint y: 474, endPoint x: 801, endPoint y: 481, distance: 142.1
click at [662, 474] on div "Sale Off (P) Image ‹" at bounding box center [735, 235] width 619 height 809
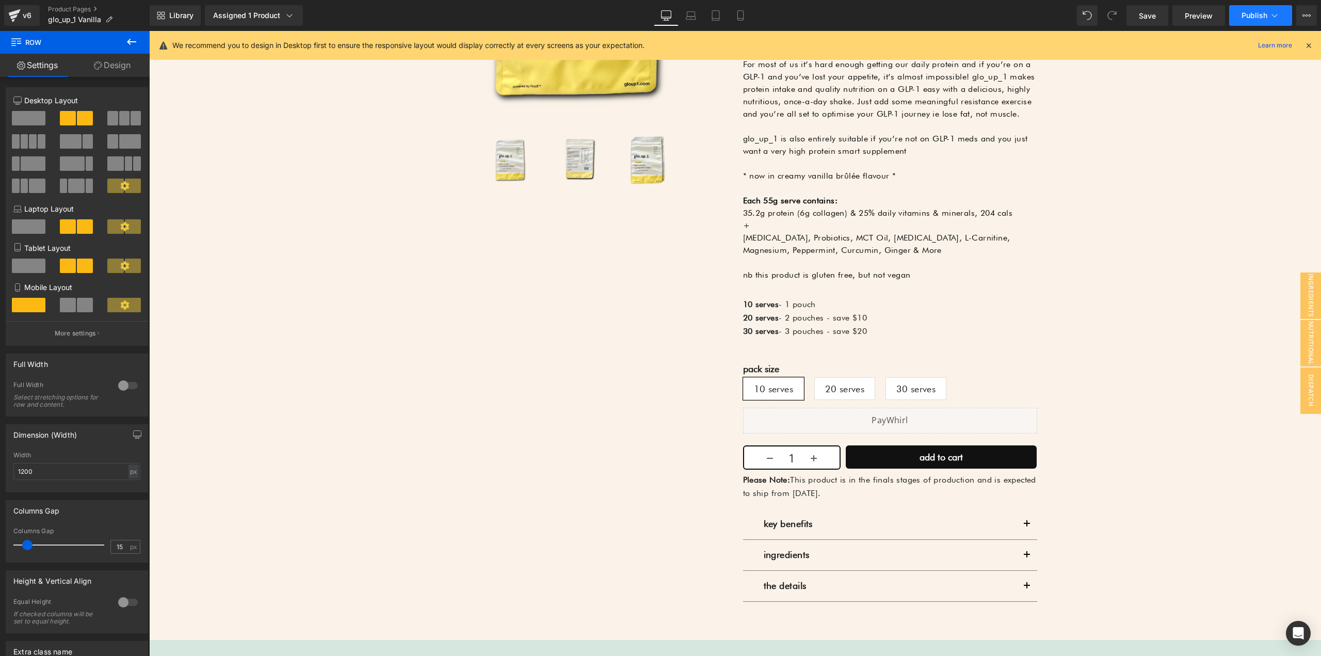
click at [1251, 22] on button "Publish" at bounding box center [1260, 15] width 63 height 21
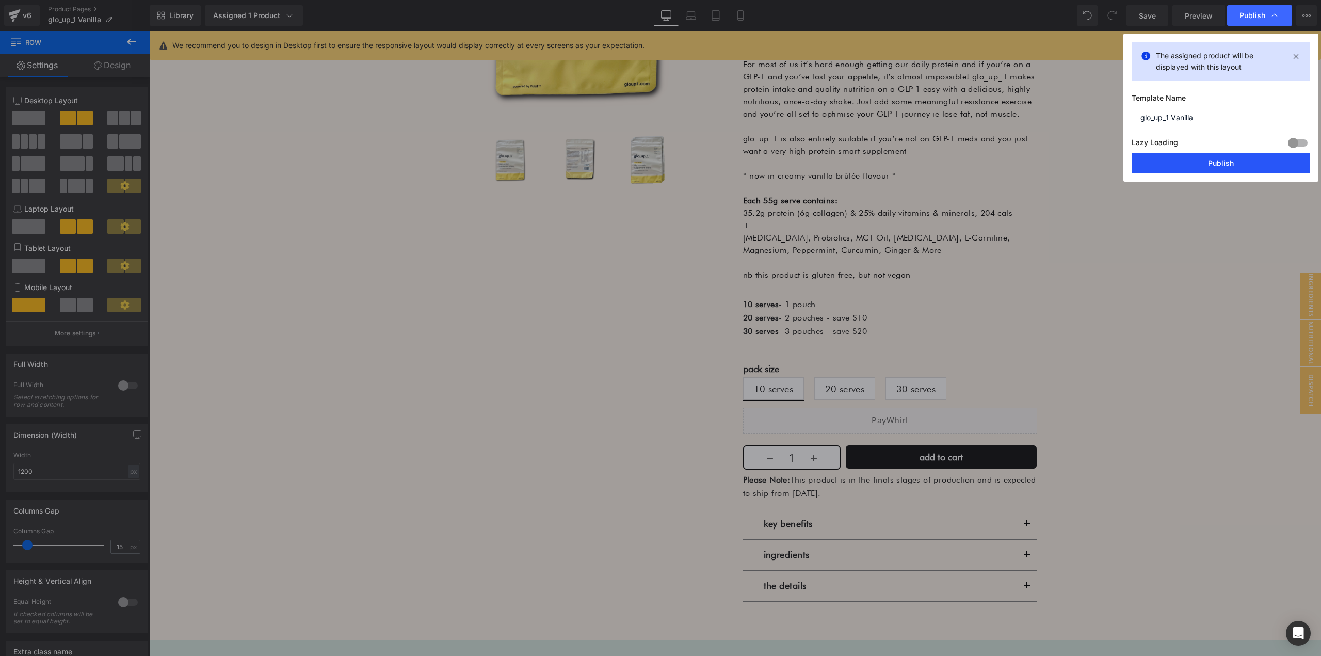
drag, startPoint x: 1219, startPoint y: 158, endPoint x: 1070, endPoint y: 127, distance: 152.4
click at [1219, 158] on button "Publish" at bounding box center [1220, 163] width 179 height 21
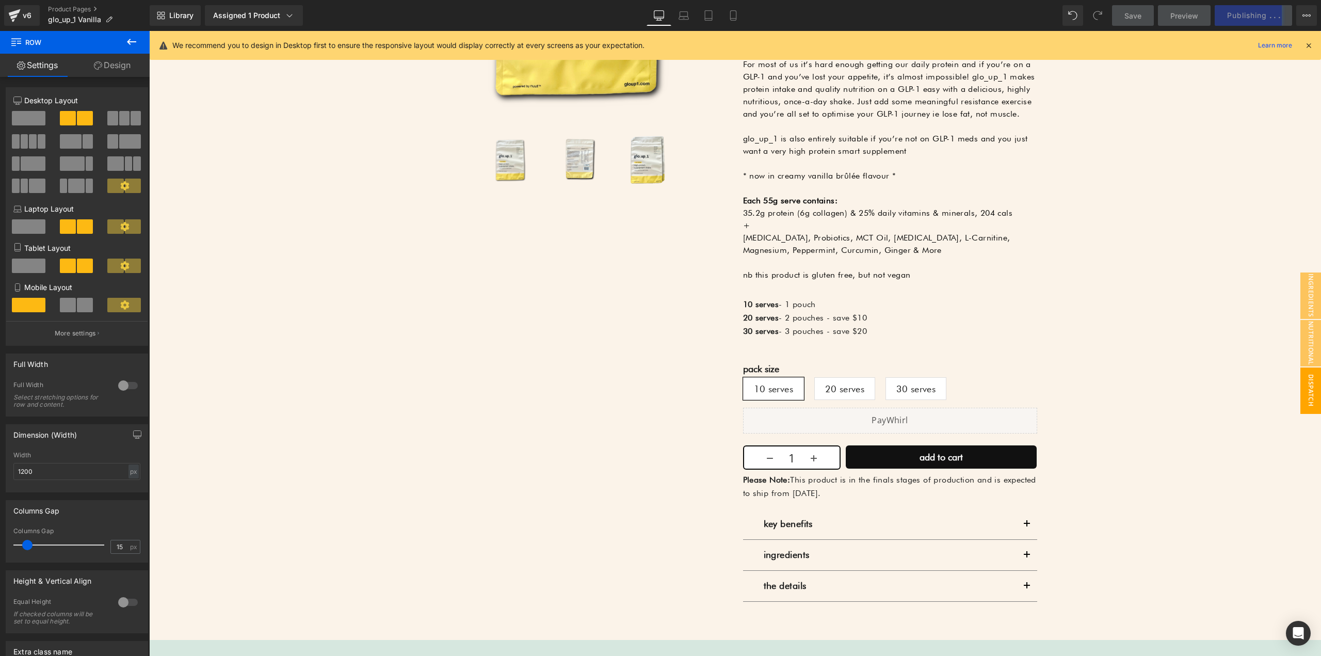
click at [1305, 381] on span "dispatch delay" at bounding box center [1300, 390] width 41 height 46
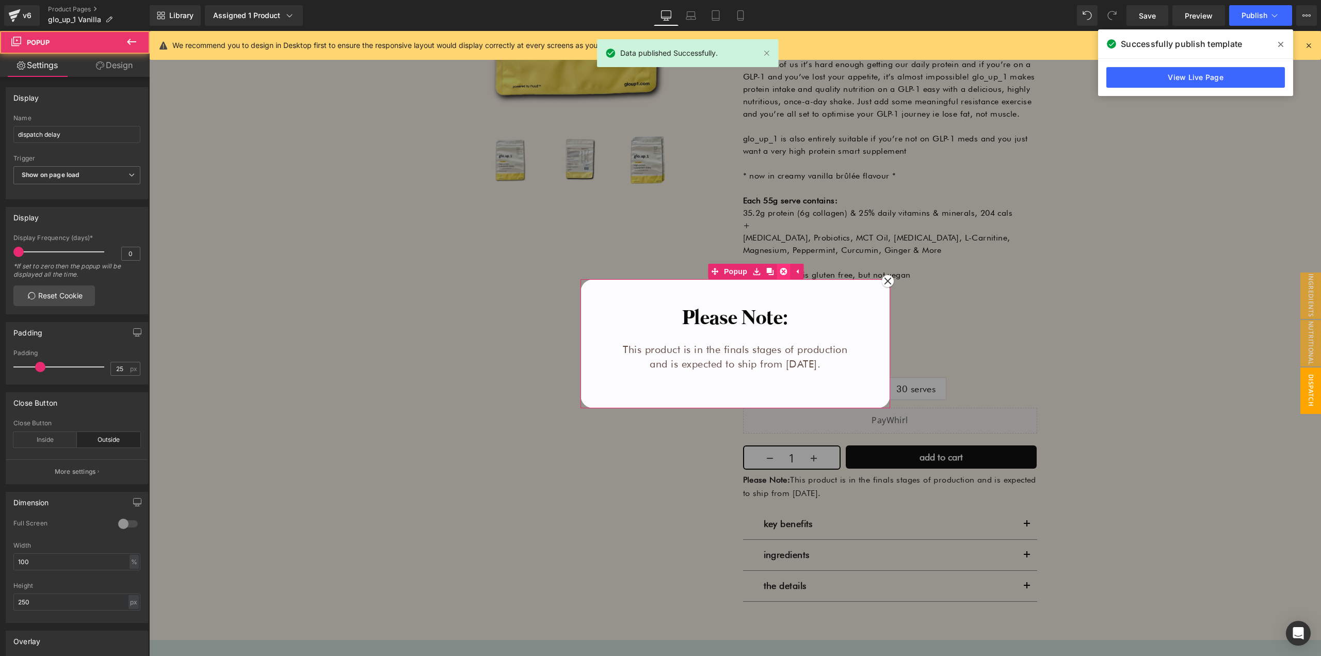
click at [777, 271] on link at bounding box center [783, 271] width 13 height 15
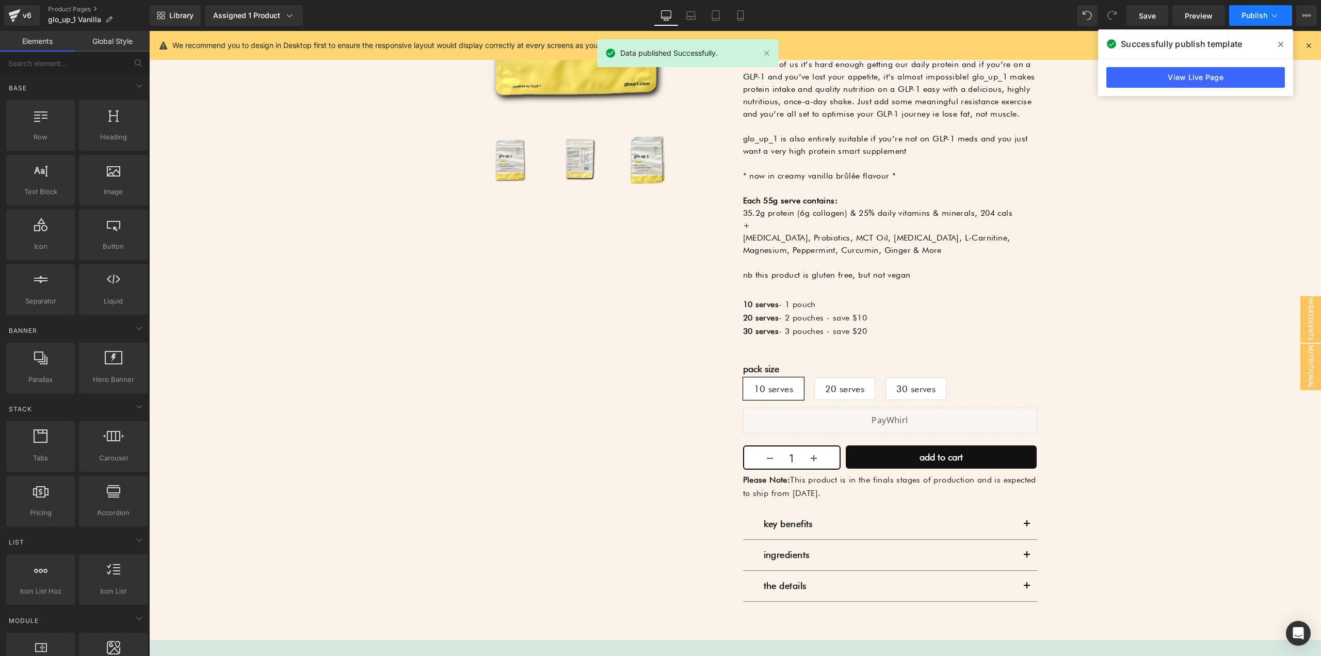
click at [1265, 21] on button "Publish" at bounding box center [1260, 15] width 63 height 21
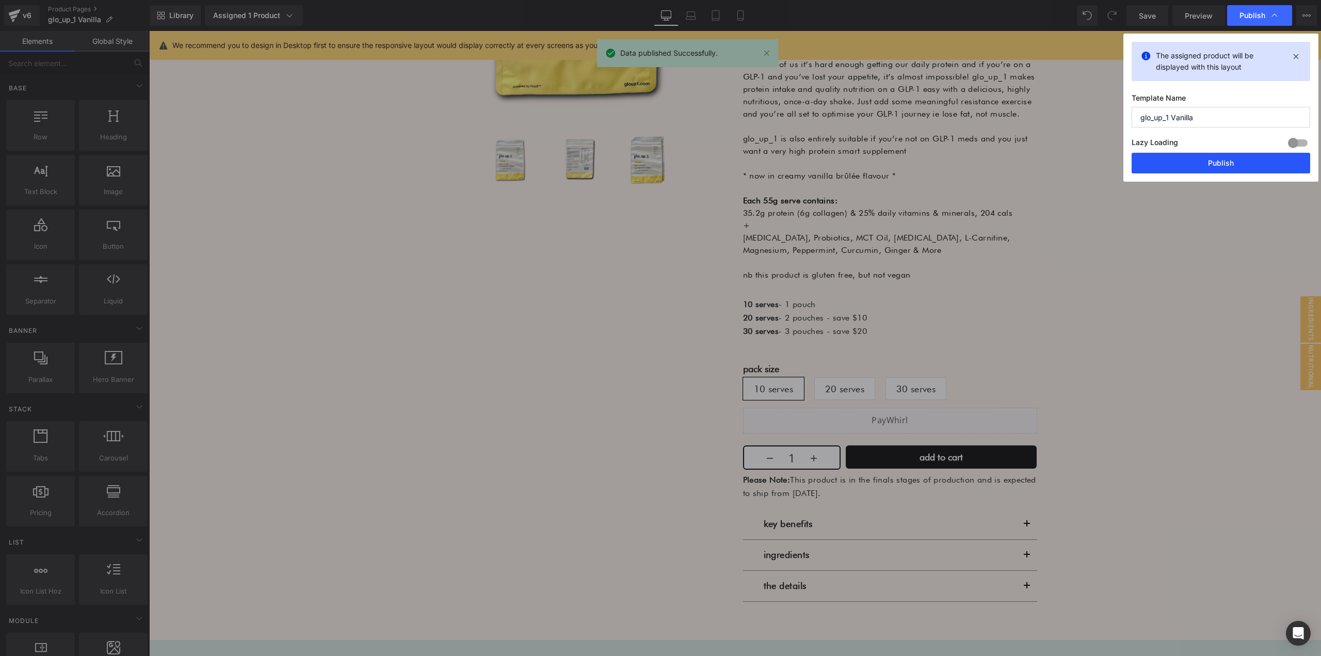
click at [1248, 156] on button "Publish" at bounding box center [1220, 163] width 179 height 21
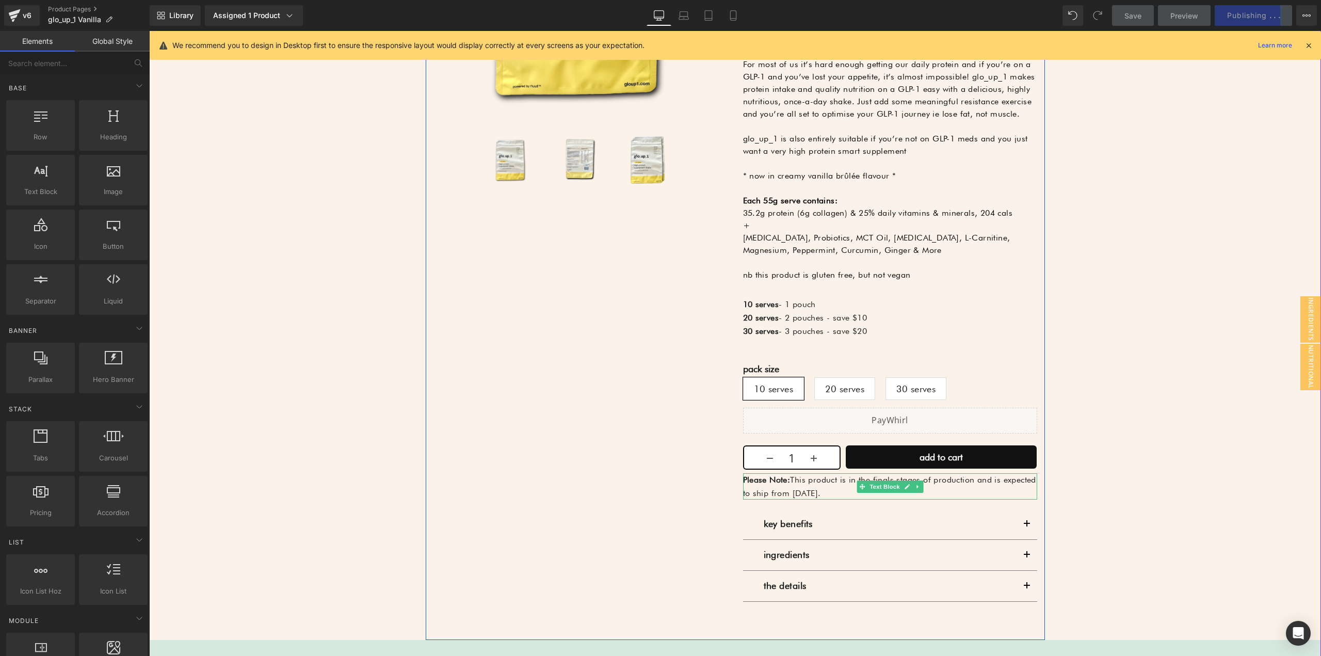
click at [809, 484] on p "Please Note: This product is in the finals stages of production and is expected…" at bounding box center [890, 486] width 294 height 26
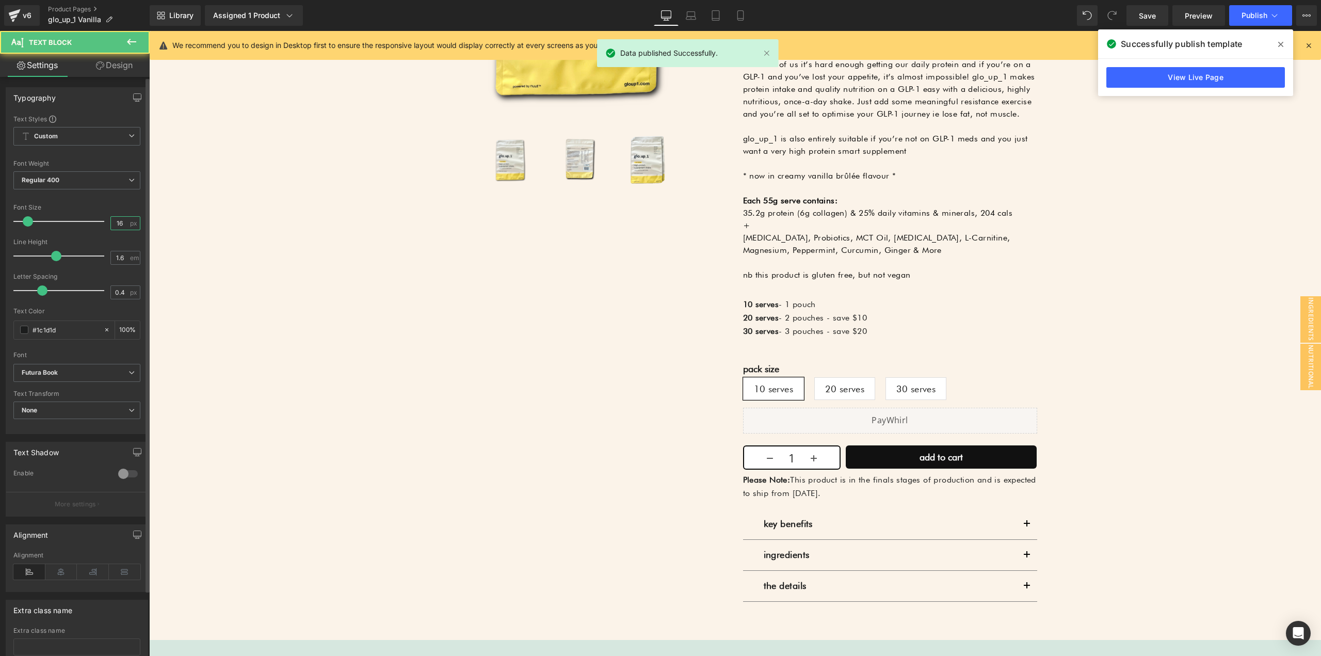
click at [120, 225] on input "16" at bounding box center [120, 223] width 18 height 13
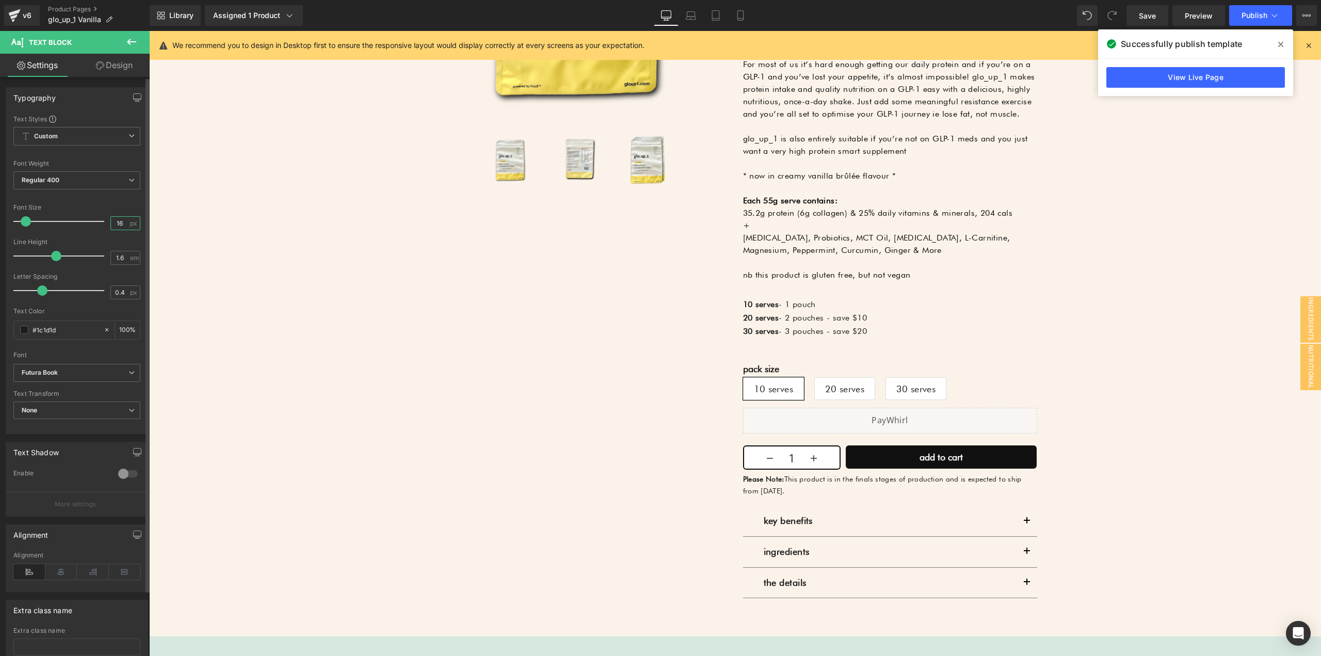
type input "16"
click at [1263, 17] on span "Publish" at bounding box center [1254, 15] width 26 height 8
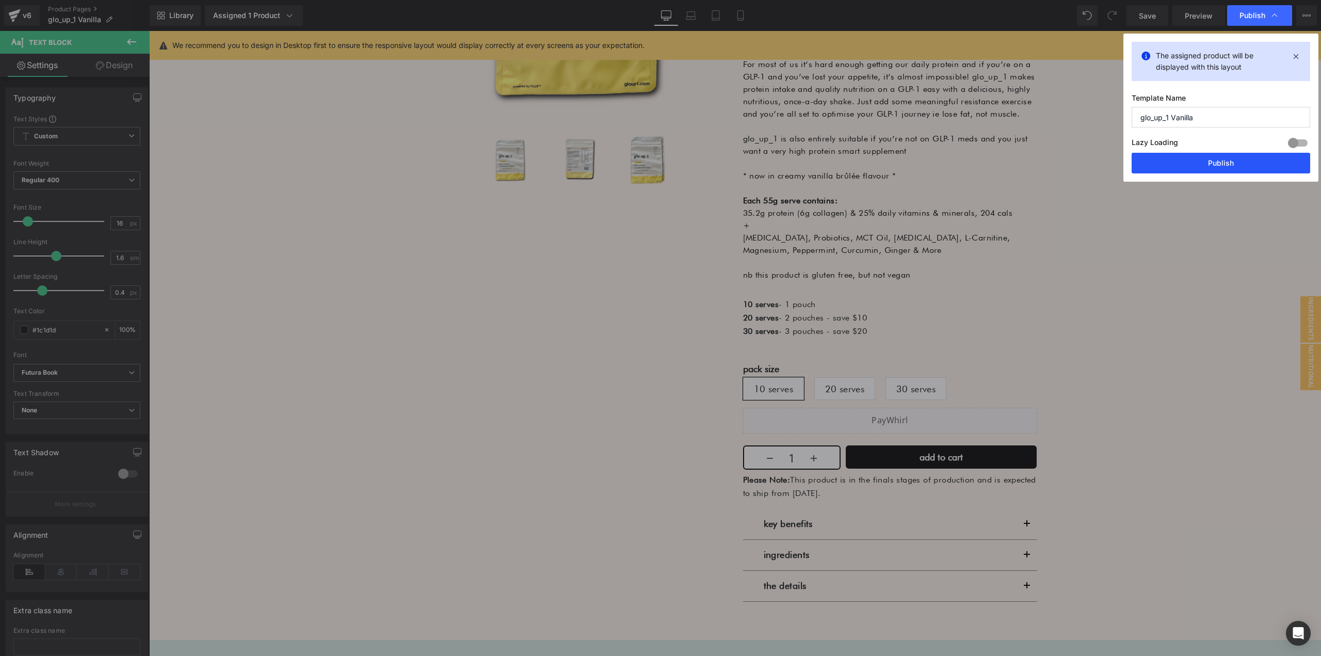
click at [1207, 161] on button "Publish" at bounding box center [1220, 163] width 179 height 21
